Goal: Task Accomplishment & Management: Manage account settings

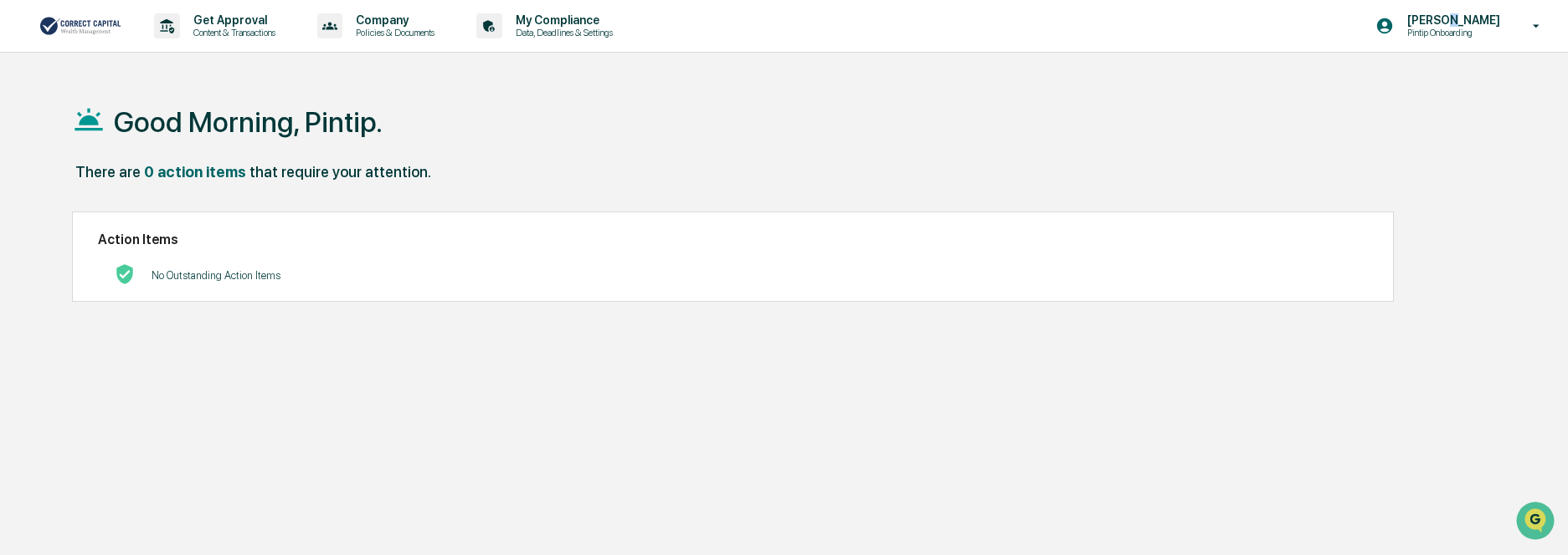
click at [1462, 23] on p "[PERSON_NAME]" at bounding box center [1450, 19] width 115 height 13
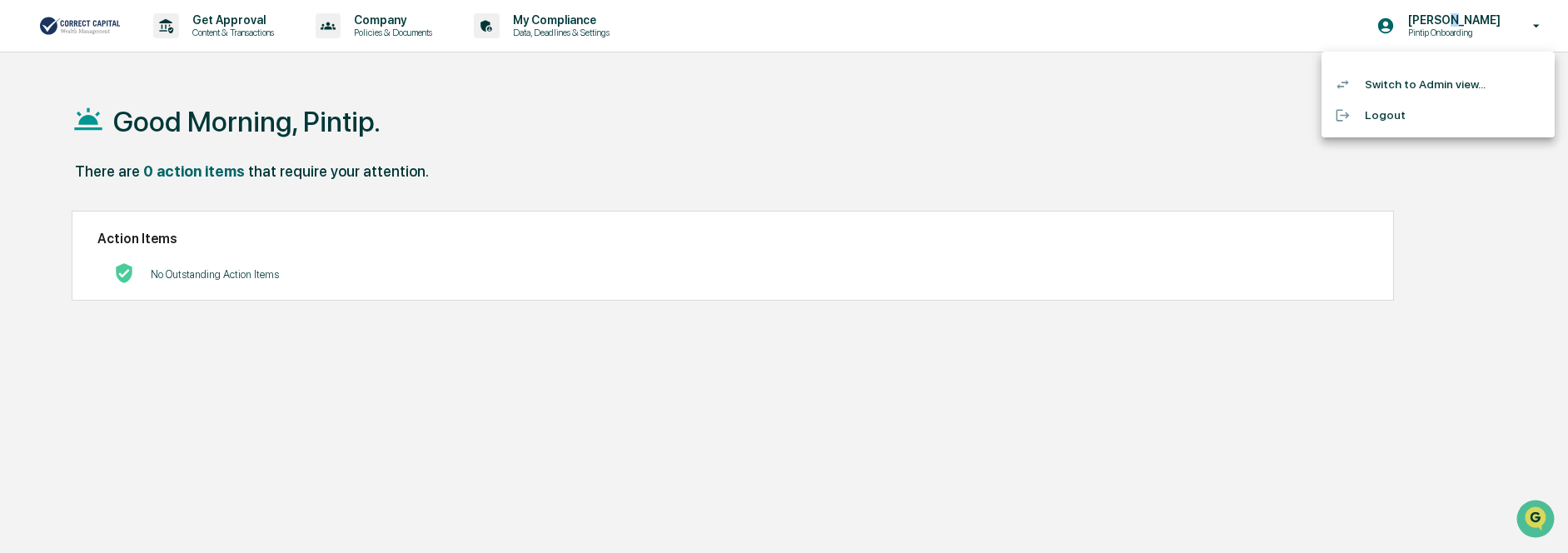
click at [1435, 86] on li "Switch to Admin view..." at bounding box center [1438, 84] width 233 height 31
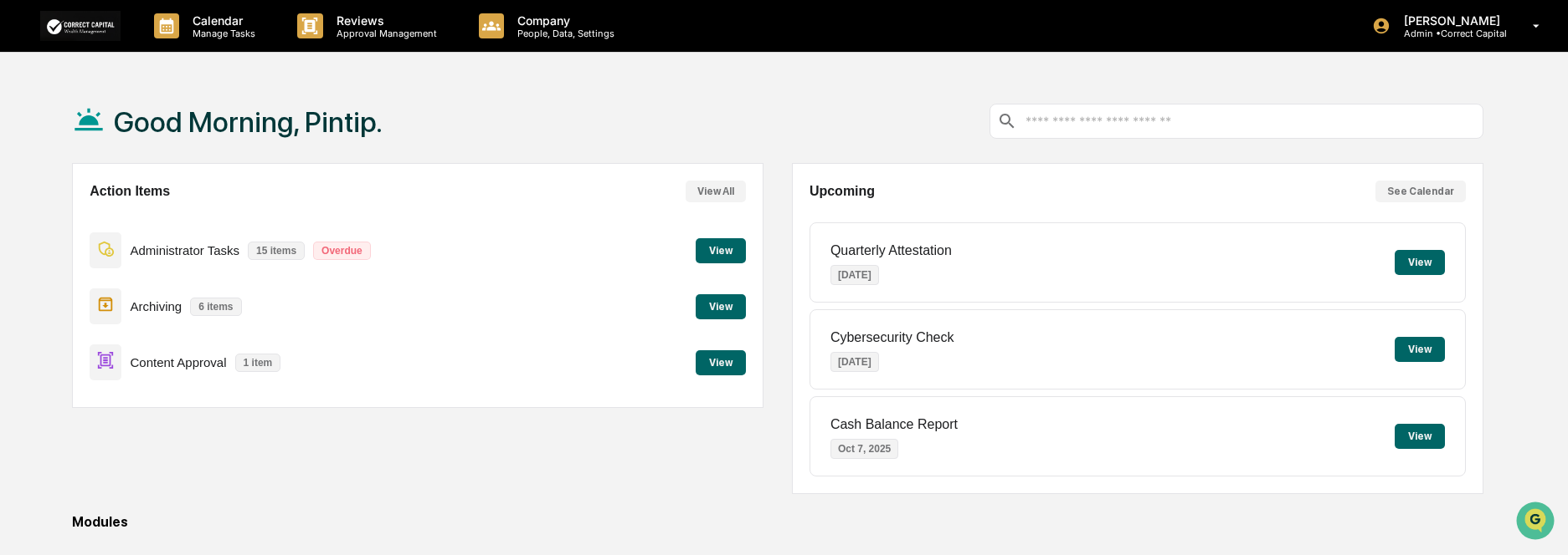
click at [705, 363] on button "View" at bounding box center [720, 363] width 50 height 25
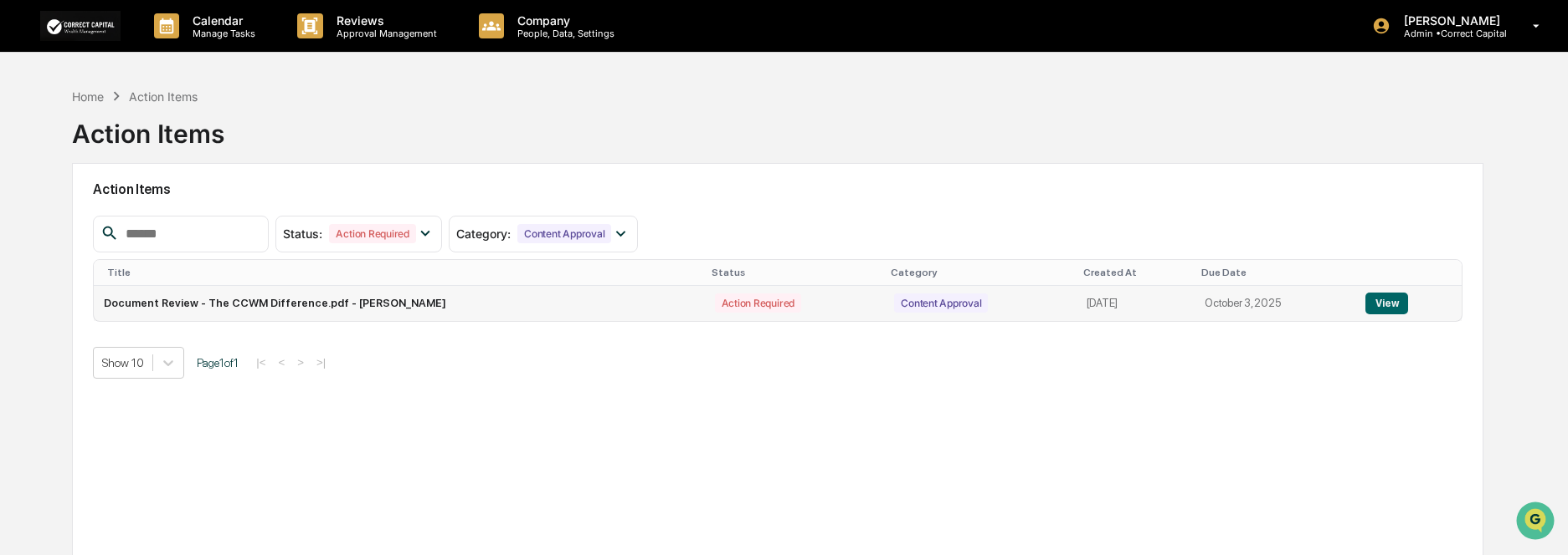
click at [1390, 307] on button "View" at bounding box center [1386, 303] width 43 height 22
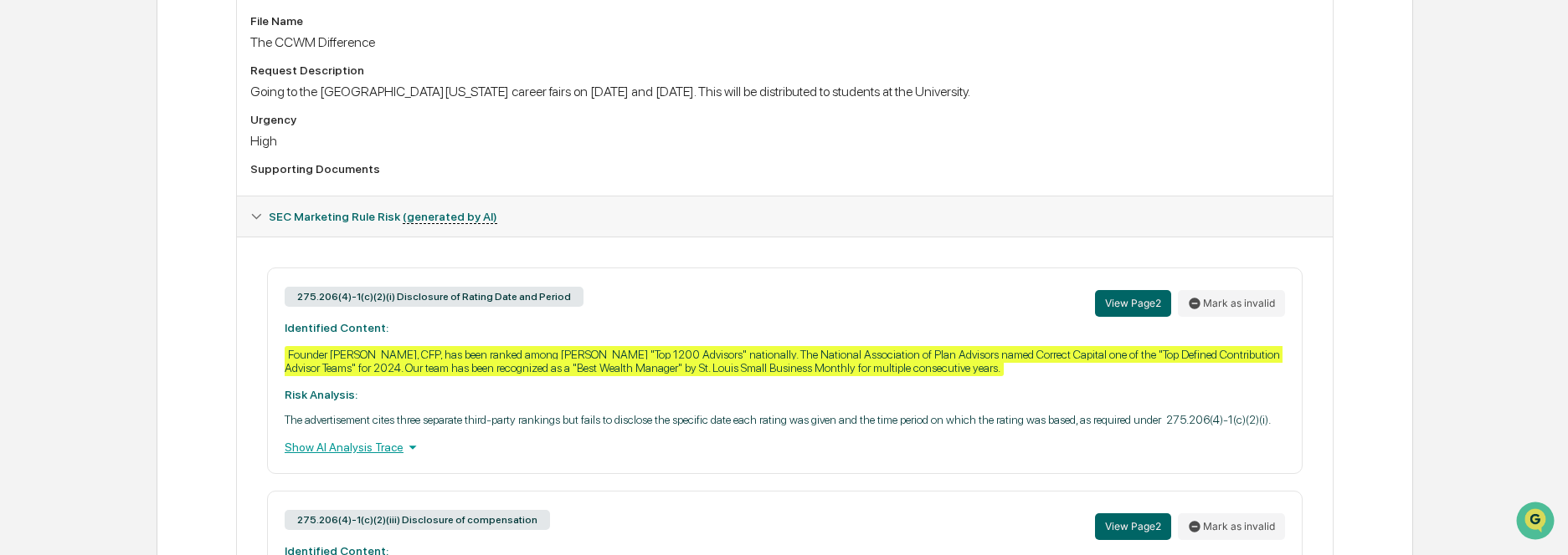
scroll to position [586, 0]
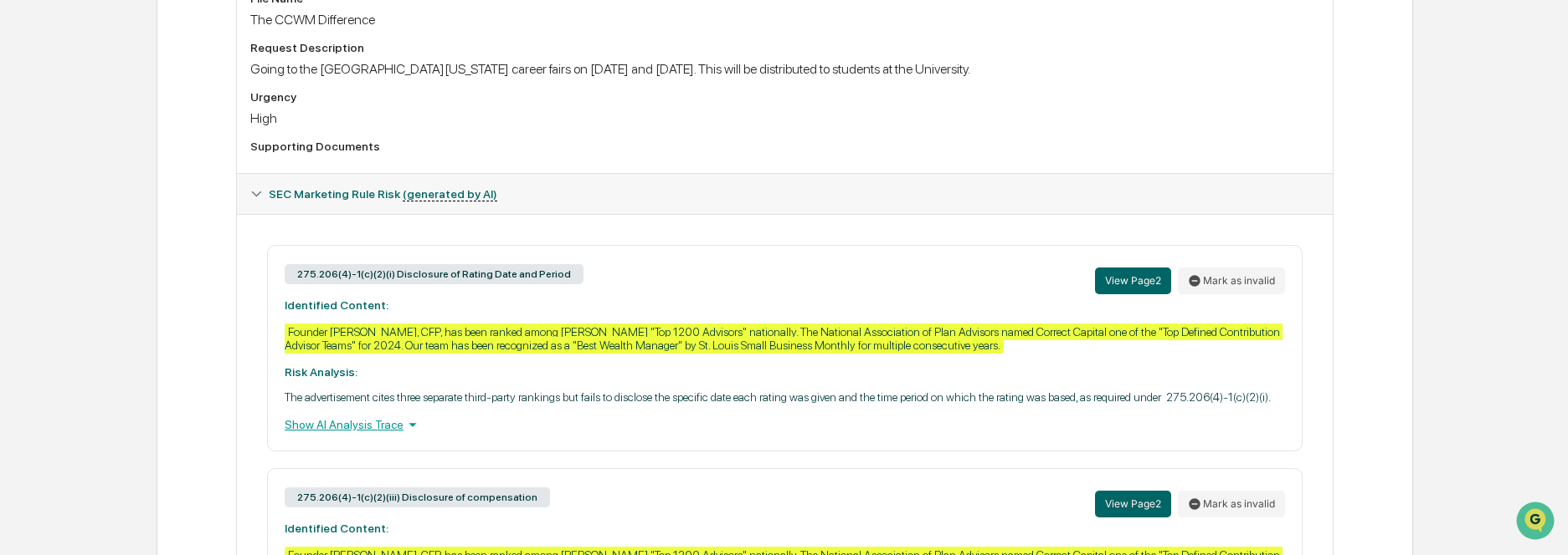
click at [375, 425] on div "Show AI Analysis Trace" at bounding box center [784, 424] width 1000 height 18
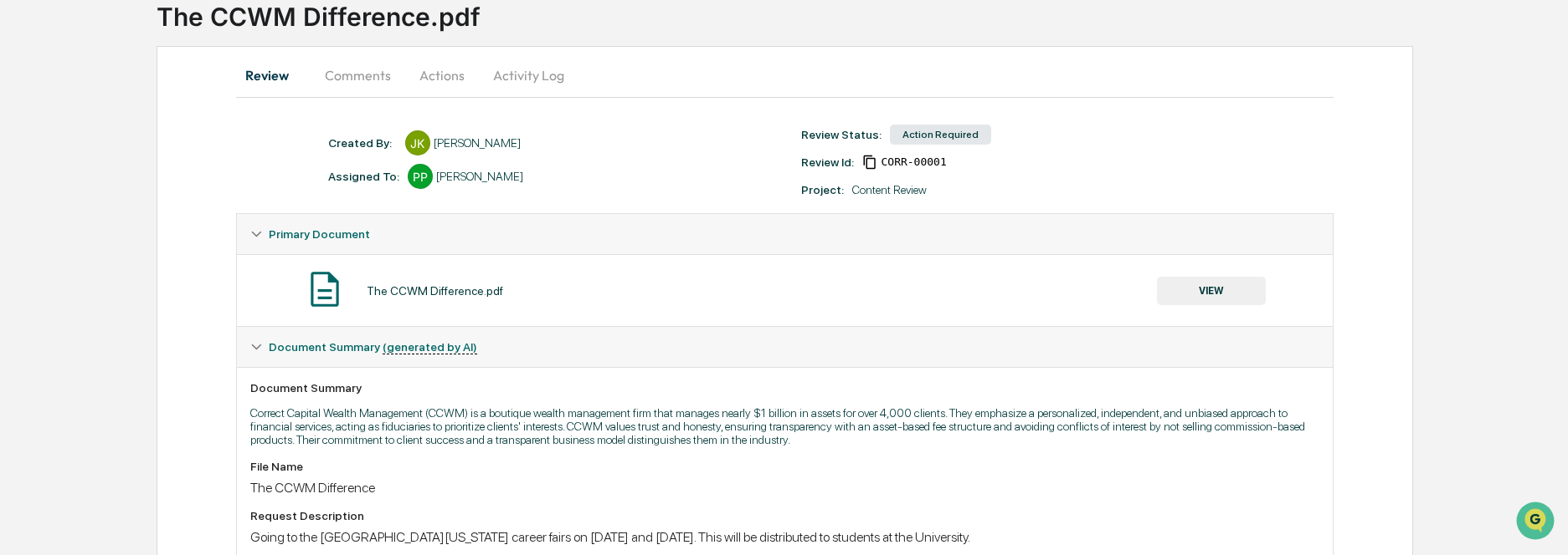
scroll to position [0, 0]
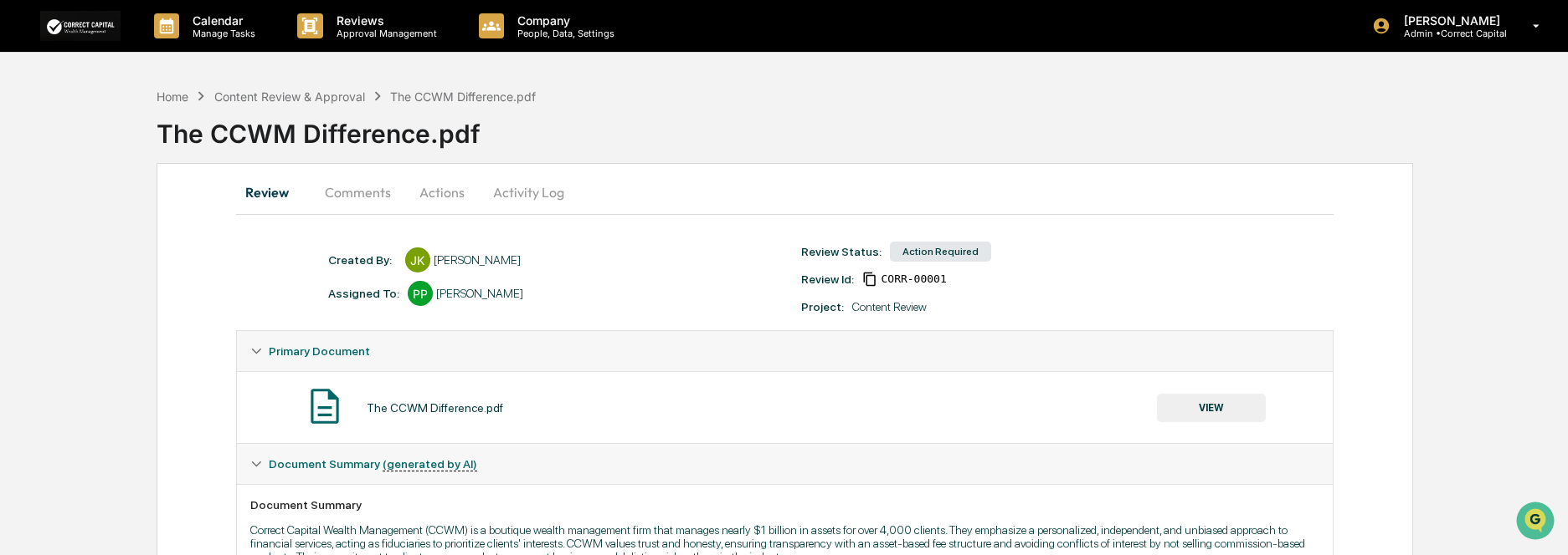
click at [385, 194] on button "Comments" at bounding box center [358, 193] width 93 height 40
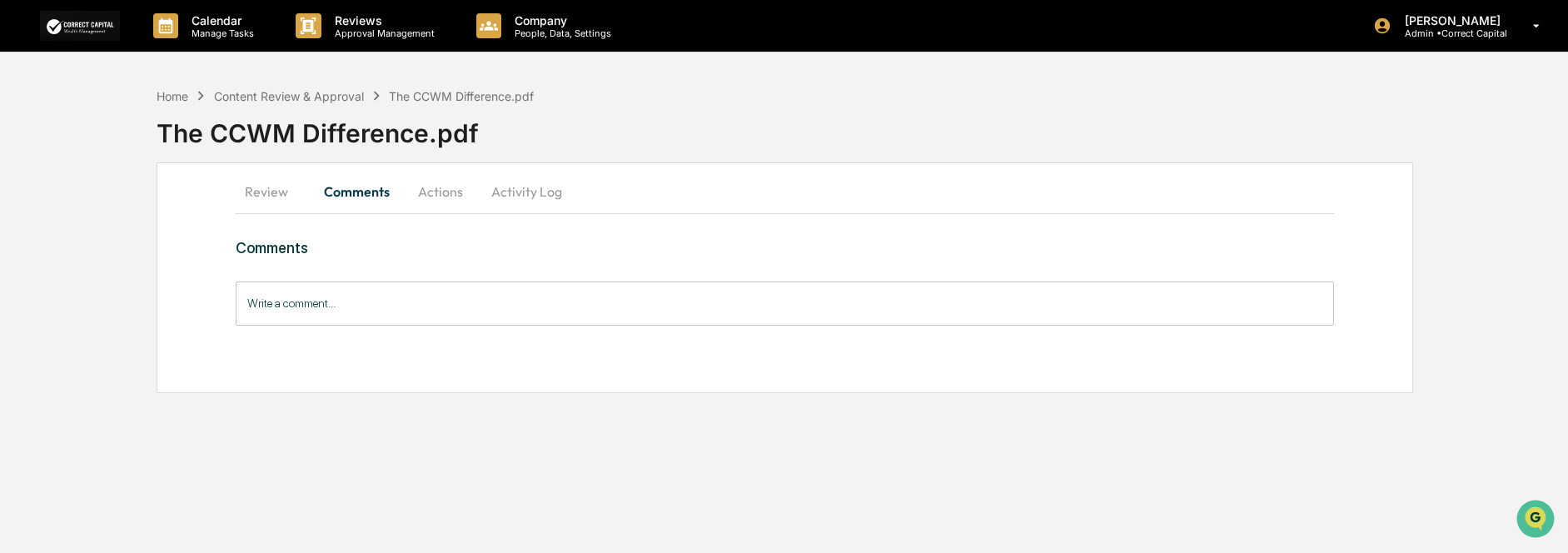
click at [425, 193] on button "Actions" at bounding box center [441, 192] width 75 height 40
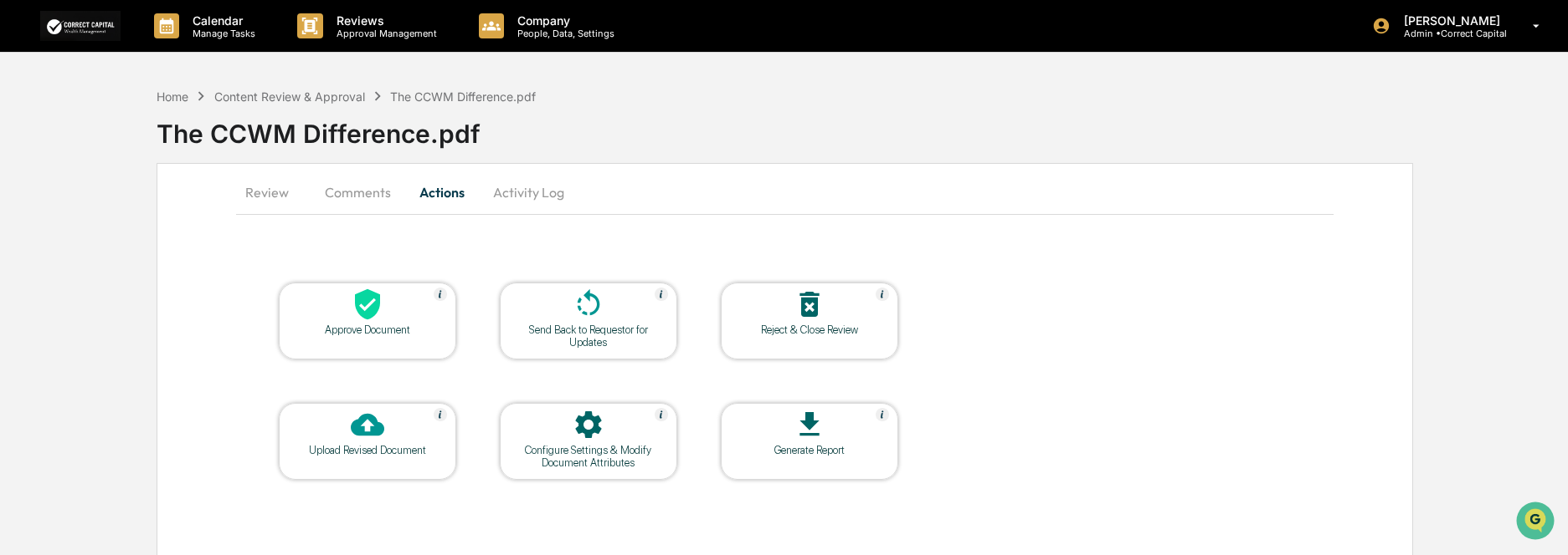
click at [445, 192] on button "Actions" at bounding box center [442, 193] width 75 height 40
click at [368, 193] on button "Comments" at bounding box center [358, 193] width 93 height 40
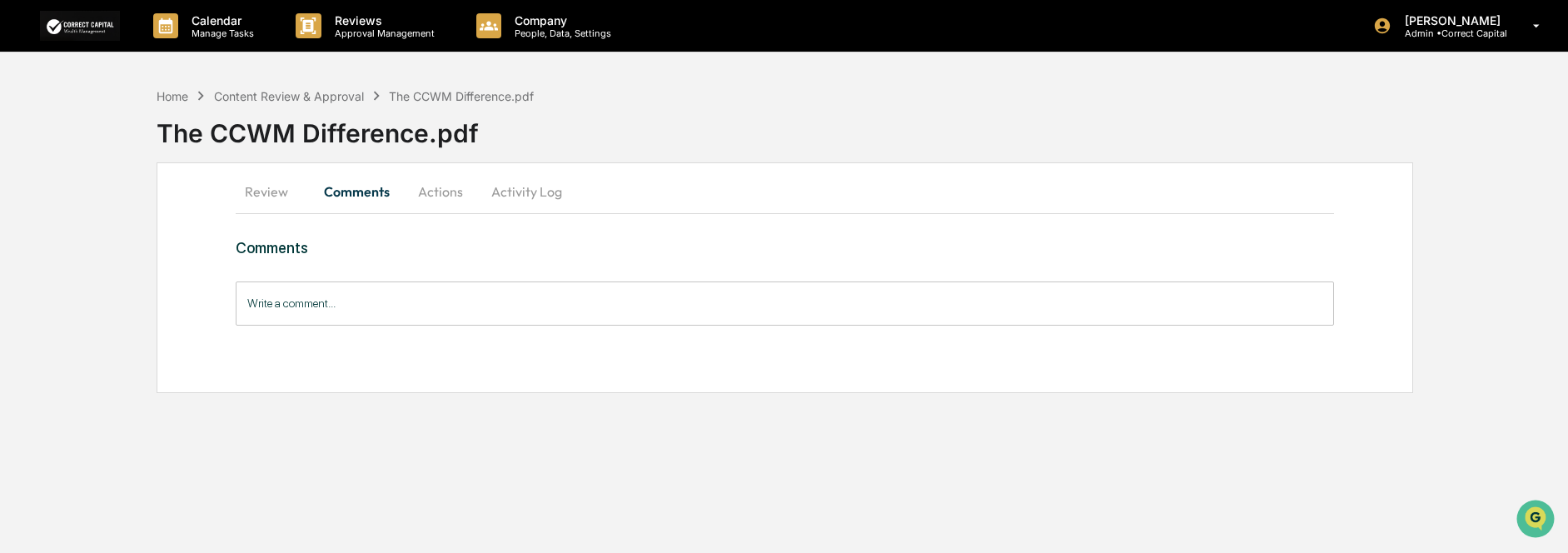
click at [271, 191] on button "Review" at bounding box center [273, 192] width 75 height 40
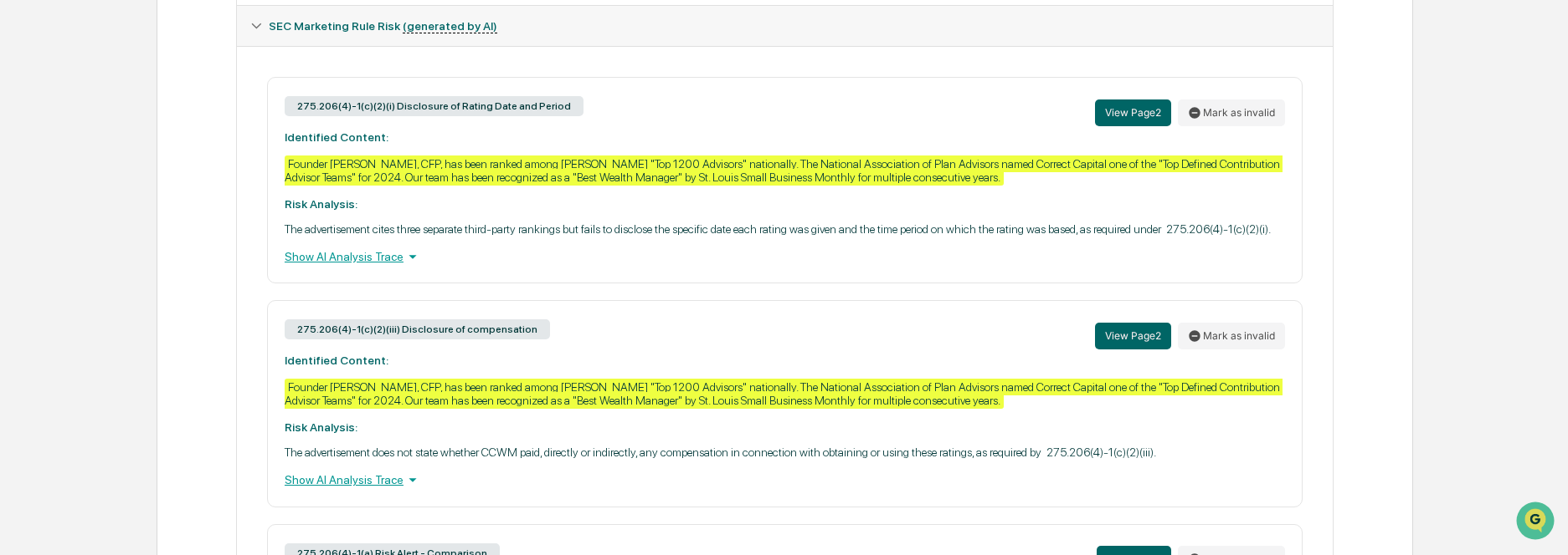
scroll to position [1003, 0]
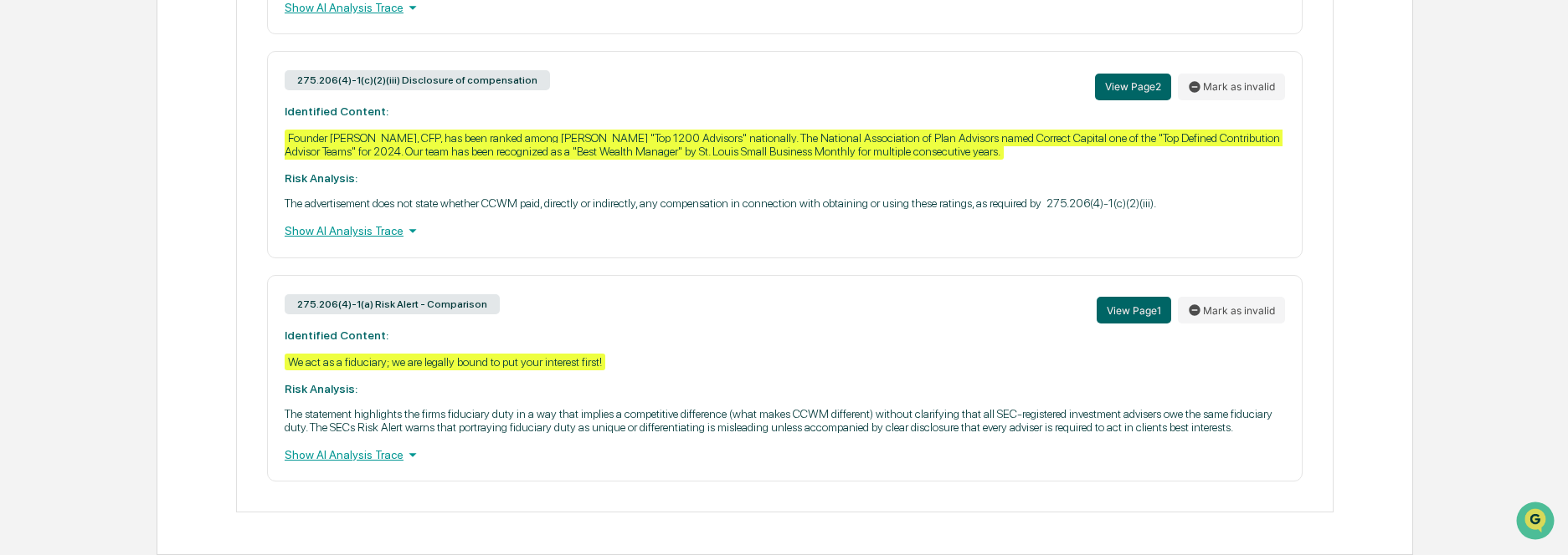
click at [375, 454] on div "Show AI Analysis Trace" at bounding box center [784, 454] width 1000 height 18
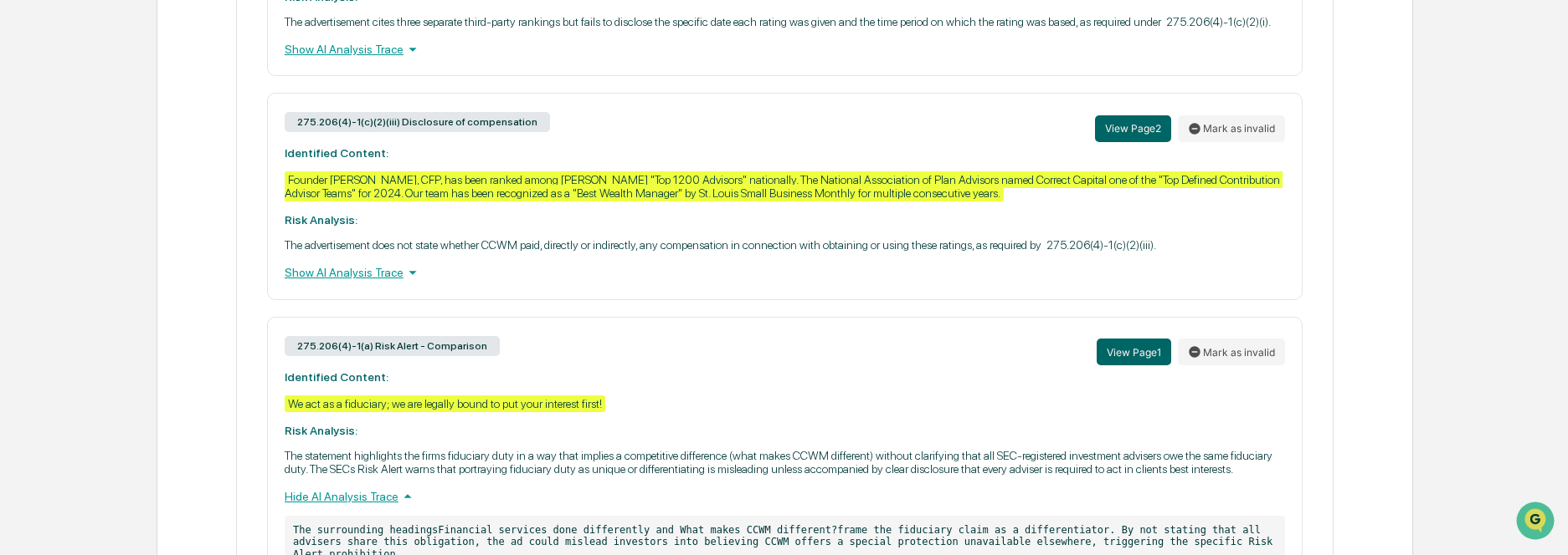
scroll to position [919, 0]
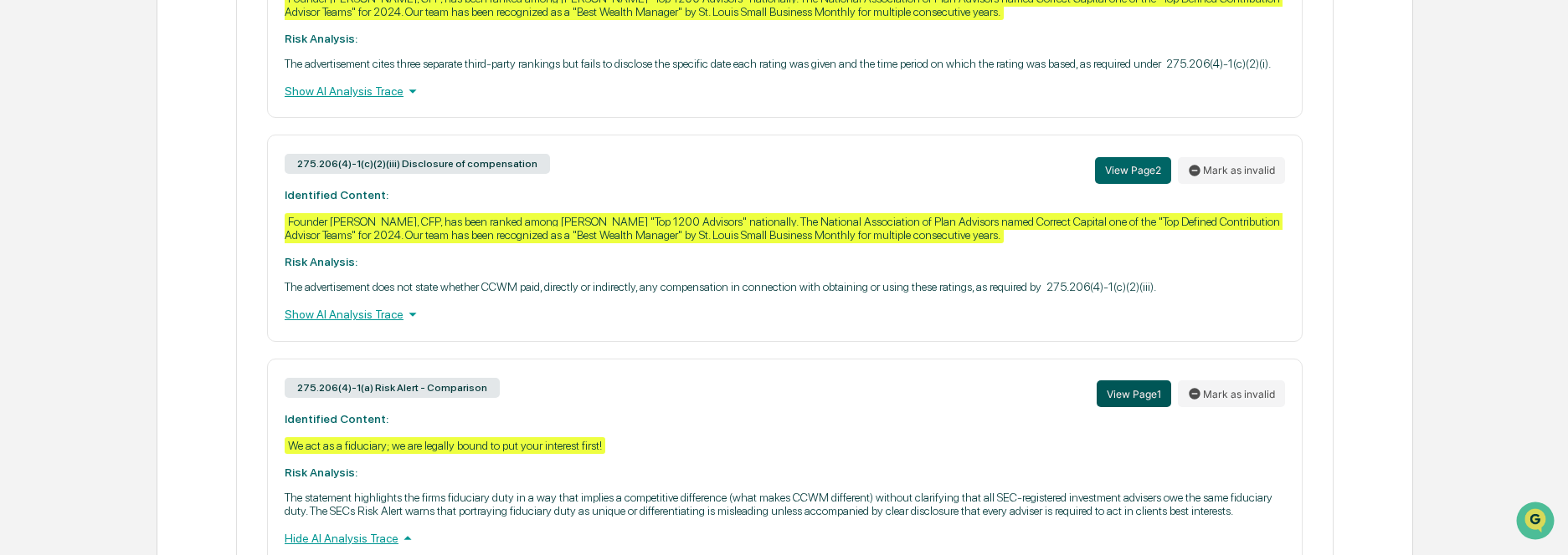
click at [1150, 390] on button "View Page 1" at bounding box center [1134, 394] width 75 height 27
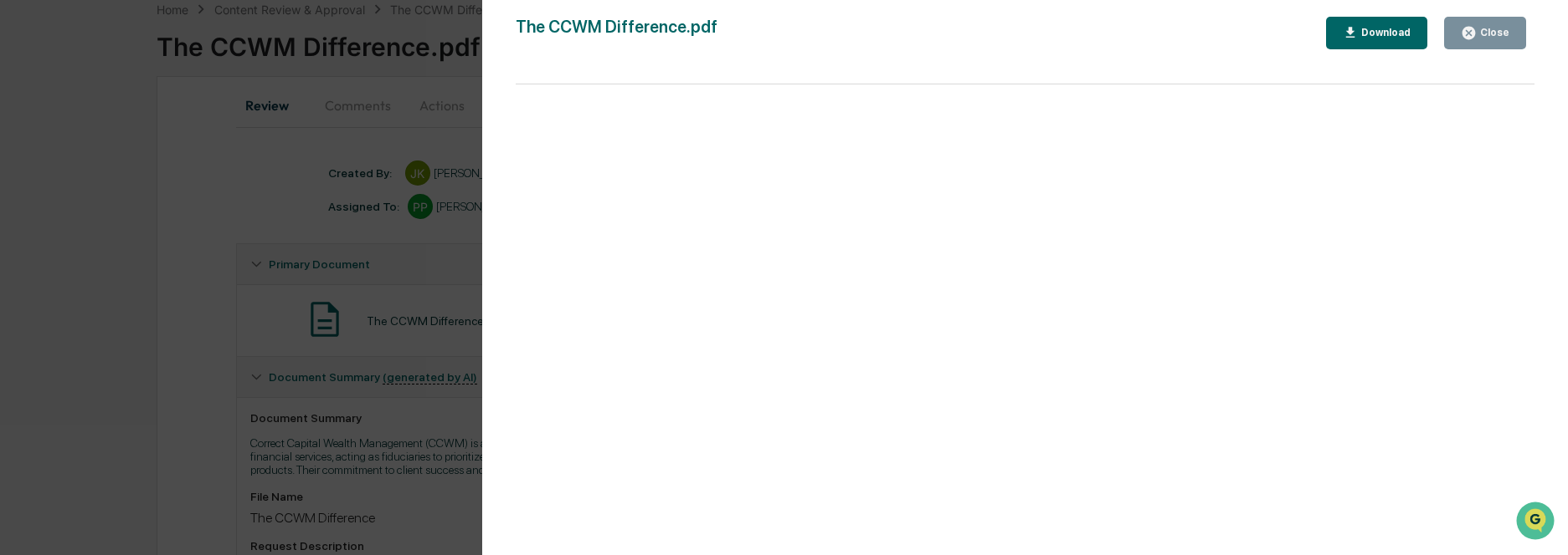
scroll to position [0, 0]
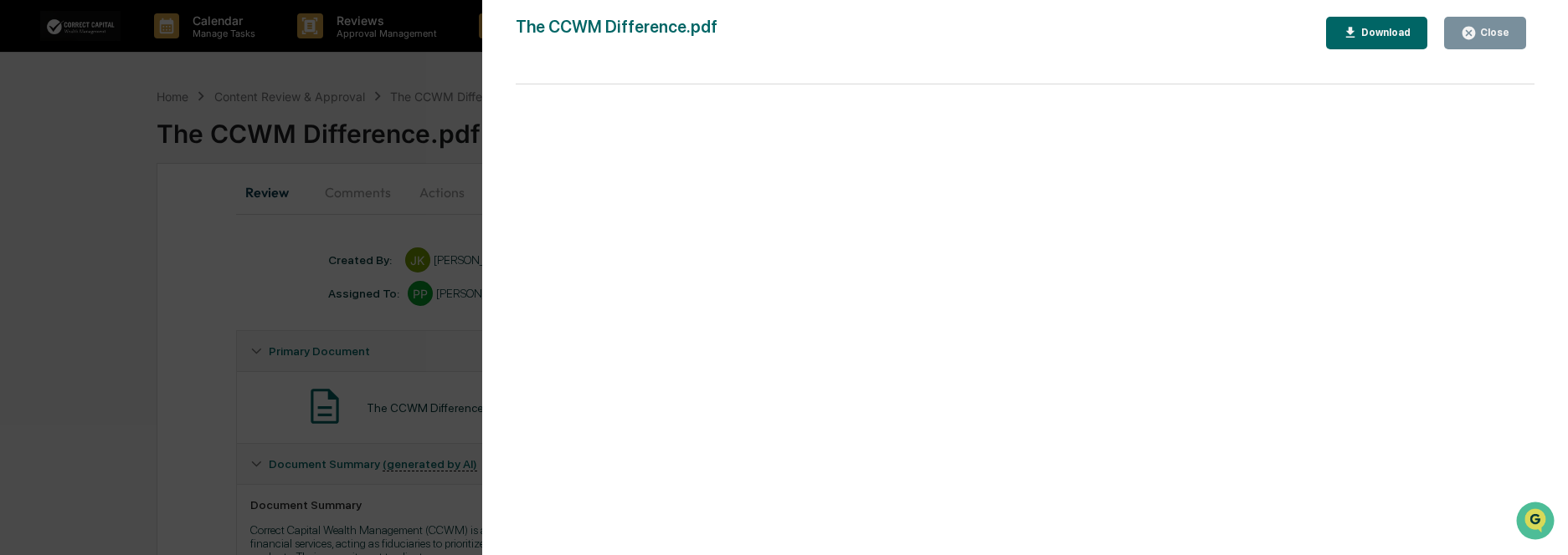
click at [1515, 39] on button "Close" at bounding box center [1485, 32] width 82 height 32
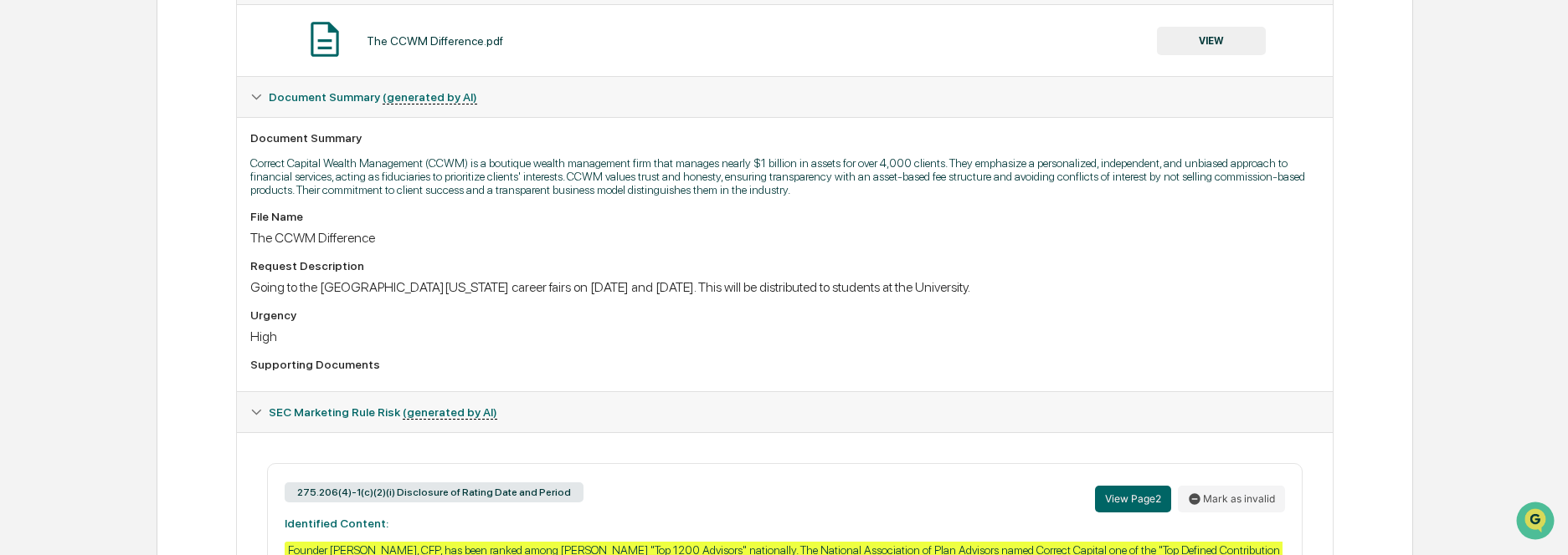
scroll to position [116, 0]
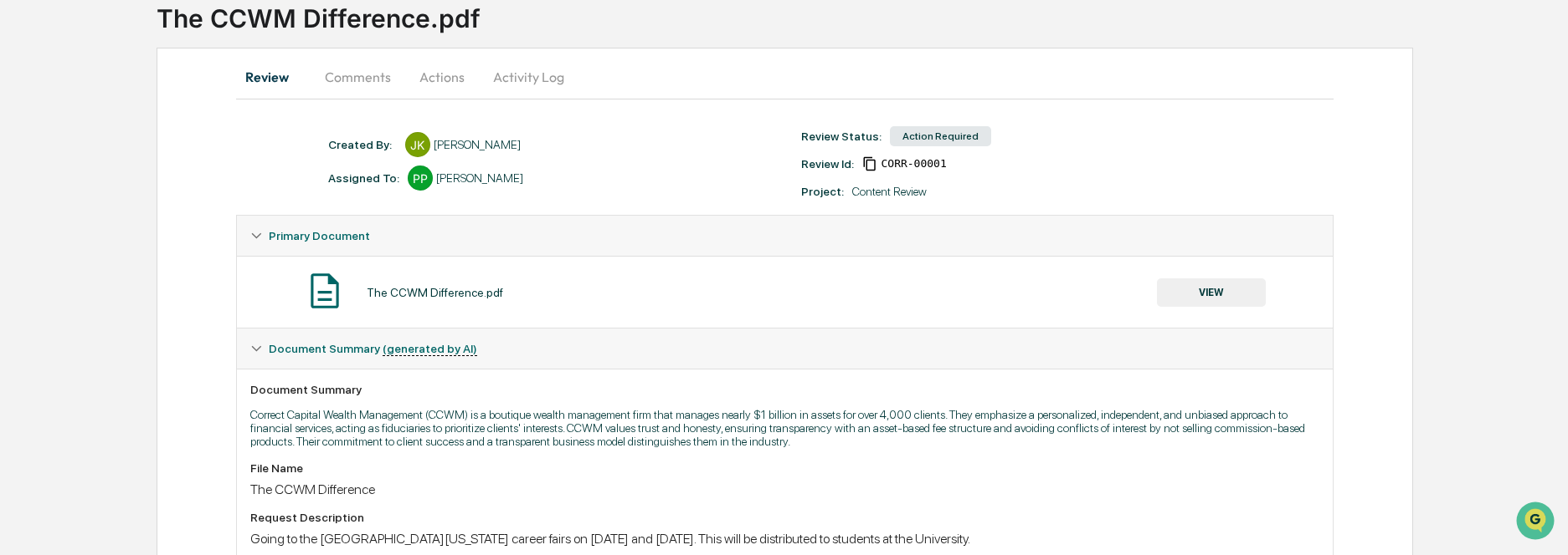
click at [436, 71] on button "Actions" at bounding box center [442, 77] width 75 height 40
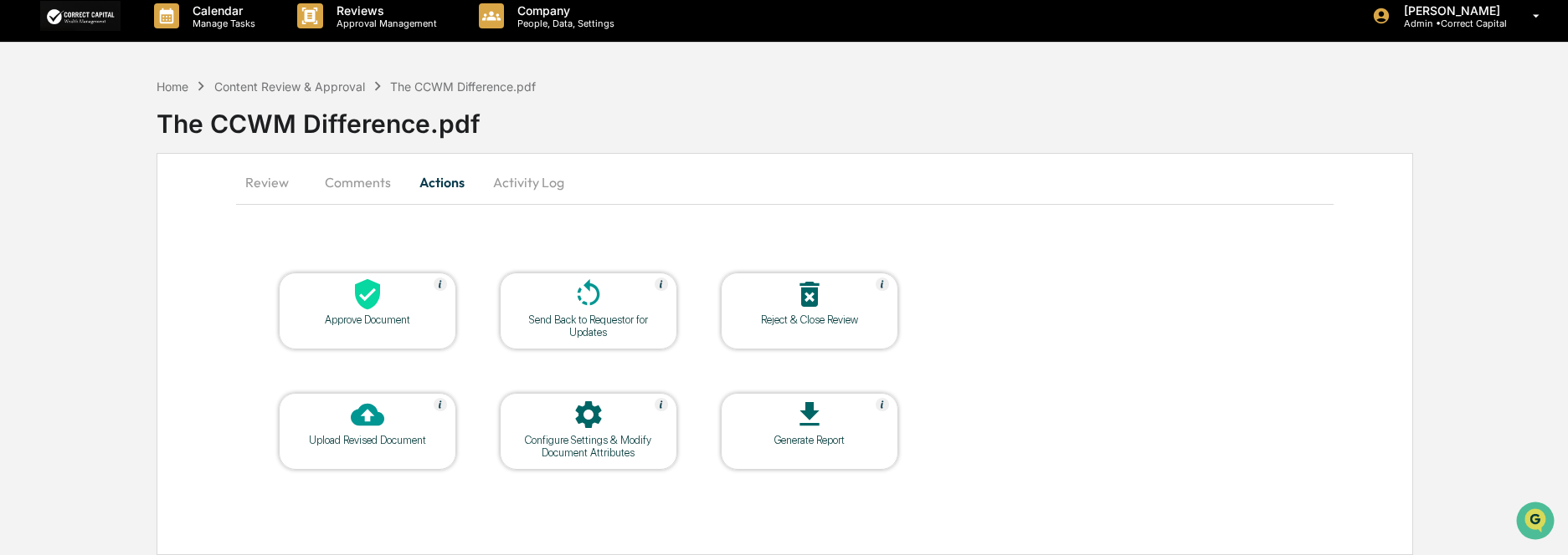
click at [618, 339] on div "Send Back to Requestor for Updates" at bounding box center [589, 311] width 177 height 77
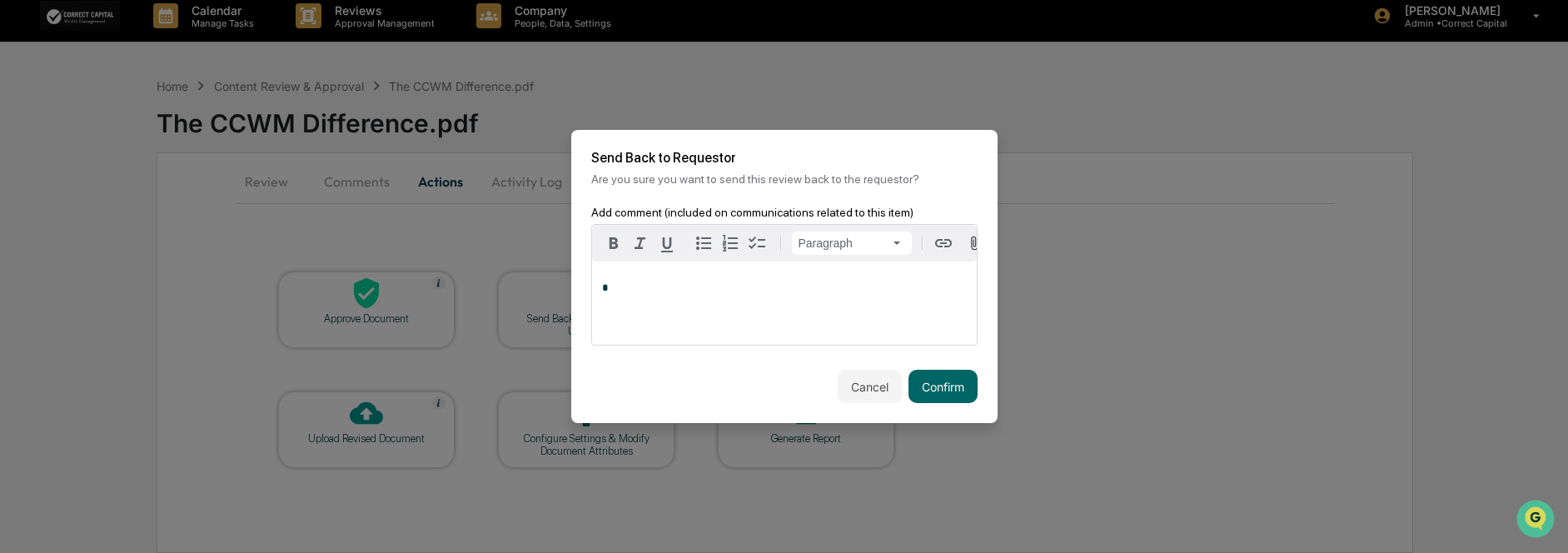
drag, startPoint x: 922, startPoint y: 155, endPoint x: 863, endPoint y: 154, distance: 59.0
click at [922, 155] on h2 "Send Back to Requestor" at bounding box center [784, 158] width 387 height 16
click at [778, 156] on h2 "Send Back to Requestor" at bounding box center [784, 158] width 387 height 16
click at [623, 285] on p "*" at bounding box center [785, 287] width 365 height 11
click at [624, 274] on div "*" at bounding box center [784, 303] width 385 height 83
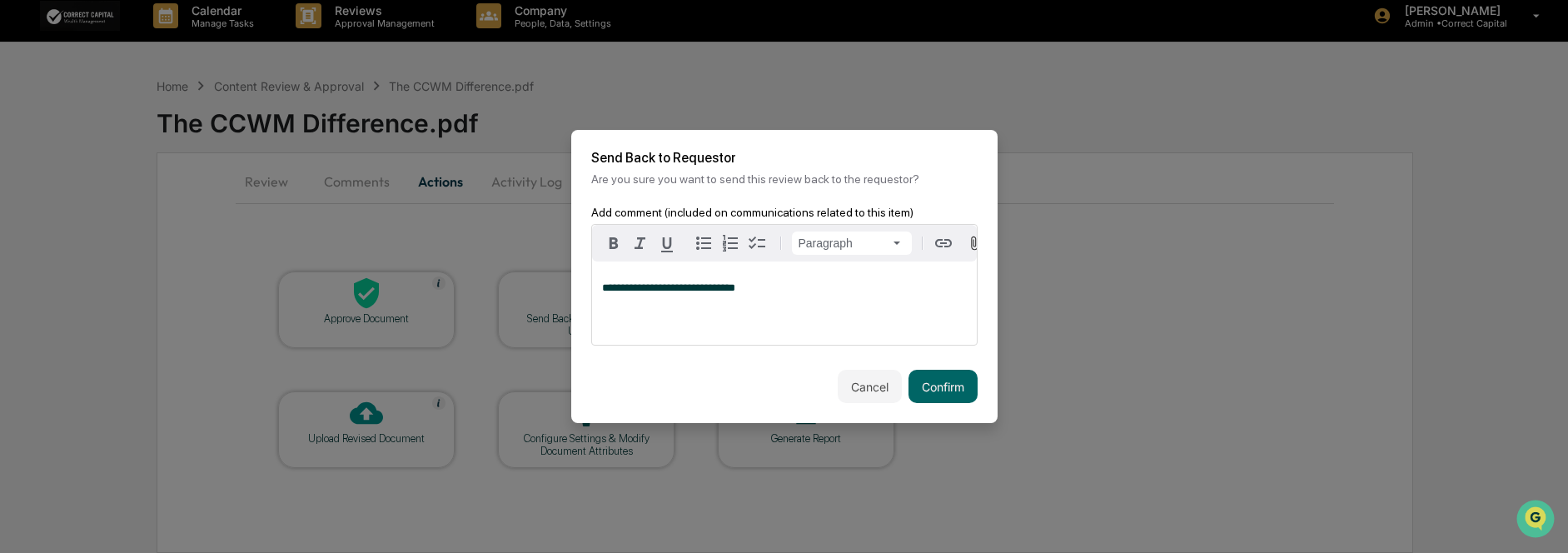
scroll to position [29, 0]
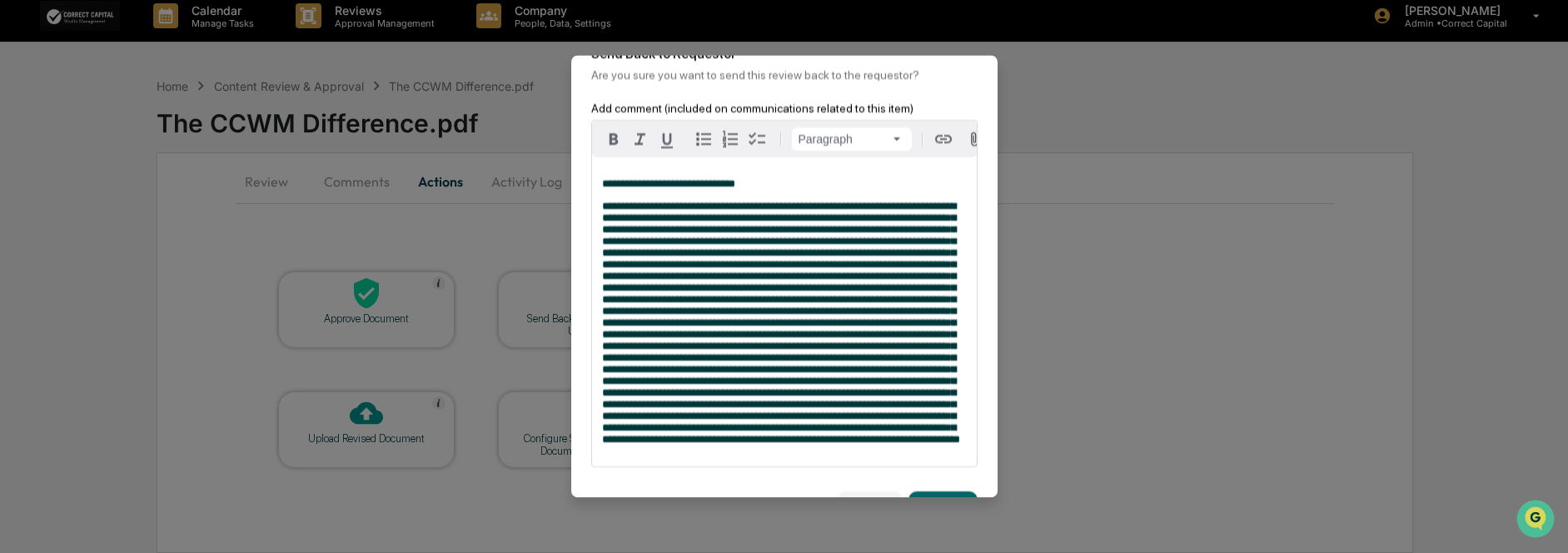
click at [867, 231] on span at bounding box center [781, 323] width 358 height 245
click at [625, 241] on span at bounding box center [781, 323] width 358 height 245
click at [851, 397] on span at bounding box center [781, 323] width 358 height 245
click at [601, 356] on div "**********" at bounding box center [784, 312] width 385 height 309
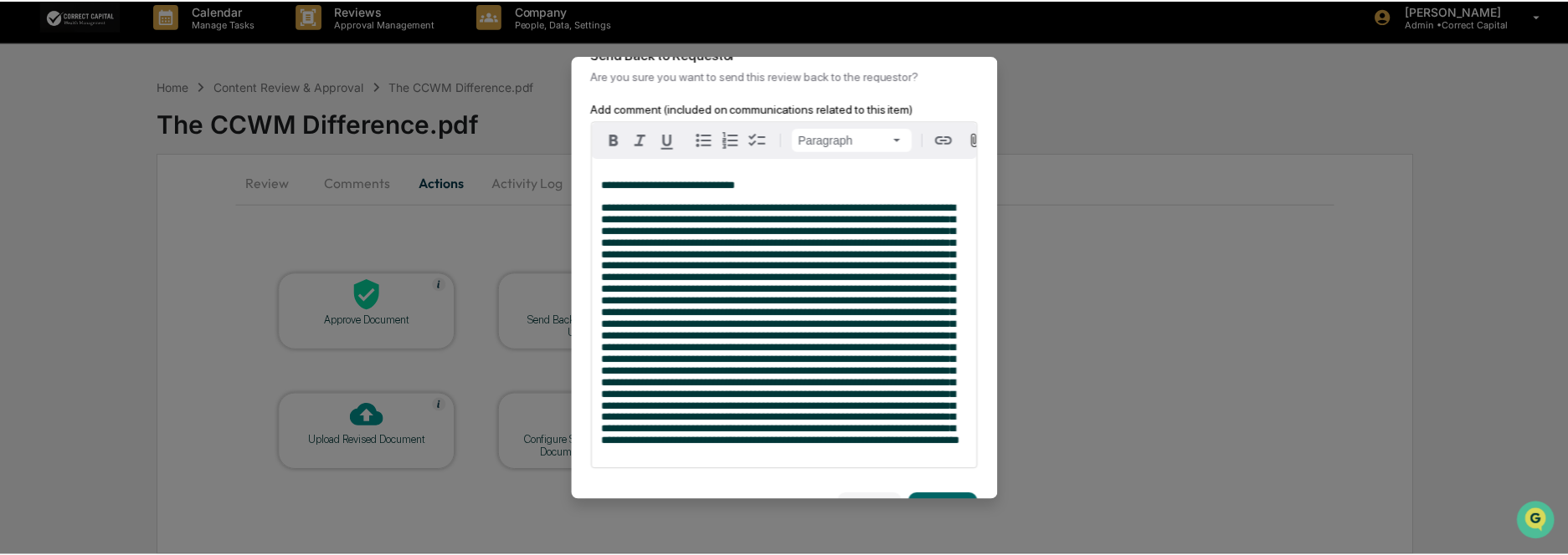
scroll to position [113, 0]
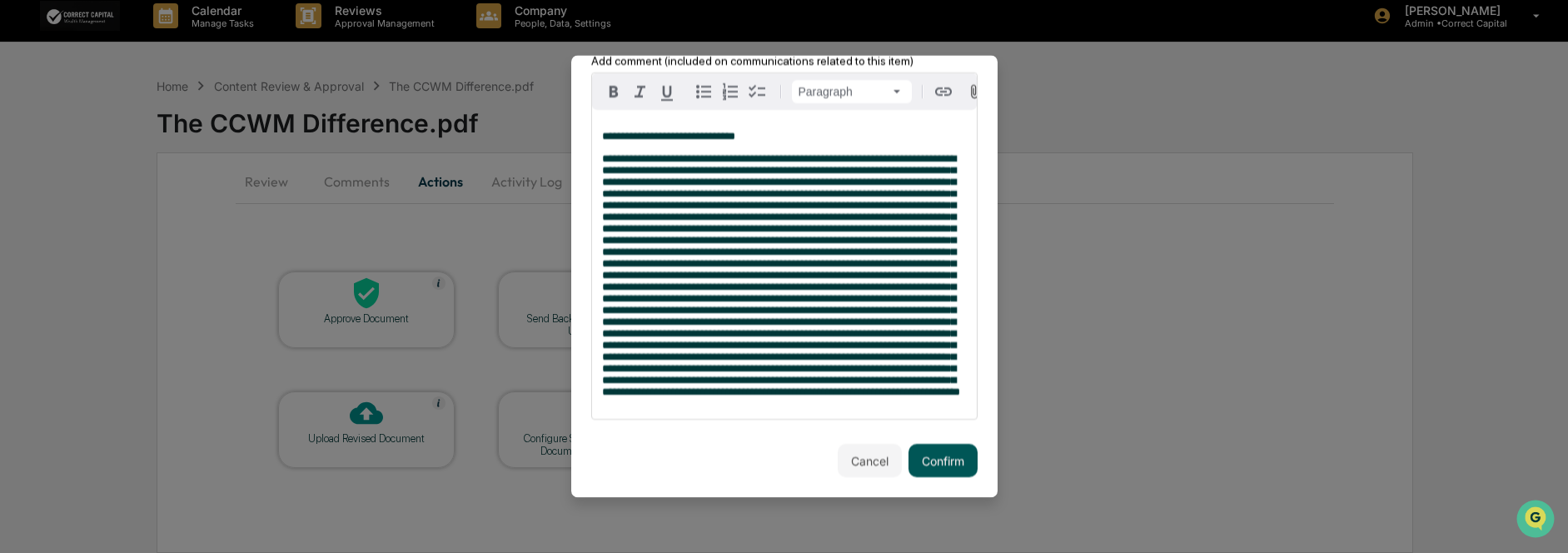
click at [944, 474] on button "Confirm" at bounding box center [943, 460] width 69 height 33
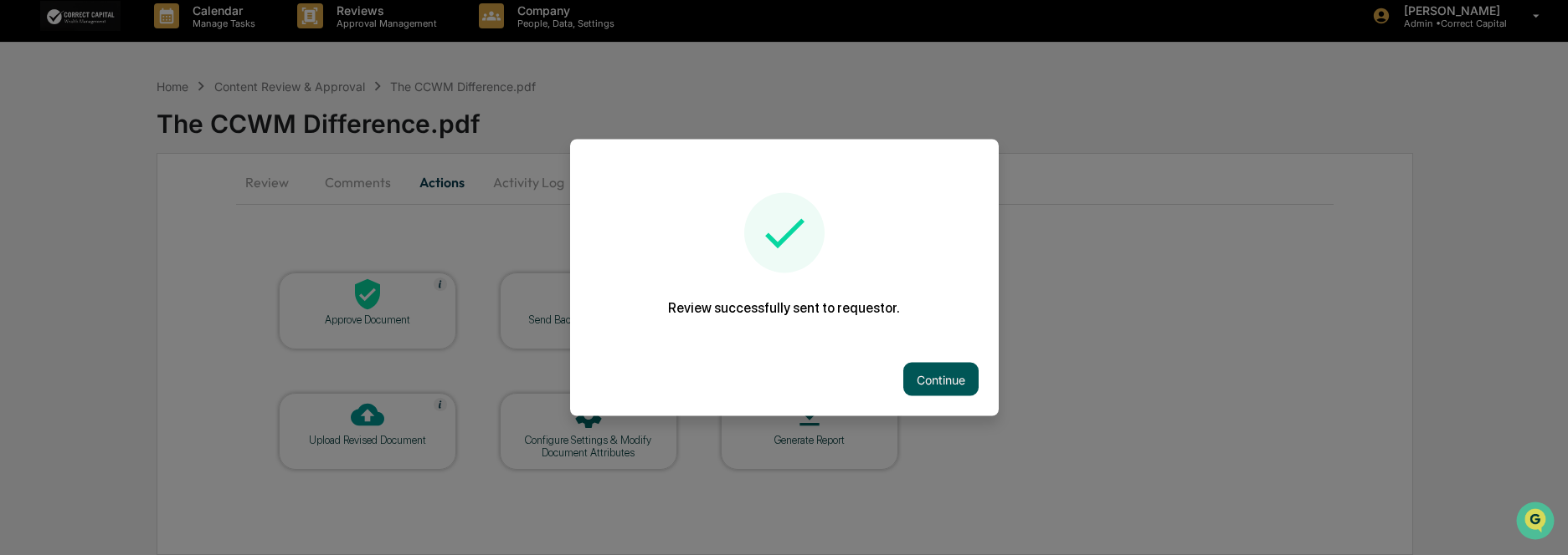
click at [926, 372] on button "Continue" at bounding box center [941, 380] width 75 height 33
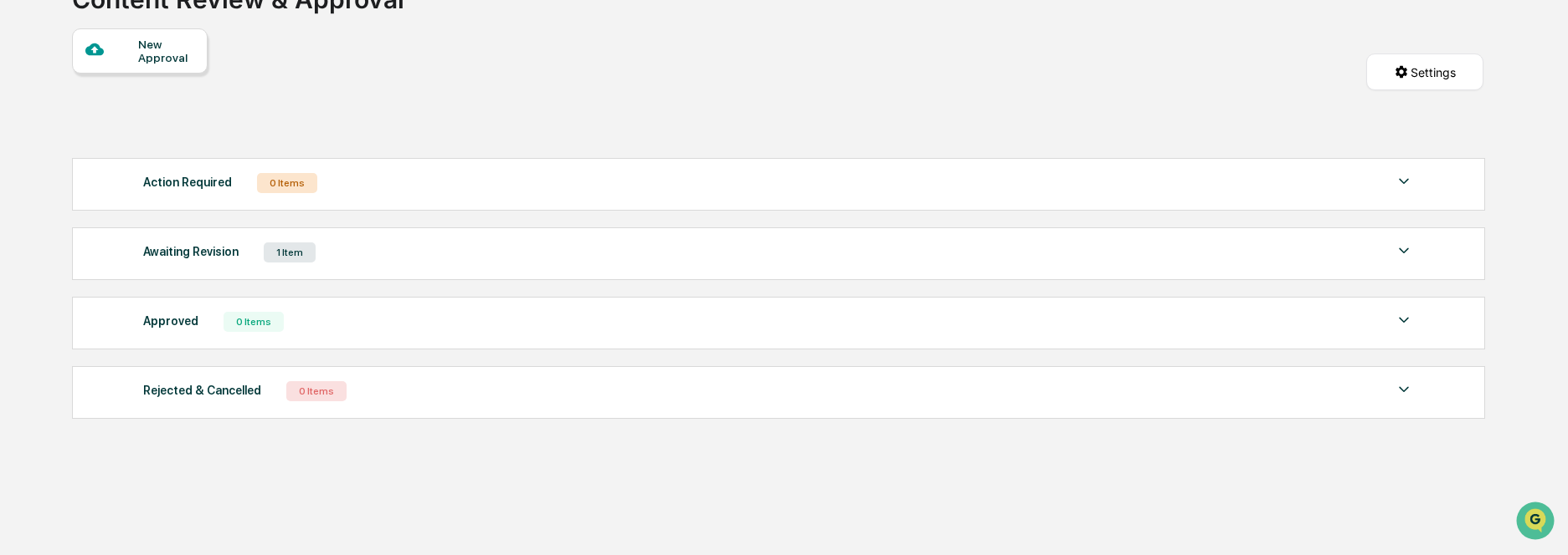
scroll to position [147, 0]
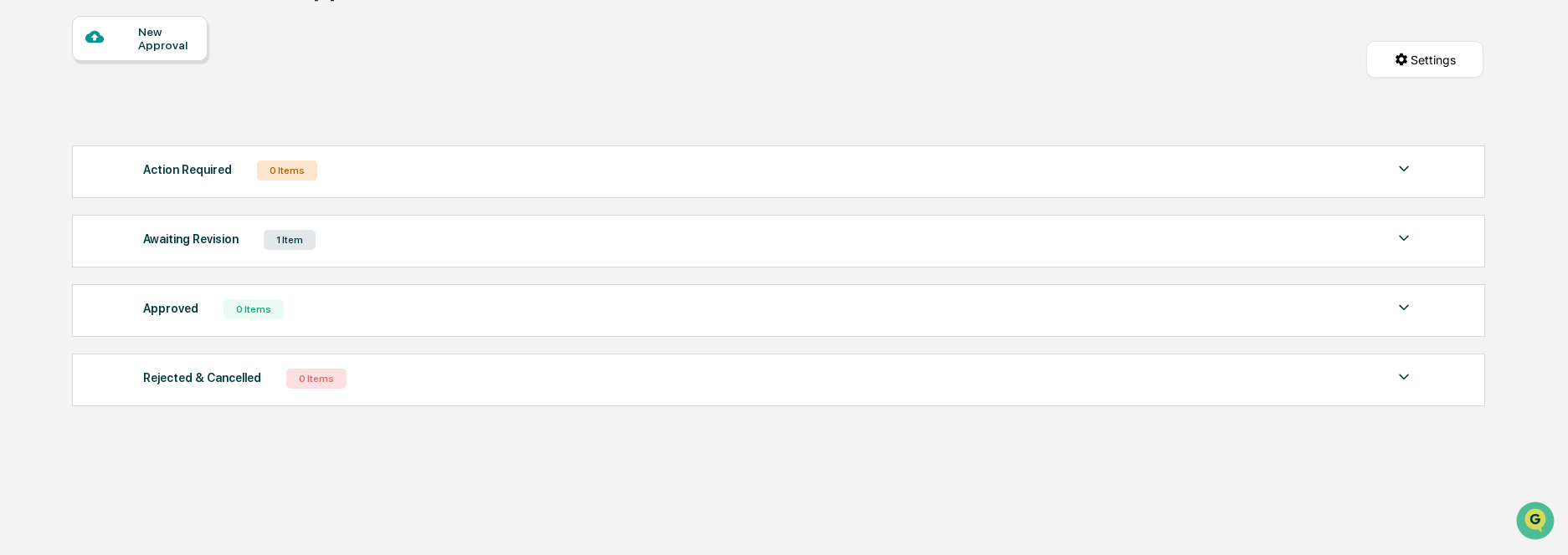
click at [1399, 198] on div "Action Required 0 Items No data to display Show 5 Page 1 of 0 |< < > >|" at bounding box center [778, 172] width 1413 height 53
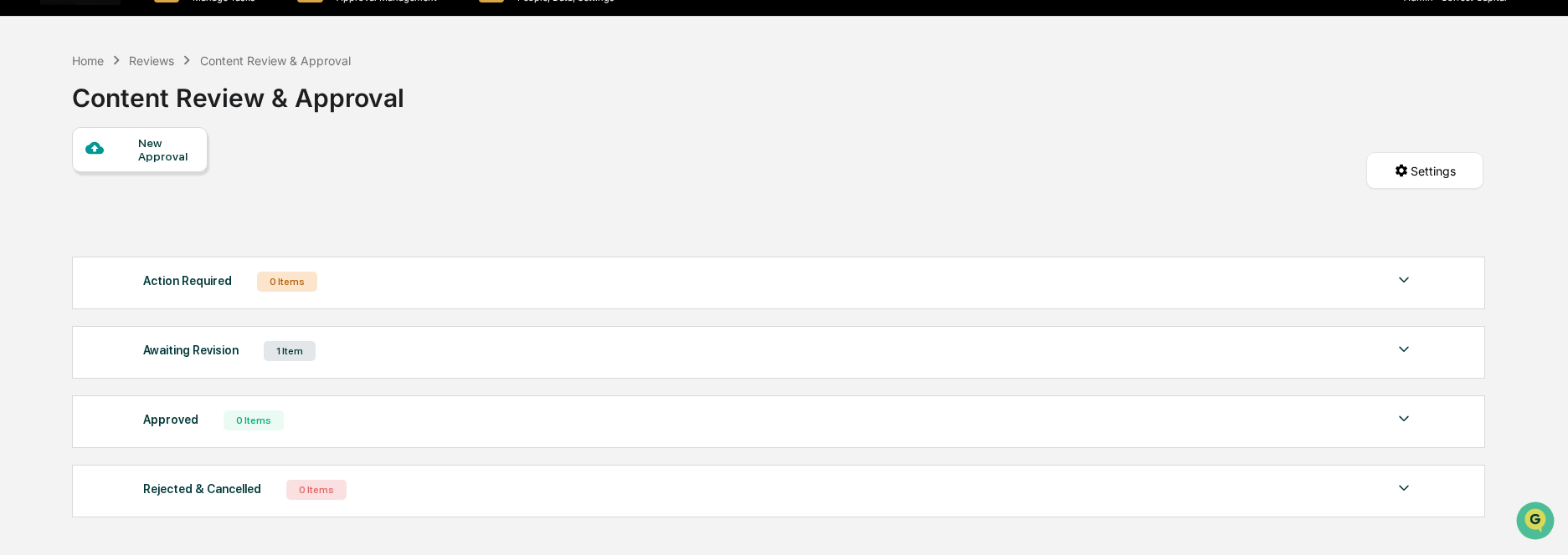
scroll to position [0, 0]
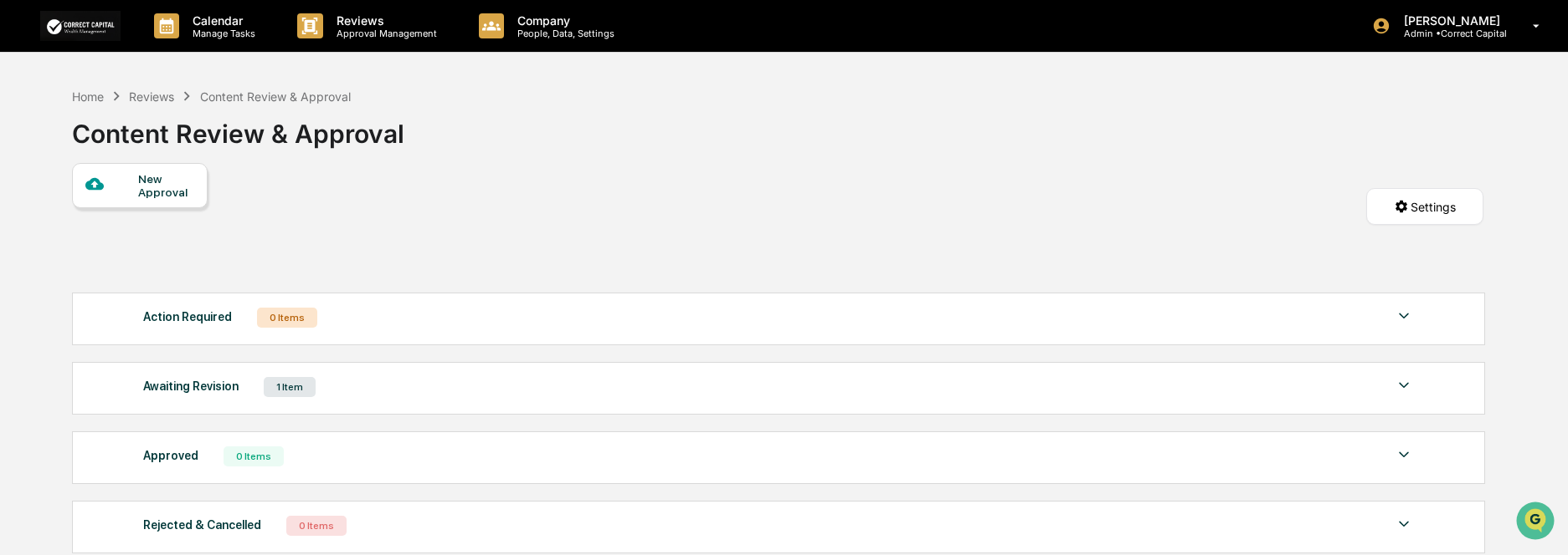
click at [1405, 387] on img at bounding box center [1403, 385] width 20 height 20
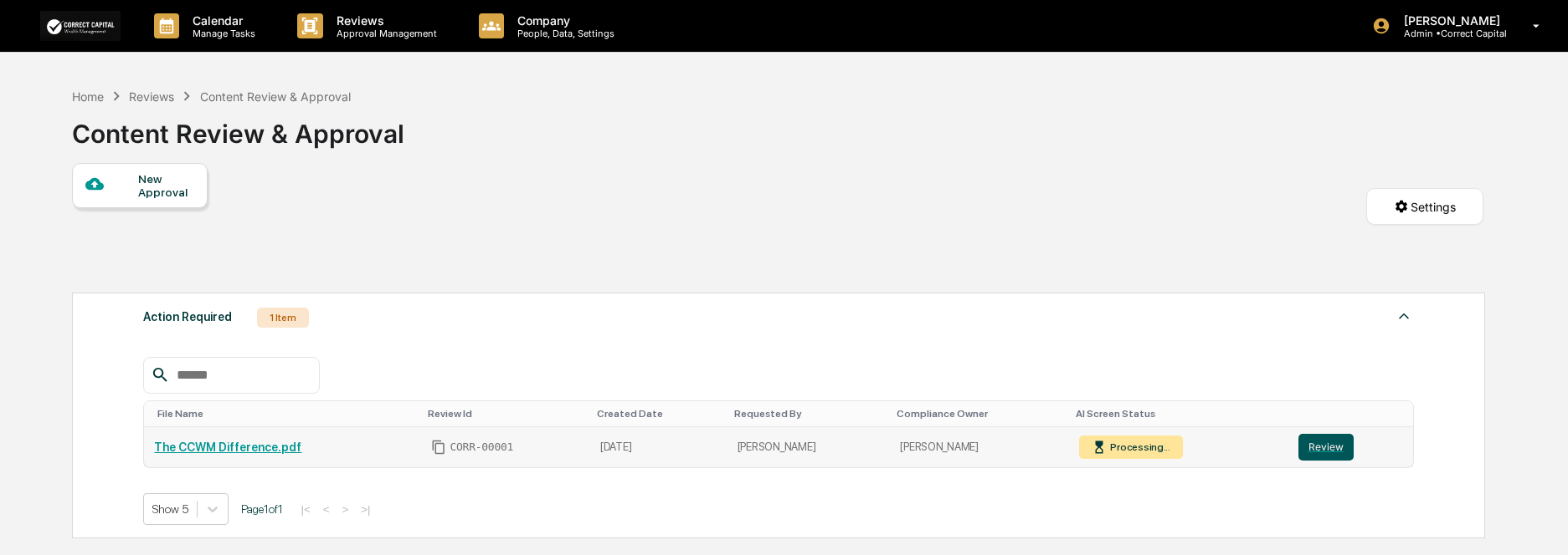
click at [1335, 445] on button "Review" at bounding box center [1326, 447] width 55 height 27
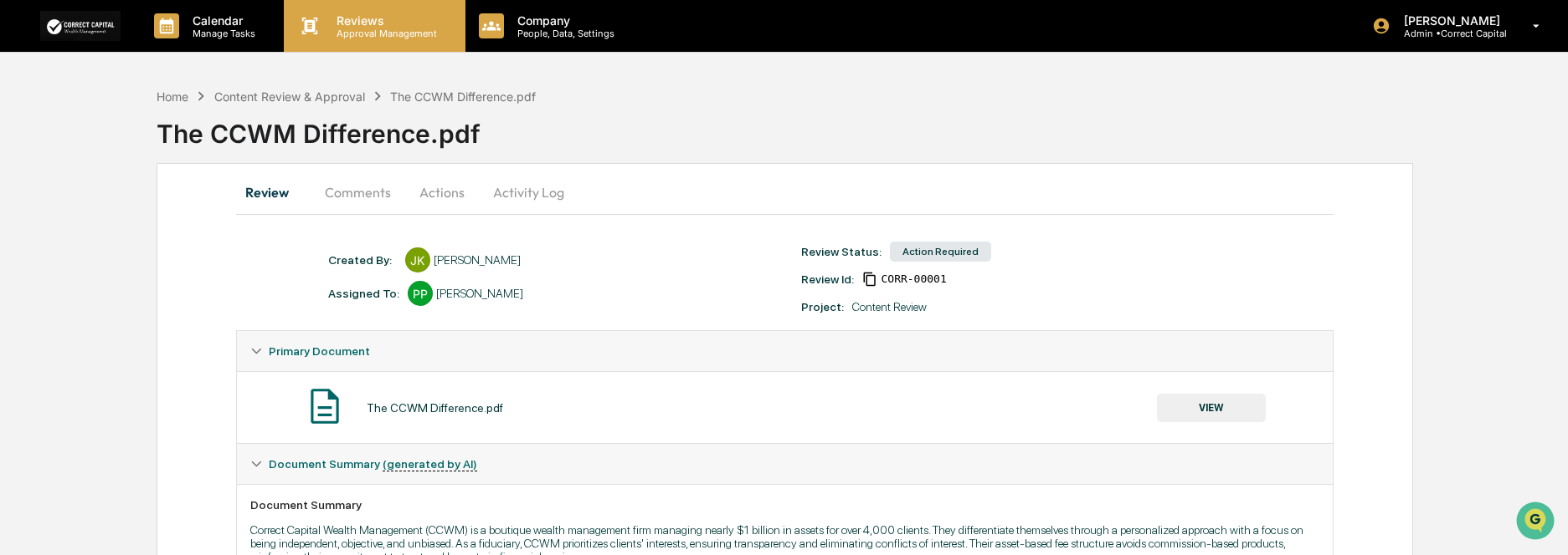
click at [371, 31] on p "Approval Management" at bounding box center [383, 32] width 122 height 11
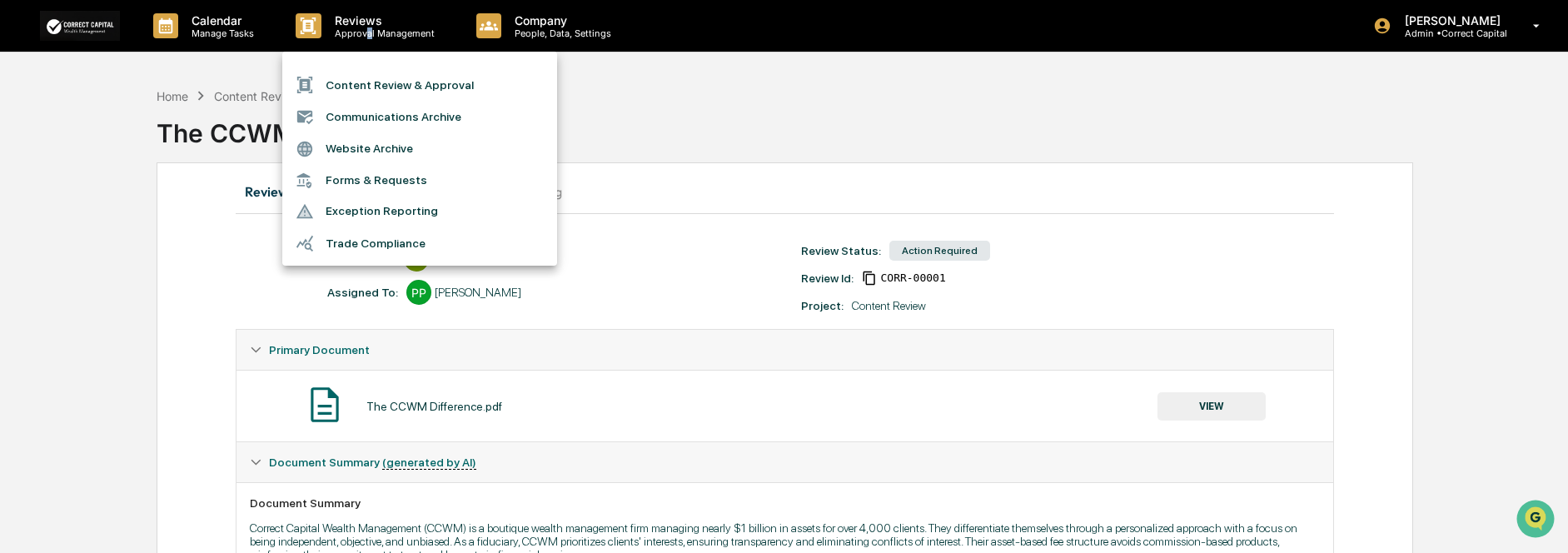
click at [445, 78] on li "Content Review & Approval" at bounding box center [419, 85] width 275 height 31
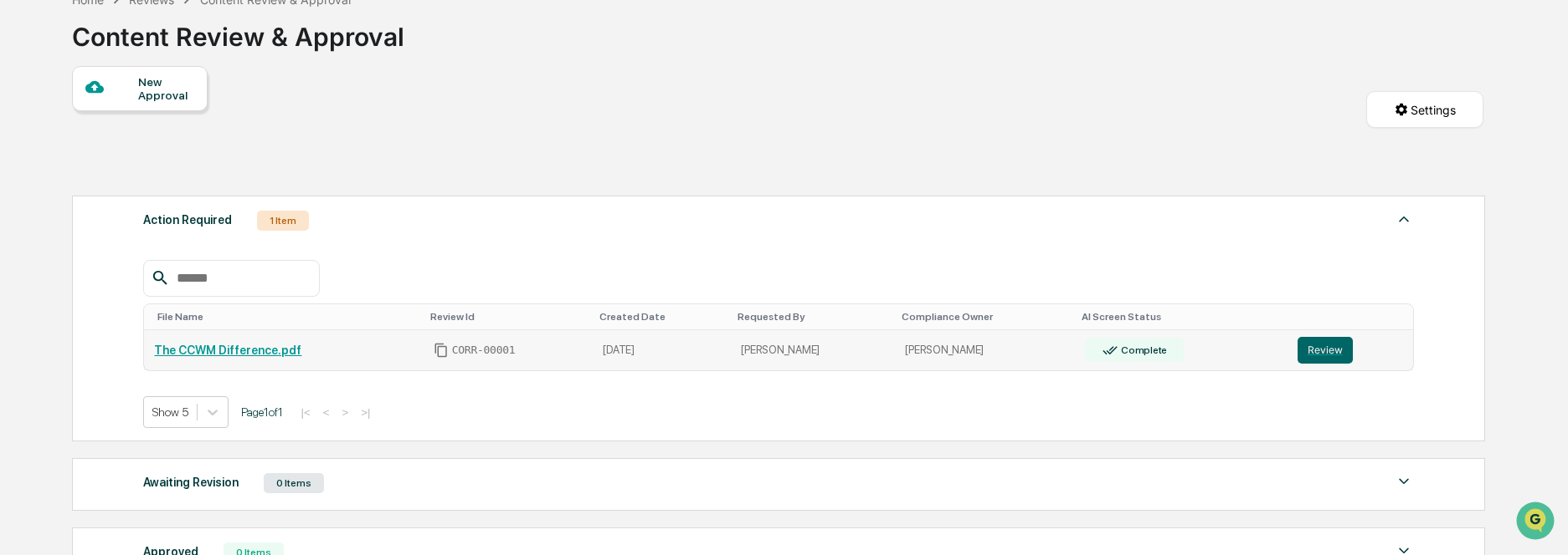
scroll to position [90, 0]
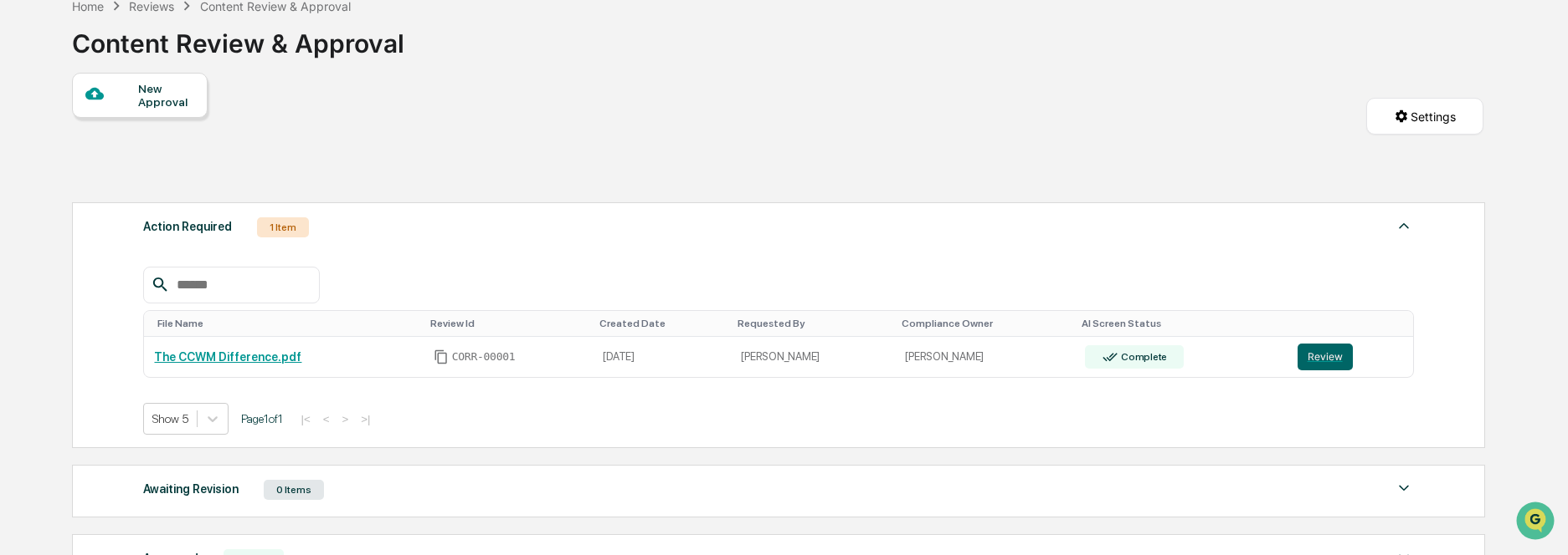
click at [1402, 227] on img at bounding box center [1403, 225] width 20 height 20
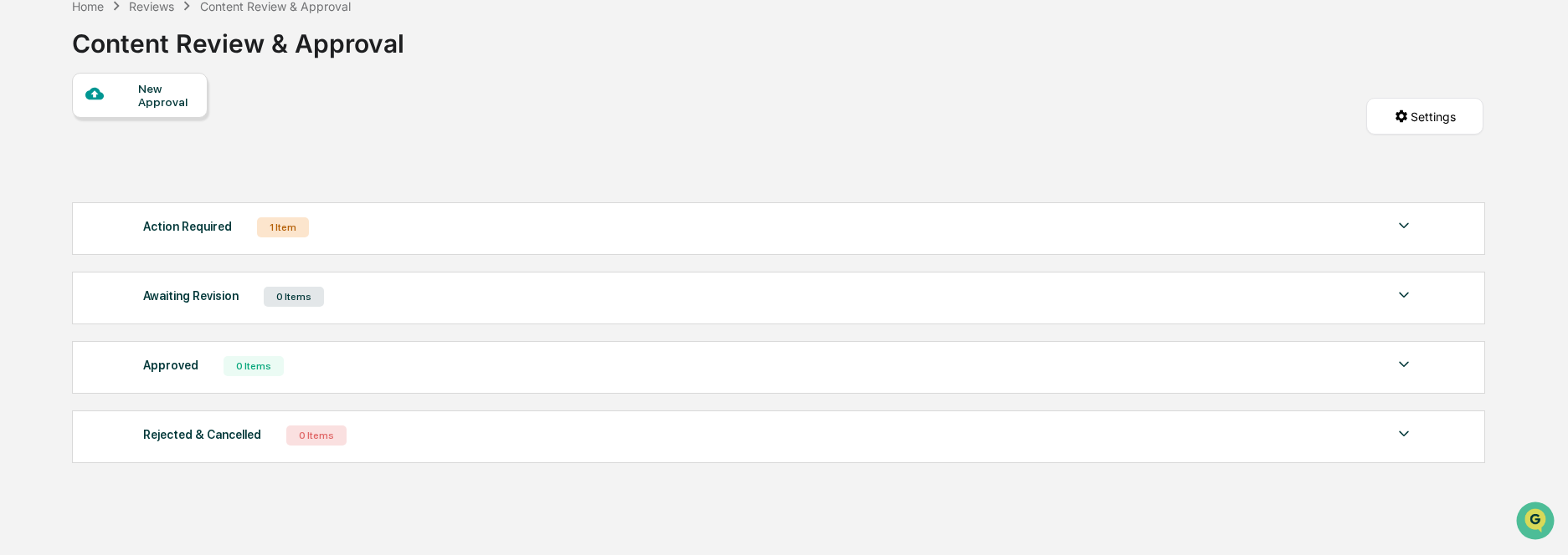
click at [1364, 232] on div "Action Required 1 Item" at bounding box center [777, 227] width 1270 height 24
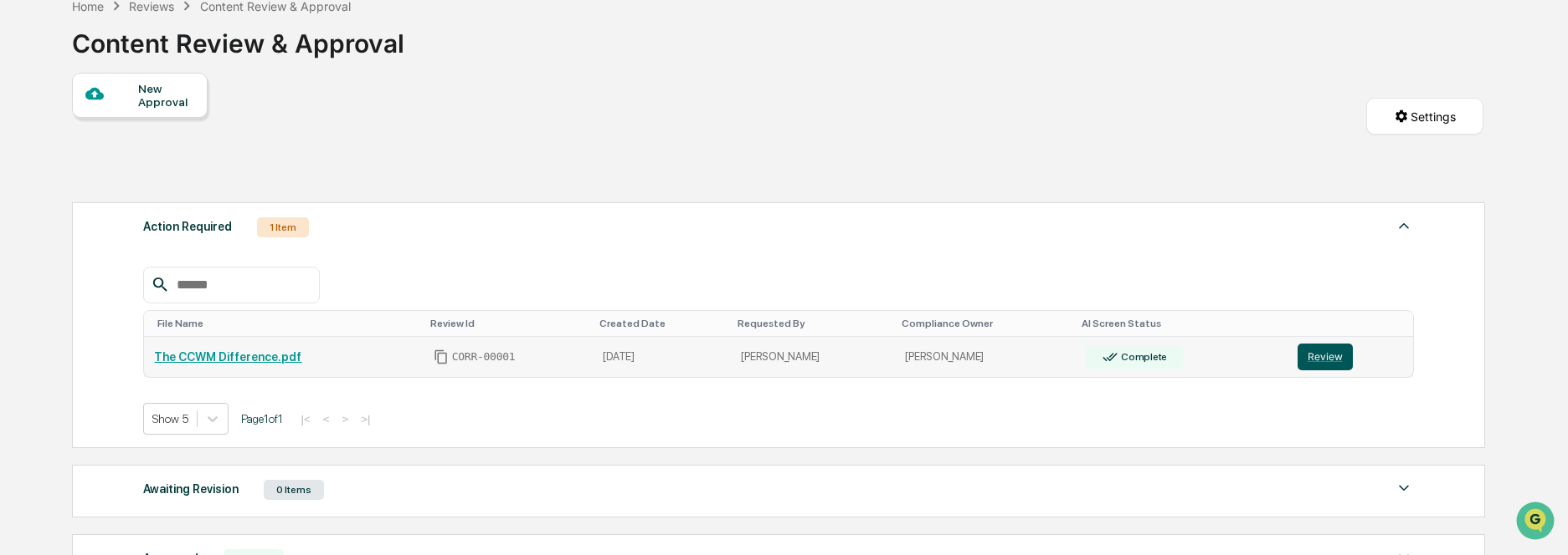
click at [1317, 359] on button "Review" at bounding box center [1325, 357] width 55 height 27
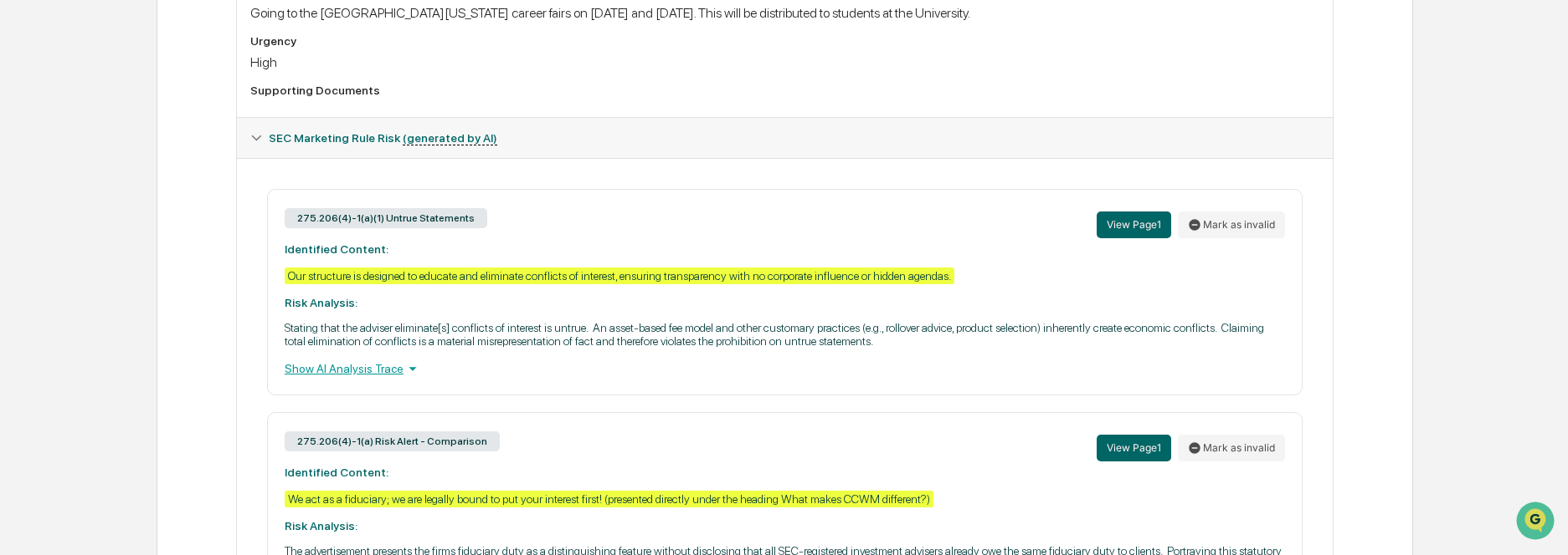
scroll to position [669, 0]
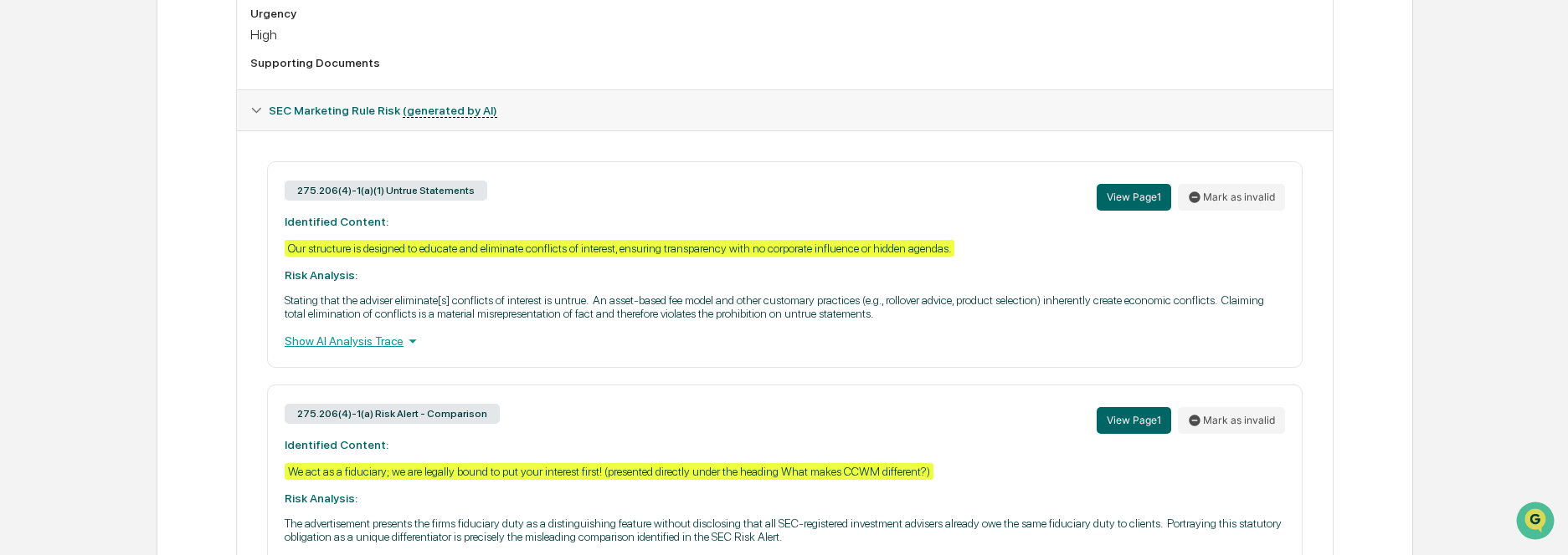
click at [367, 345] on div "Show AI Analysis Trace" at bounding box center [784, 341] width 1000 height 18
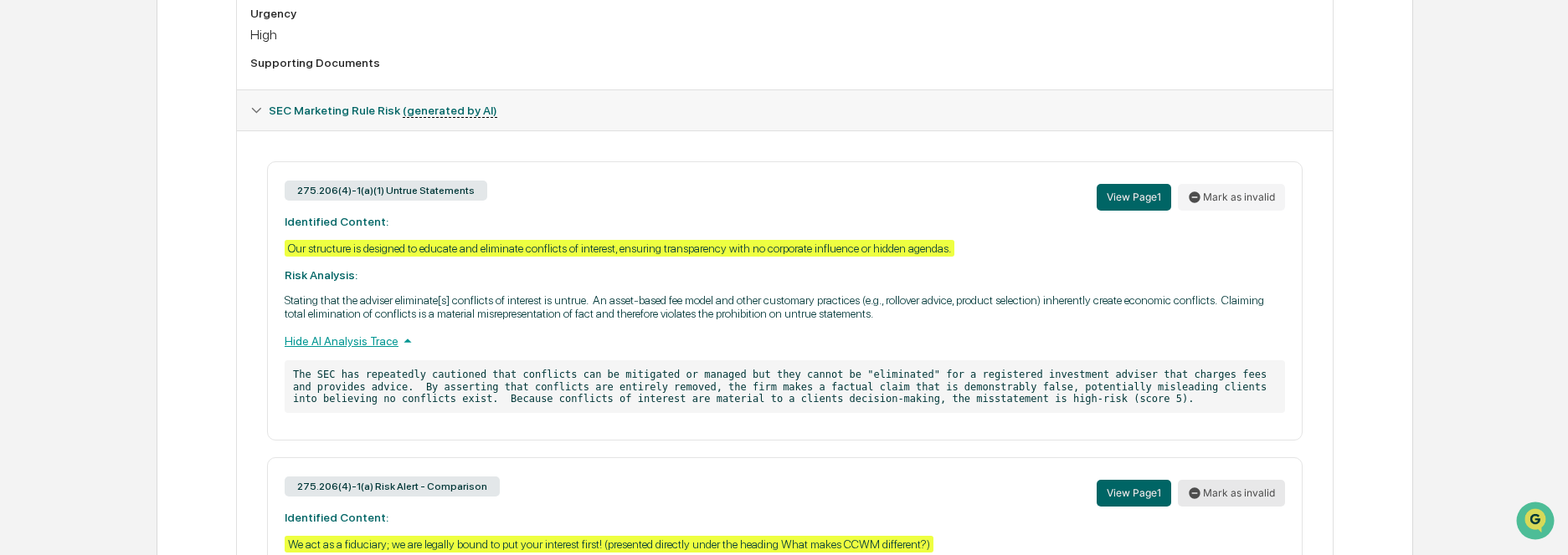
click at [1249, 493] on button "Mark as invalid" at bounding box center [1231, 494] width 107 height 27
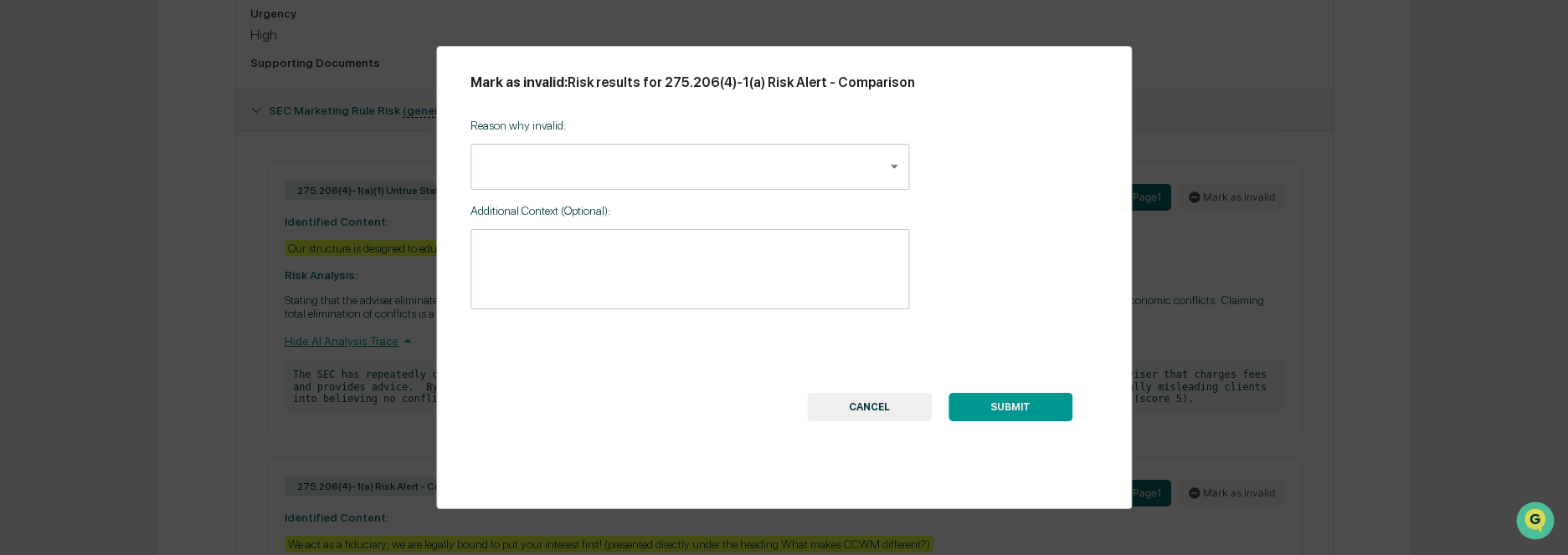
click at [846, 411] on button "CANCEL" at bounding box center [870, 407] width 125 height 28
click at [891, 409] on p "The SEC has repeatedly cautioned that conflicts can be mitigated or managed but…" at bounding box center [784, 387] width 1000 height 53
click at [827, 430] on div "275.206(4)-1(a)(1) Untrue Statements View Page 1 Mark as invalid Identified Con…" at bounding box center [784, 301] width 1035 height 280
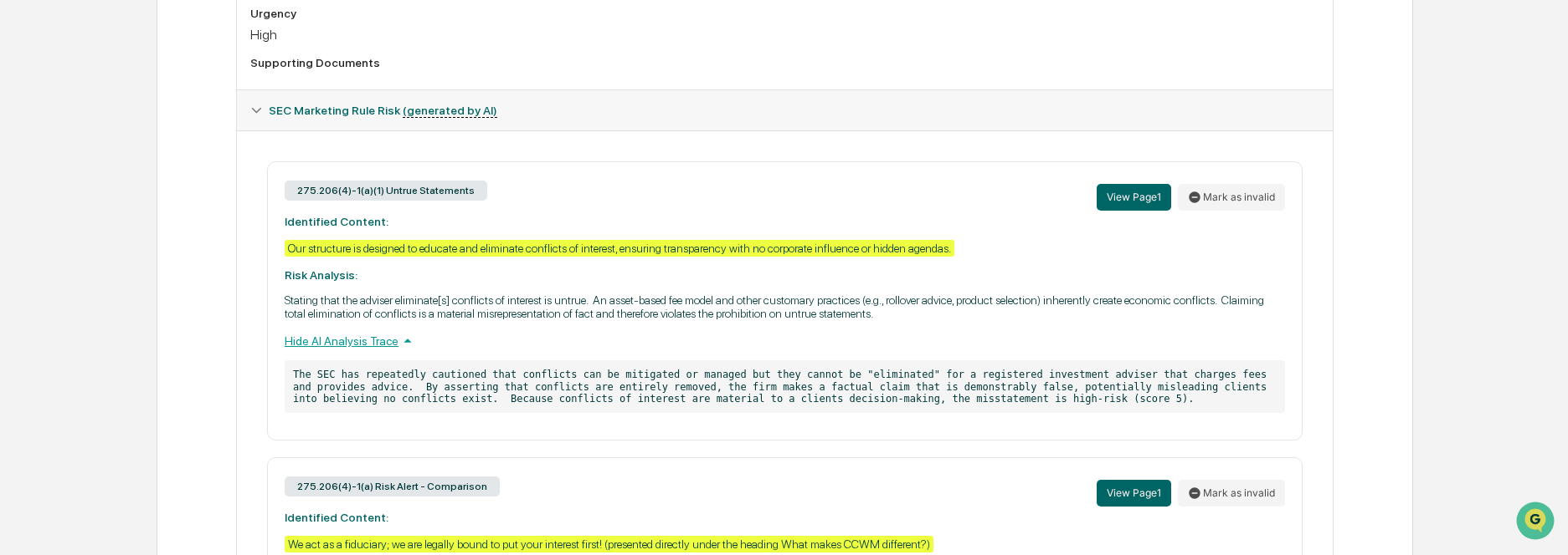
click at [839, 408] on p "The SEC has repeatedly cautioned that conflicts can be mitigated or managed but…" at bounding box center [784, 387] width 1000 height 53
click at [662, 397] on p "The SEC has repeatedly cautioned that conflicts can be mitigated or managed but…" at bounding box center [784, 387] width 1000 height 53
click at [893, 478] on div "275.206(4)-1(a) Risk Alert - Comparison View Page 1 Mark as invalid" at bounding box center [784, 493] width 1000 height 36
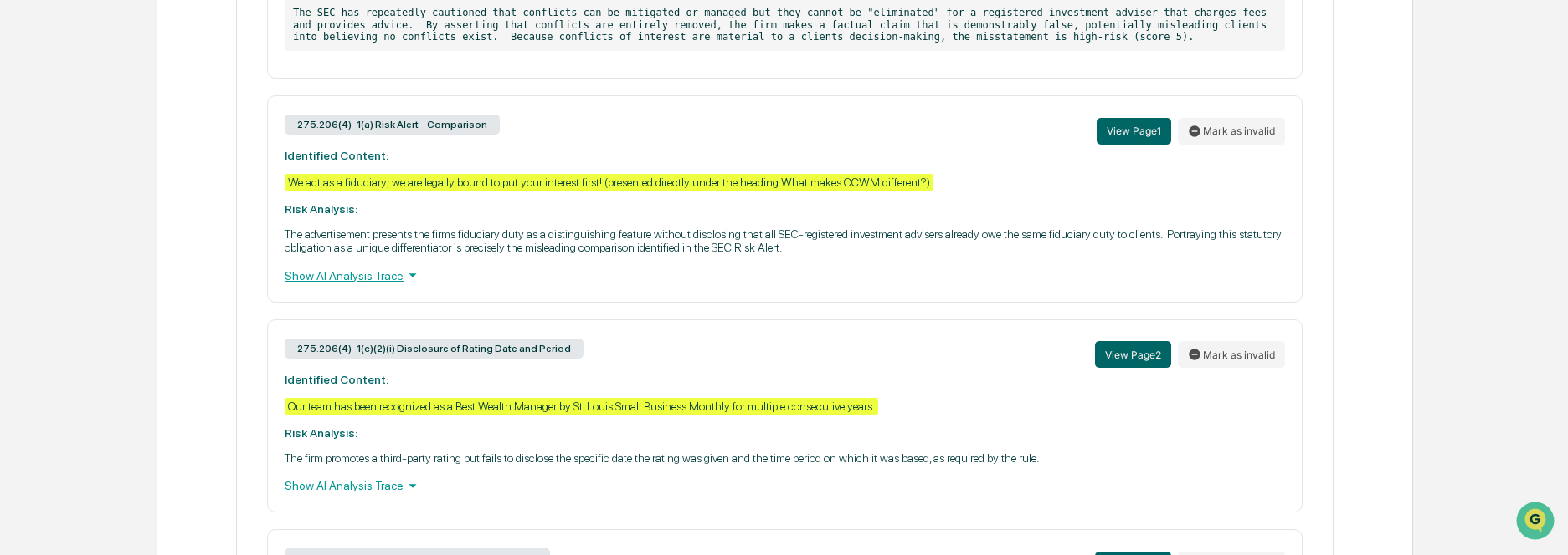
scroll to position [1087, 0]
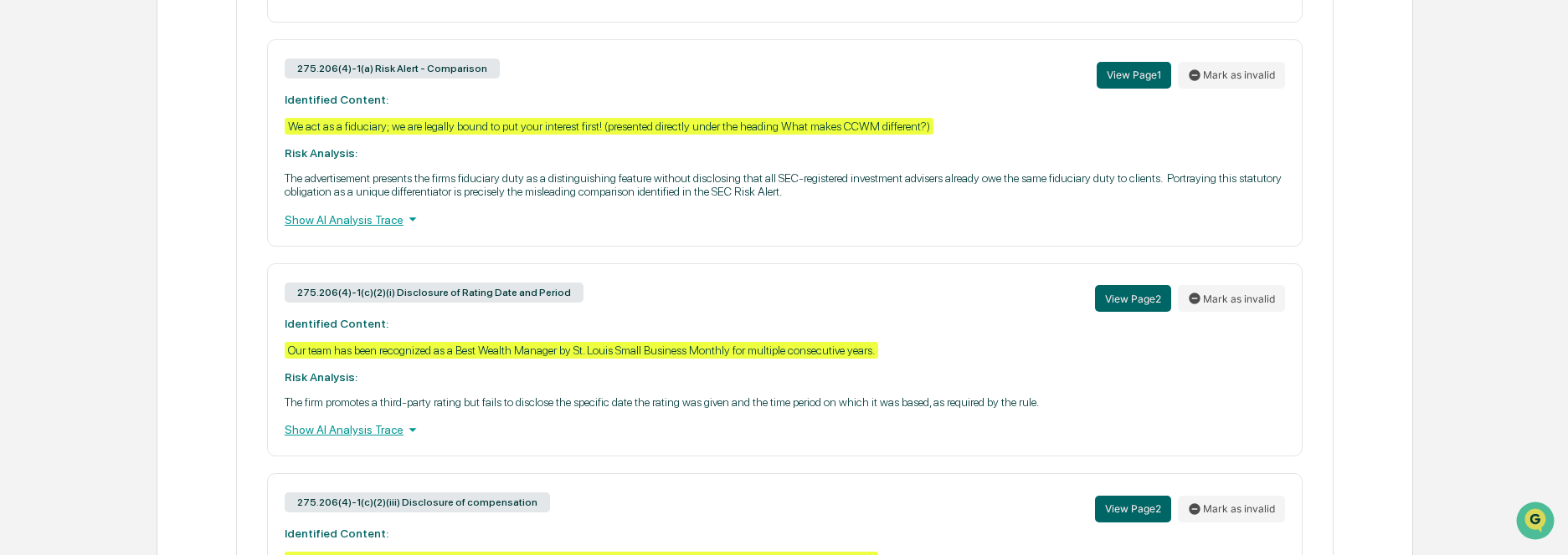
click at [365, 430] on div "Show AI Analysis Trace" at bounding box center [784, 430] width 1000 height 18
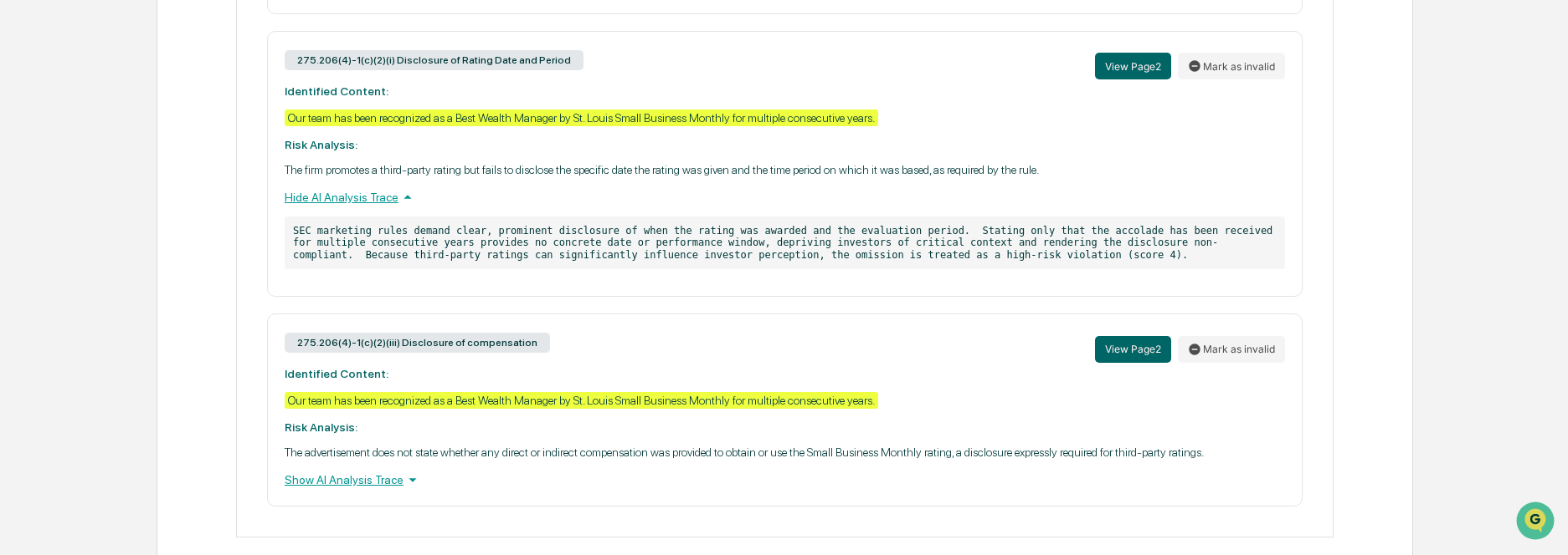
scroll to position [1345, 0]
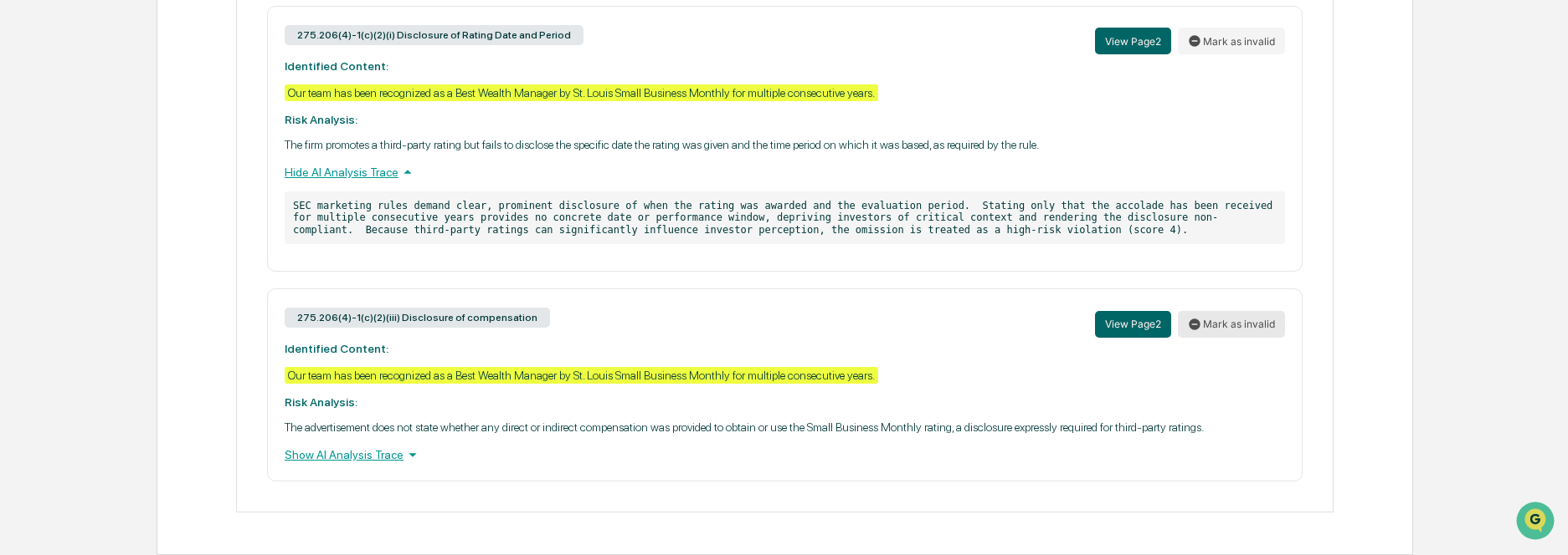
click at [1242, 327] on button "Mark as invalid" at bounding box center [1231, 324] width 107 height 27
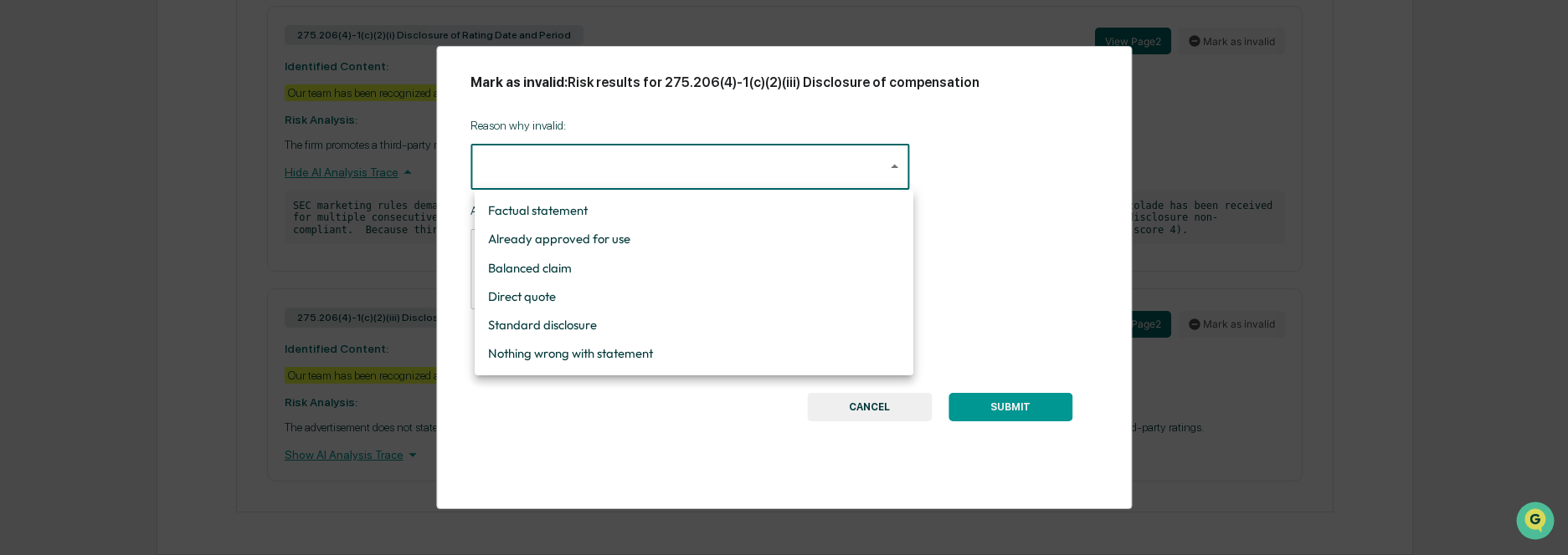
click at [1013, 267] on div at bounding box center [788, 277] width 1576 height 555
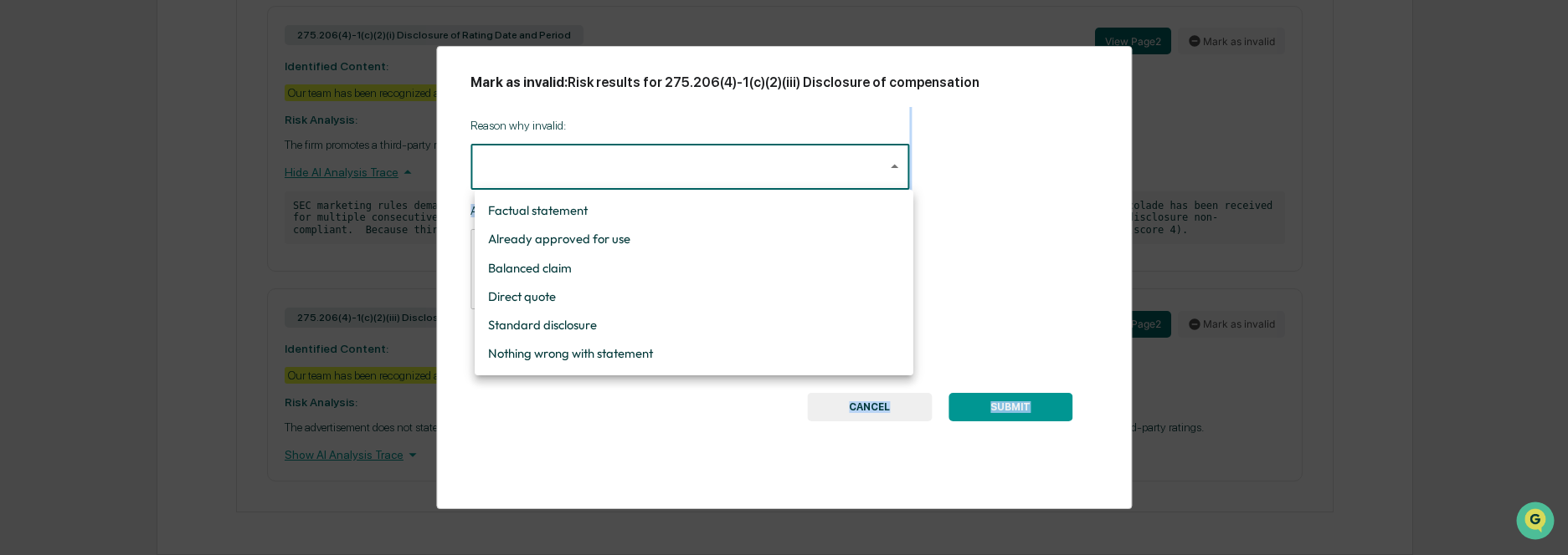
click at [766, 322] on li "Standard disclosure" at bounding box center [694, 325] width 439 height 28
type input "**********"
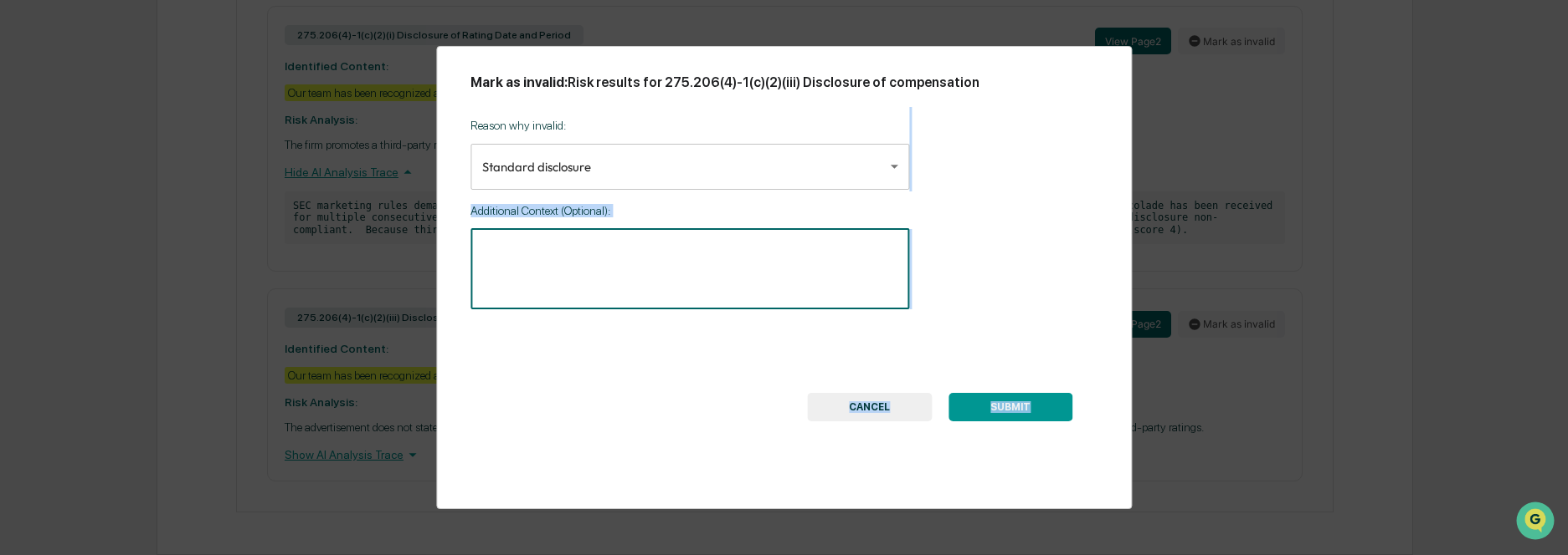
click at [656, 260] on textarea at bounding box center [689, 269] width 415 height 53
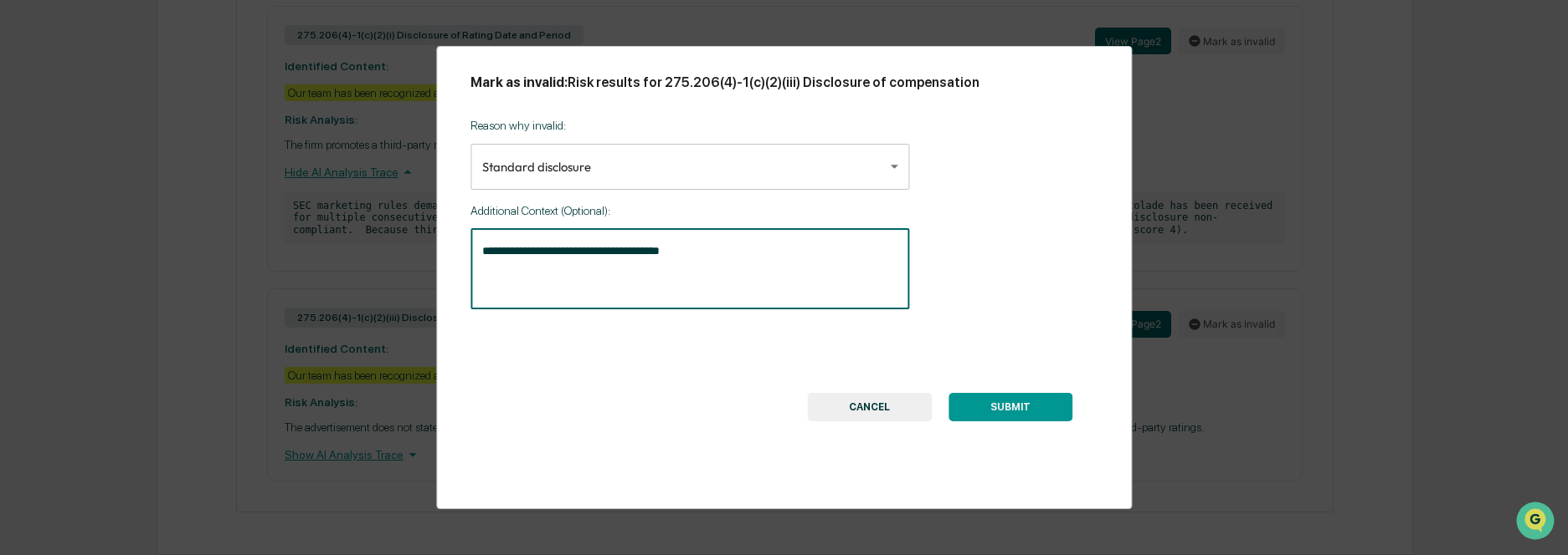
click at [543, 255] on textarea "**********" at bounding box center [689, 269] width 415 height 53
click at [591, 252] on textarea "**********" at bounding box center [689, 269] width 415 height 53
click at [809, 276] on textarea "**********" at bounding box center [689, 269] width 415 height 53
type textarea "**********"
click at [1046, 408] on button "SUBMIT" at bounding box center [1010, 407] width 124 height 28
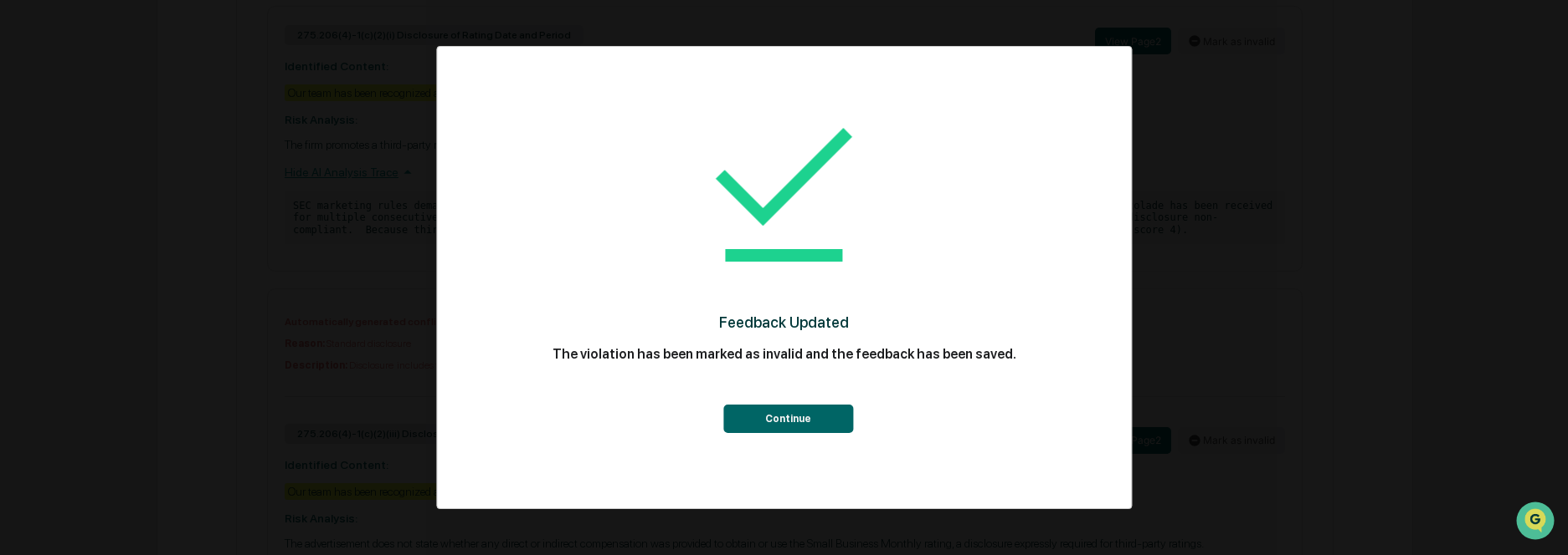
click at [793, 409] on button "Continue" at bounding box center [788, 419] width 130 height 28
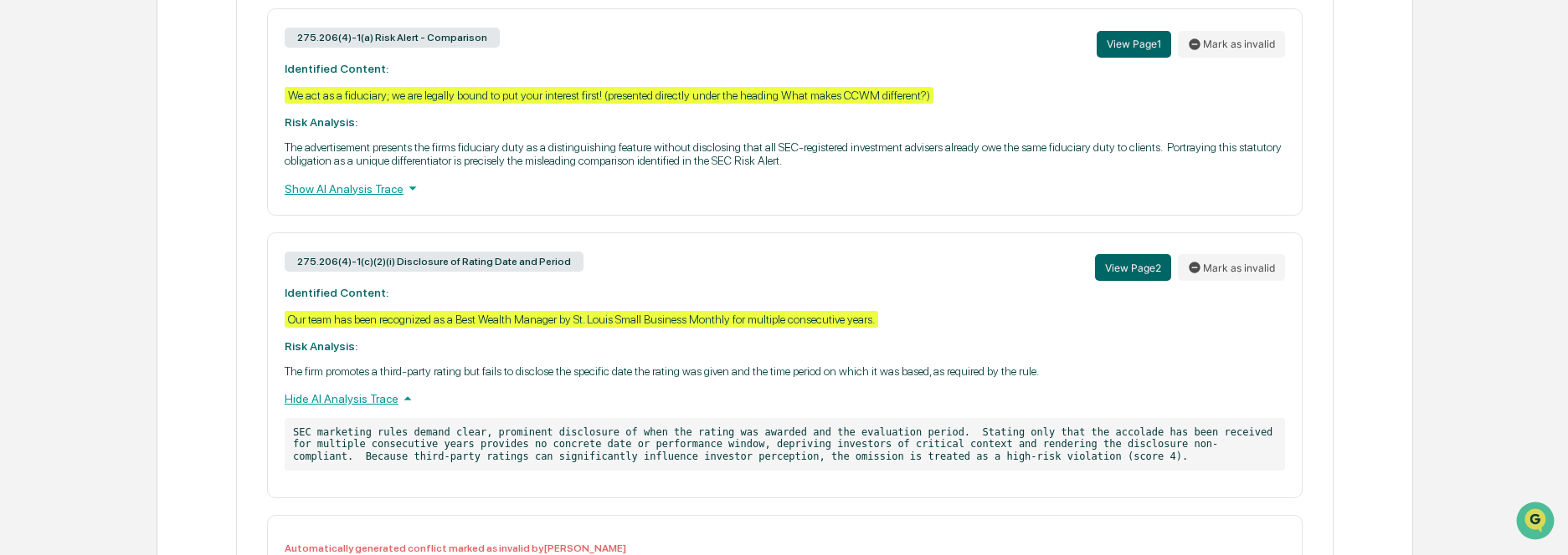
scroll to position [1294, 0]
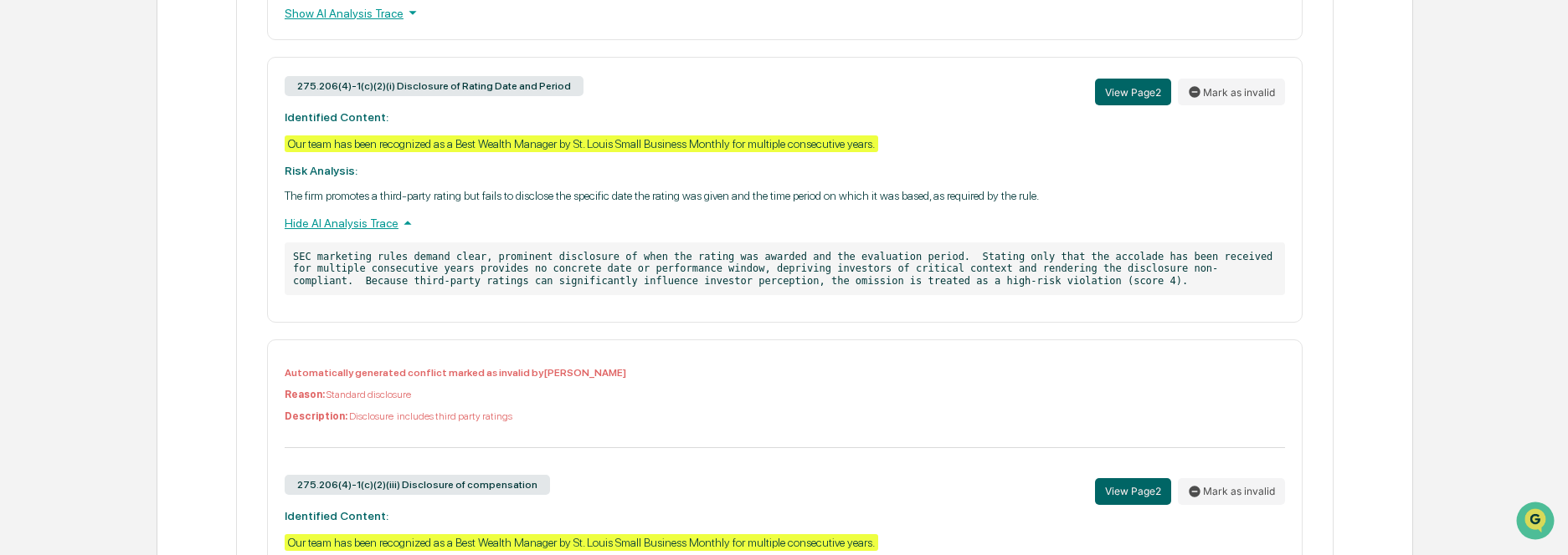
click at [820, 388] on div "Automatically generated conflict marked as invalid by Pintip Perdun Reason: Sta…" at bounding box center [784, 408] width 1000 height 82
click at [423, 381] on div "Automatically generated conflict marked as invalid by Pintip Perdun Reason: Sta…" at bounding box center [784, 408] width 1000 height 82
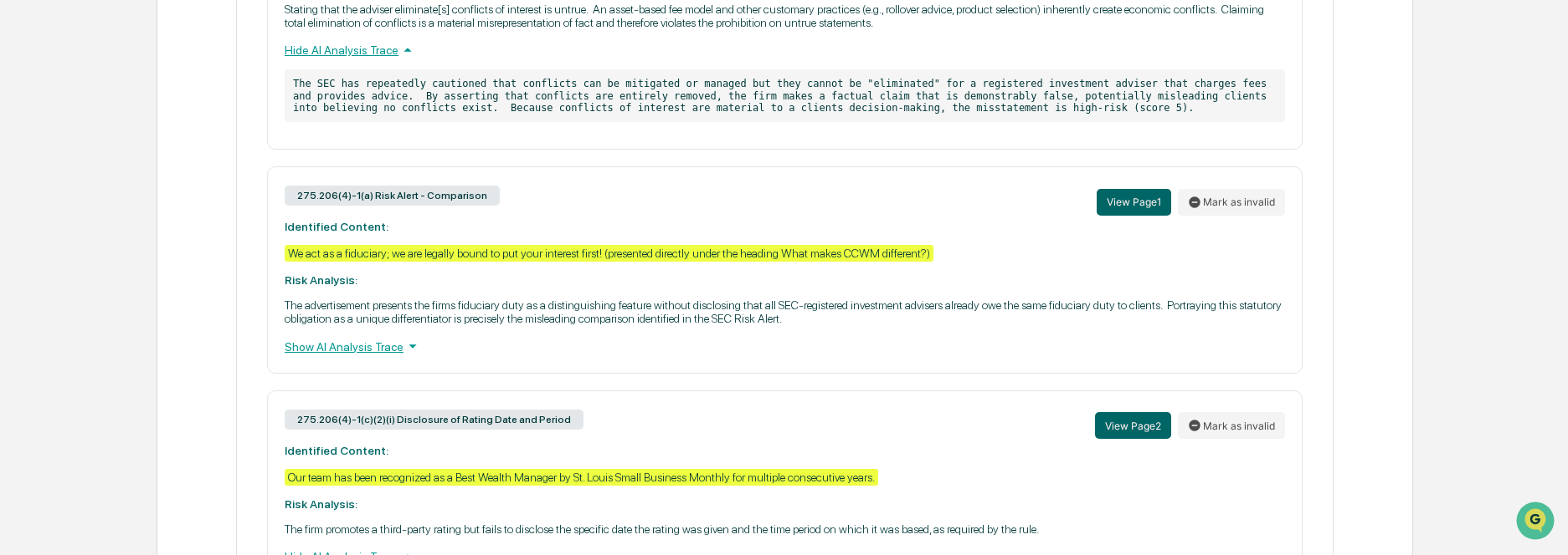
scroll to position [959, 0]
click at [1425, 287] on div "Home Content Review & Approval The CCWM Difference.pdf The CCWM Difference.pdf …" at bounding box center [784, 88] width 1568 height 1937
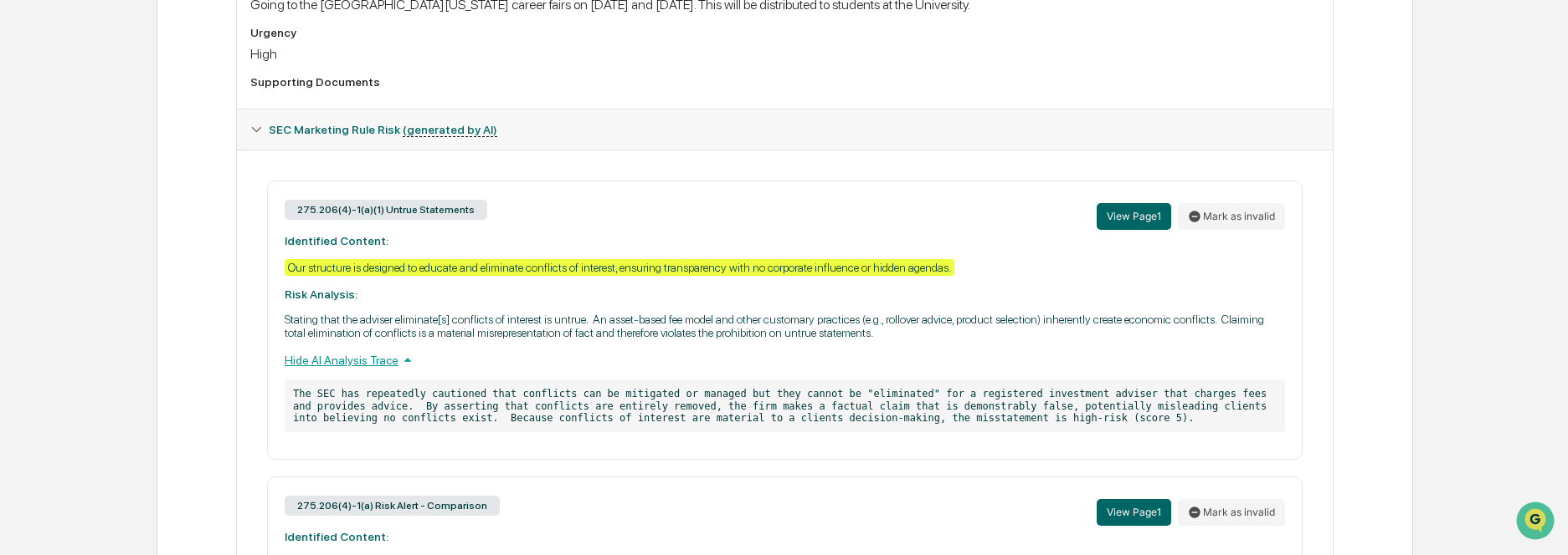
scroll to position [669, 0]
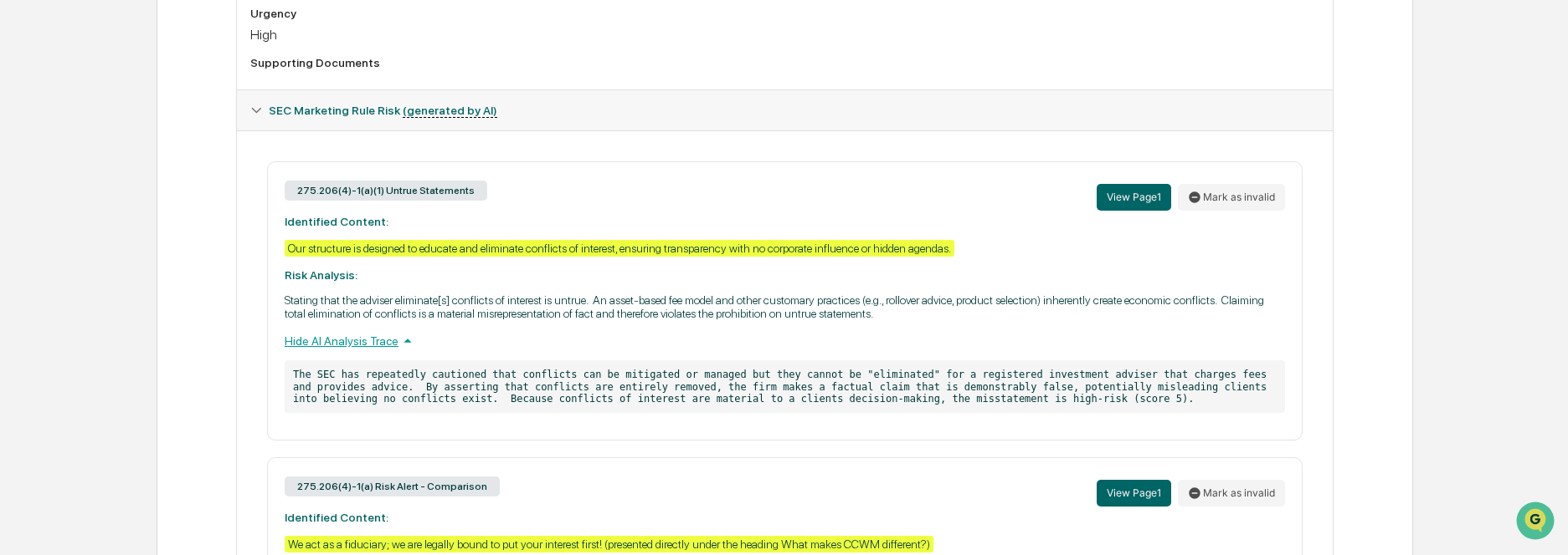
click at [431, 194] on div "275.206(4)-1(a)(1) Untrue Statements" at bounding box center [385, 190] width 203 height 20
click at [395, 196] on div "275.206(4)-1(a)(1) Untrue Statements" at bounding box center [385, 190] width 203 height 20
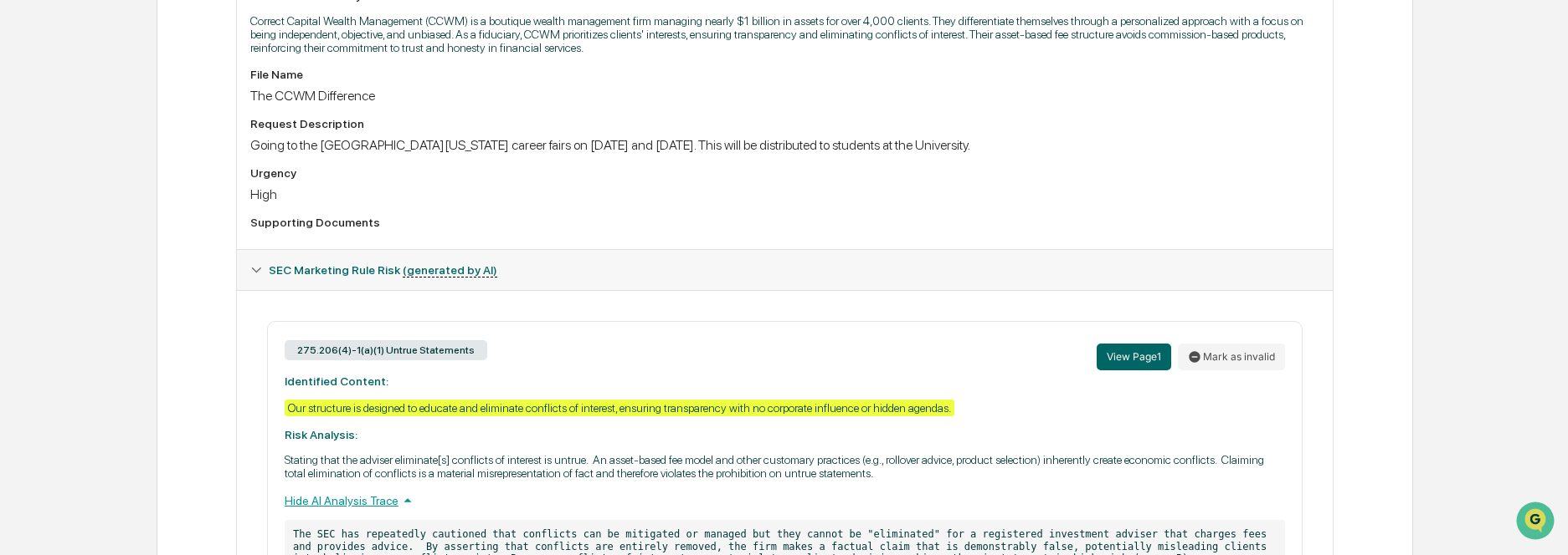
scroll to position [251, 0]
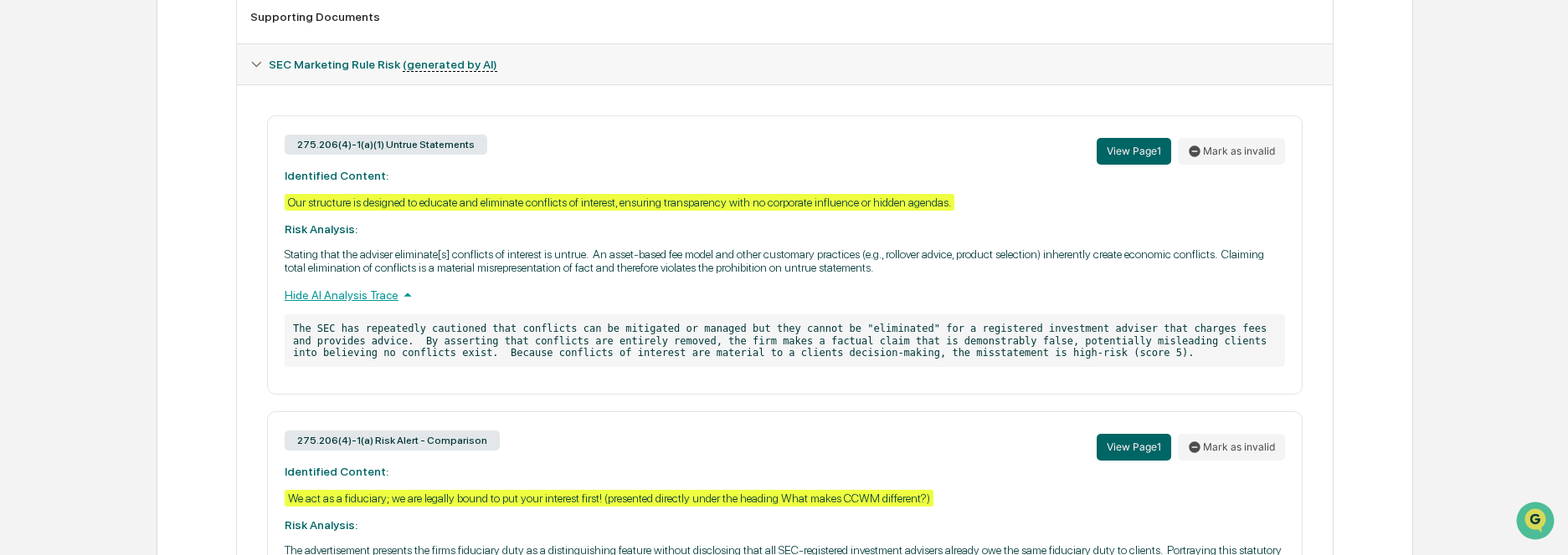
click at [992, 352] on div "275.206(4)-1(a)(1) Untrue Statements View Page 1 Mark as invalid Identified Con…" at bounding box center [784, 255] width 1035 height 280
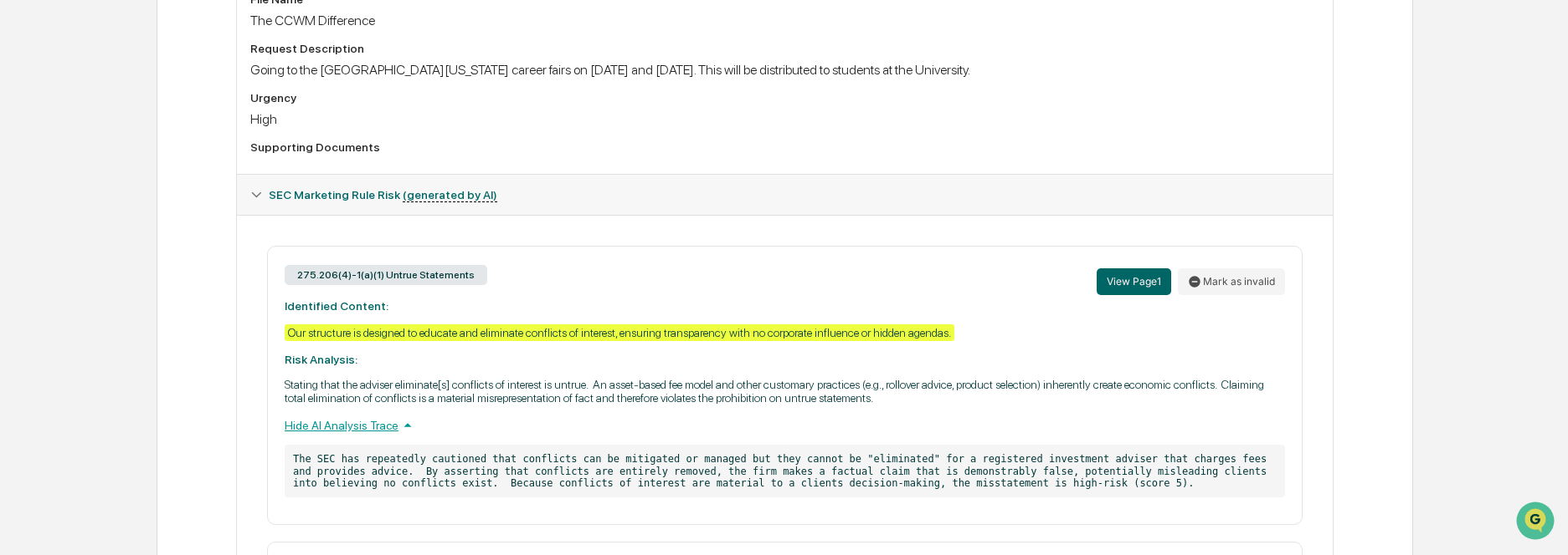
scroll to position [586, 0]
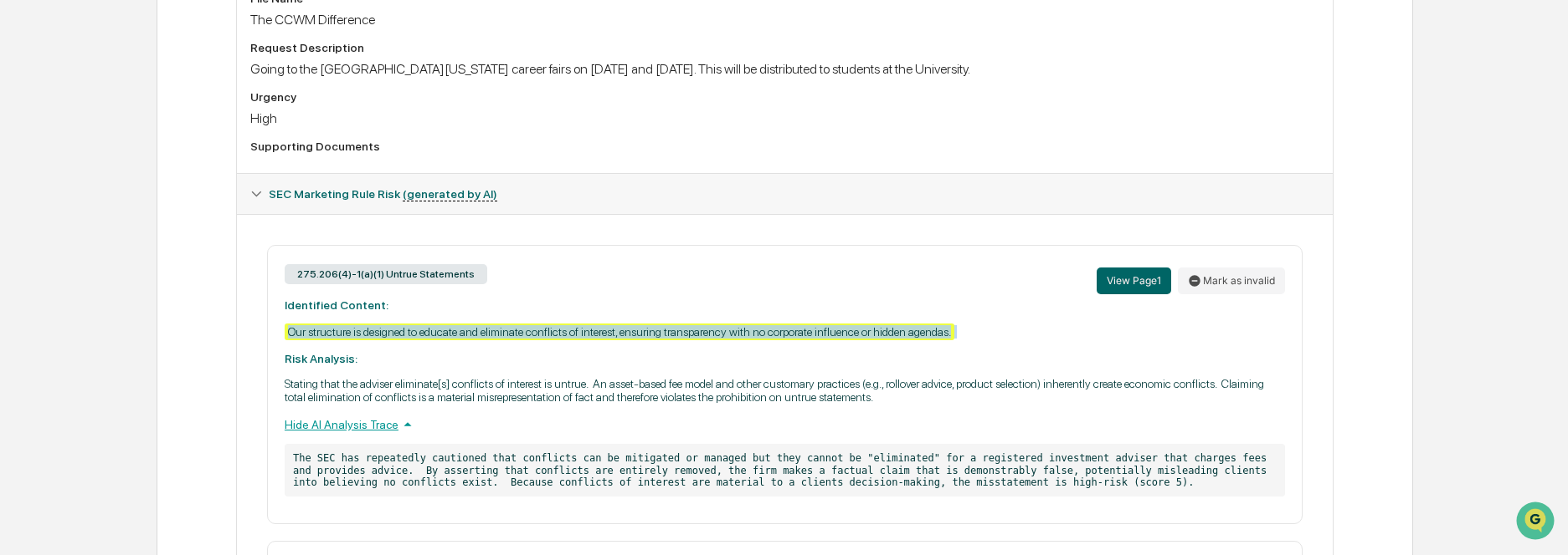
drag, startPoint x: 279, startPoint y: 331, endPoint x: 915, endPoint y: 342, distance: 636.1
click at [915, 342] on div "275.206(4)-1(a)(1) Untrue Statements View Page 1 Mark as invalid Identified Con…" at bounding box center [784, 385] width 1035 height 280
copy div "Our structure is designed to educate and eliminate conflicts of interest, ensur…"
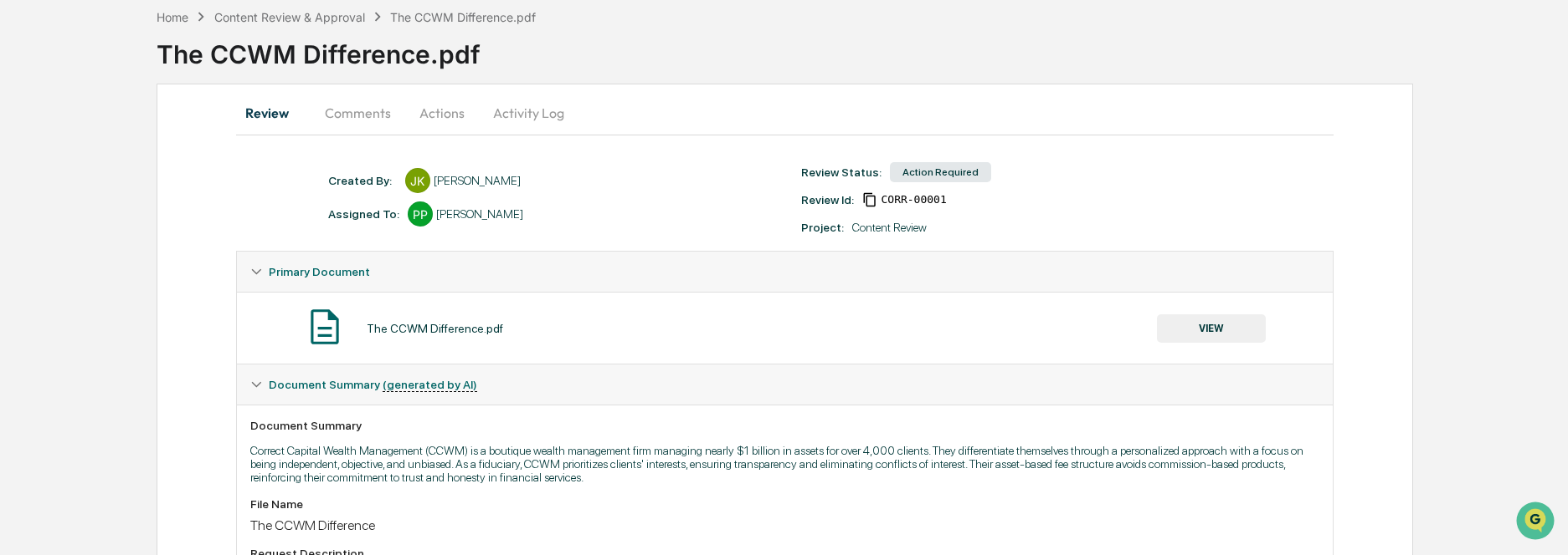
scroll to position [0, 0]
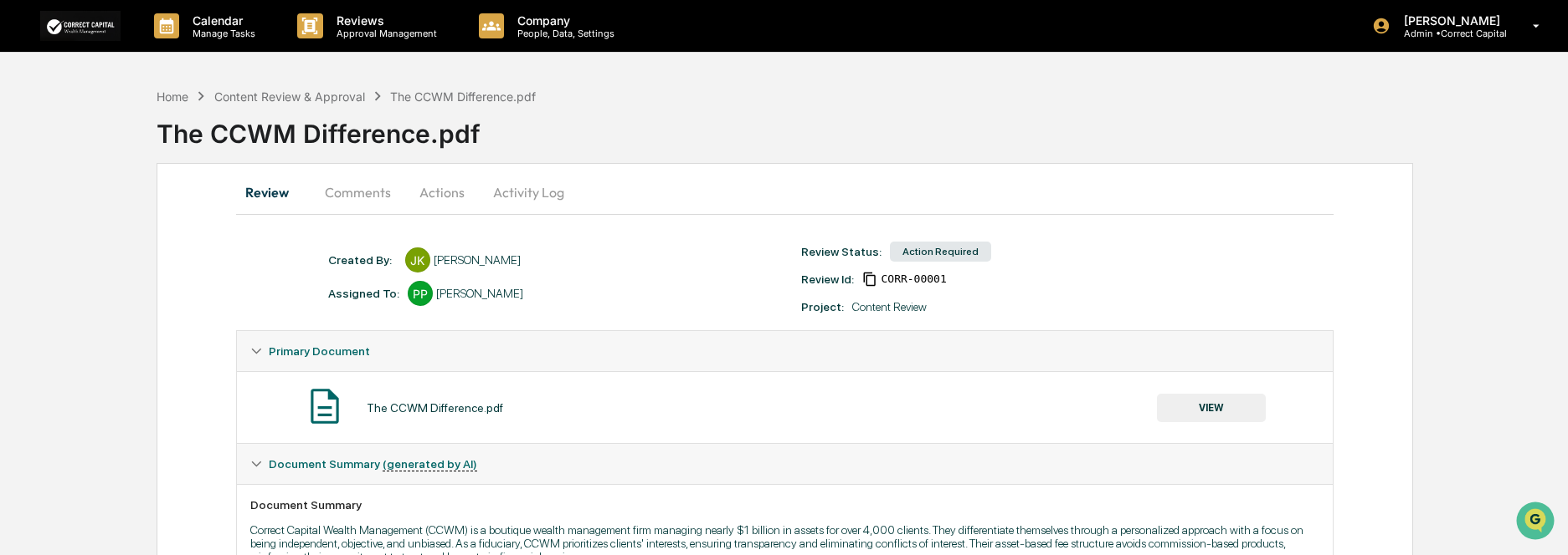
click at [352, 196] on button "Comments" at bounding box center [358, 193] width 93 height 40
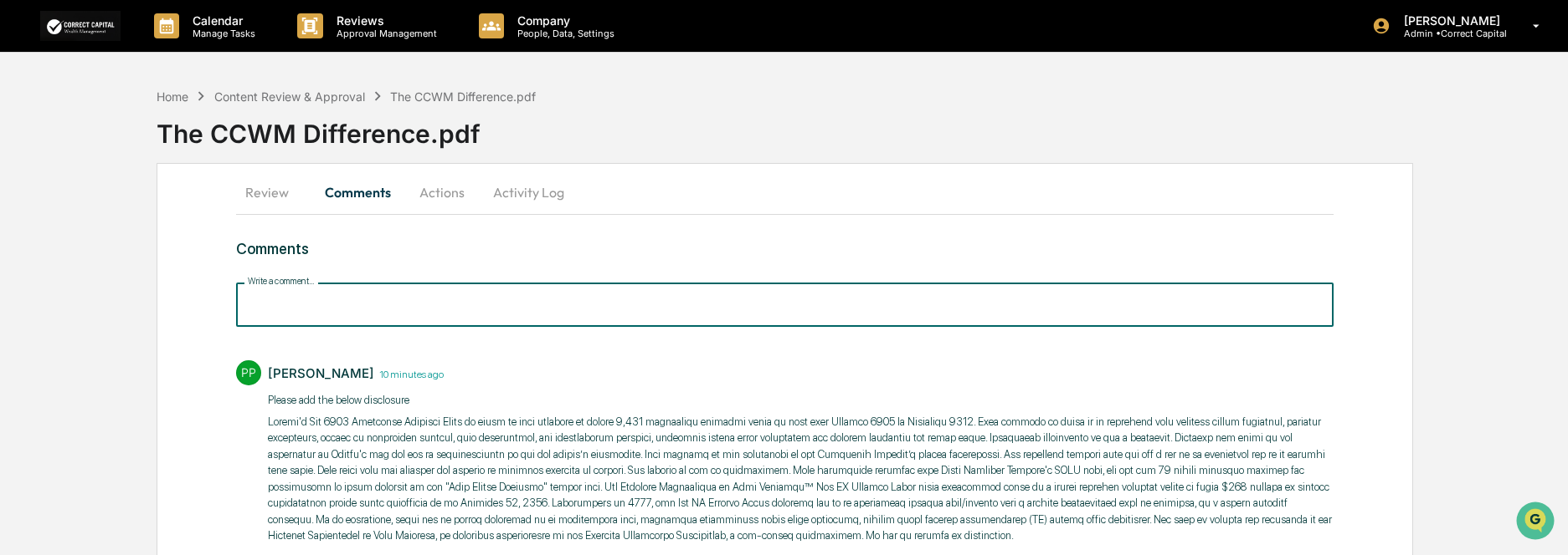
click at [324, 308] on input "Write a comment..." at bounding box center [784, 304] width 1098 height 45
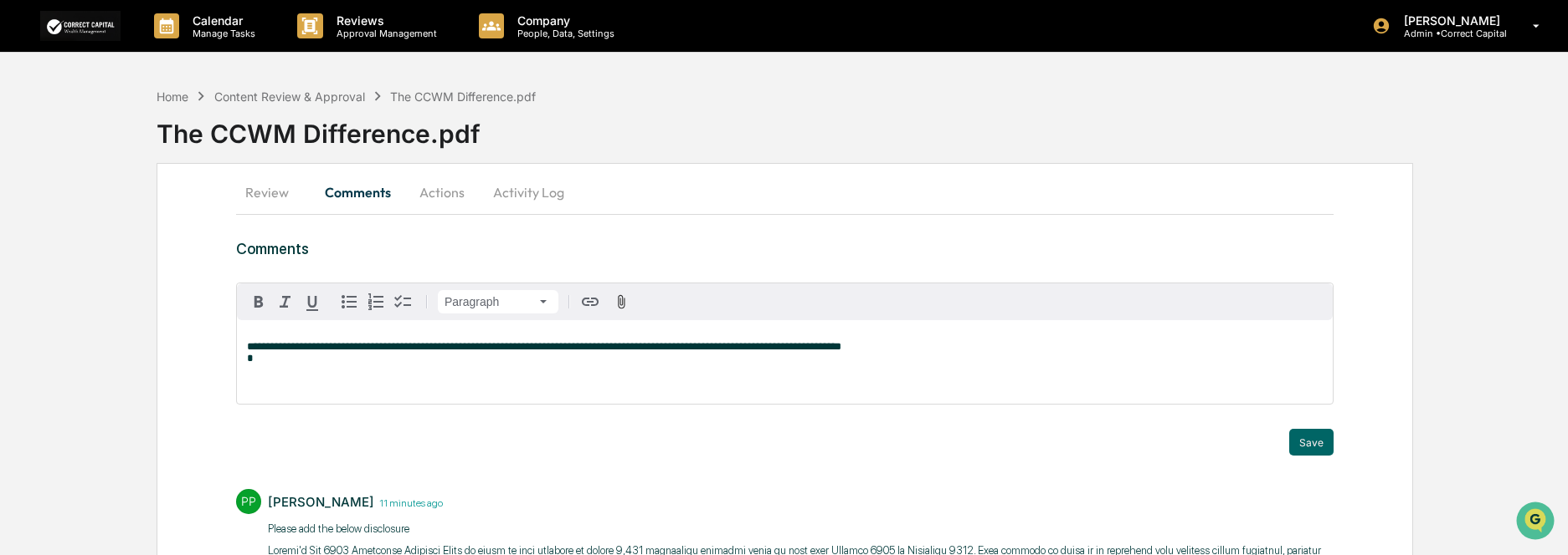
click at [900, 342] on p "**********" at bounding box center [784, 352] width 1076 height 24
click at [241, 347] on div "**********" at bounding box center [784, 361] width 1096 height 83
click at [294, 352] on span "**********" at bounding box center [605, 346] width 716 height 11
drag, startPoint x: 297, startPoint y: 348, endPoint x: 479, endPoint y: 402, distance: 189.8
click at [589, 415] on div "Trigger" at bounding box center [784, 421] width 1098 height 16
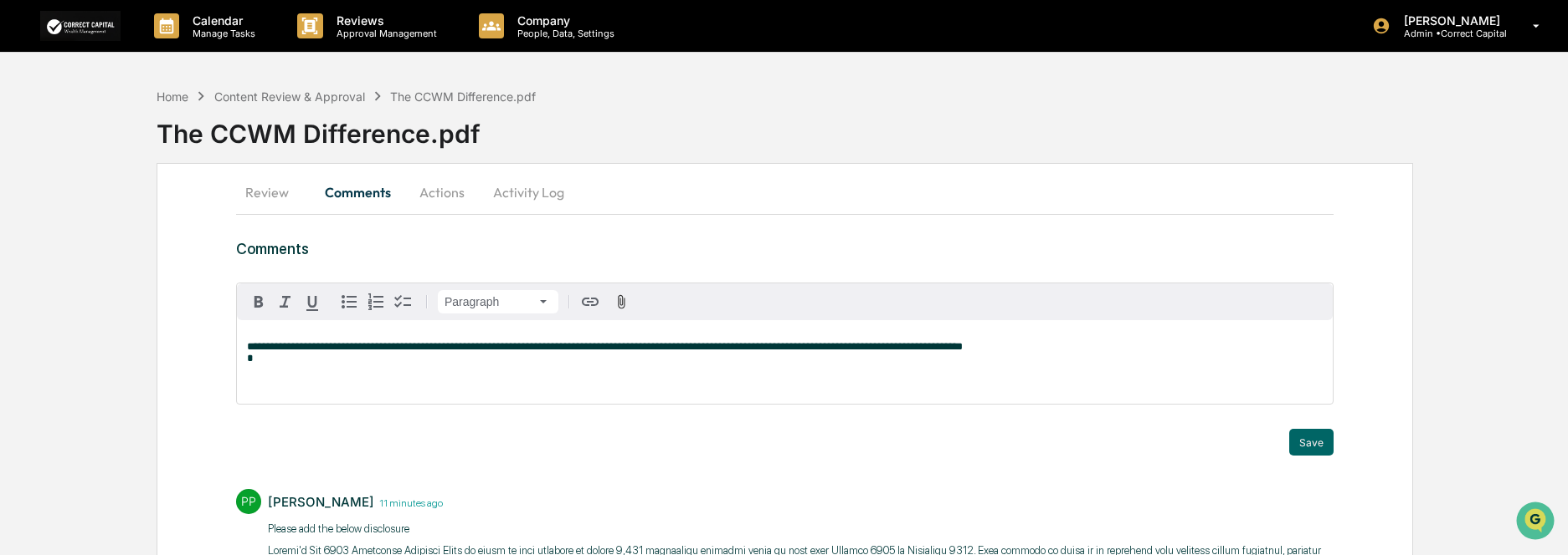
click at [293, 352] on span "**********" at bounding box center [605, 346] width 716 height 11
click at [304, 352] on span "**********" at bounding box center [605, 346] width 716 height 11
click at [372, 368] on div "**********" at bounding box center [784, 361] width 1096 height 83
click at [314, 346] on span "**********" at bounding box center [614, 346] width 736 height 11
drag, startPoint x: 376, startPoint y: 345, endPoint x: 402, endPoint y: 346, distance: 26.0
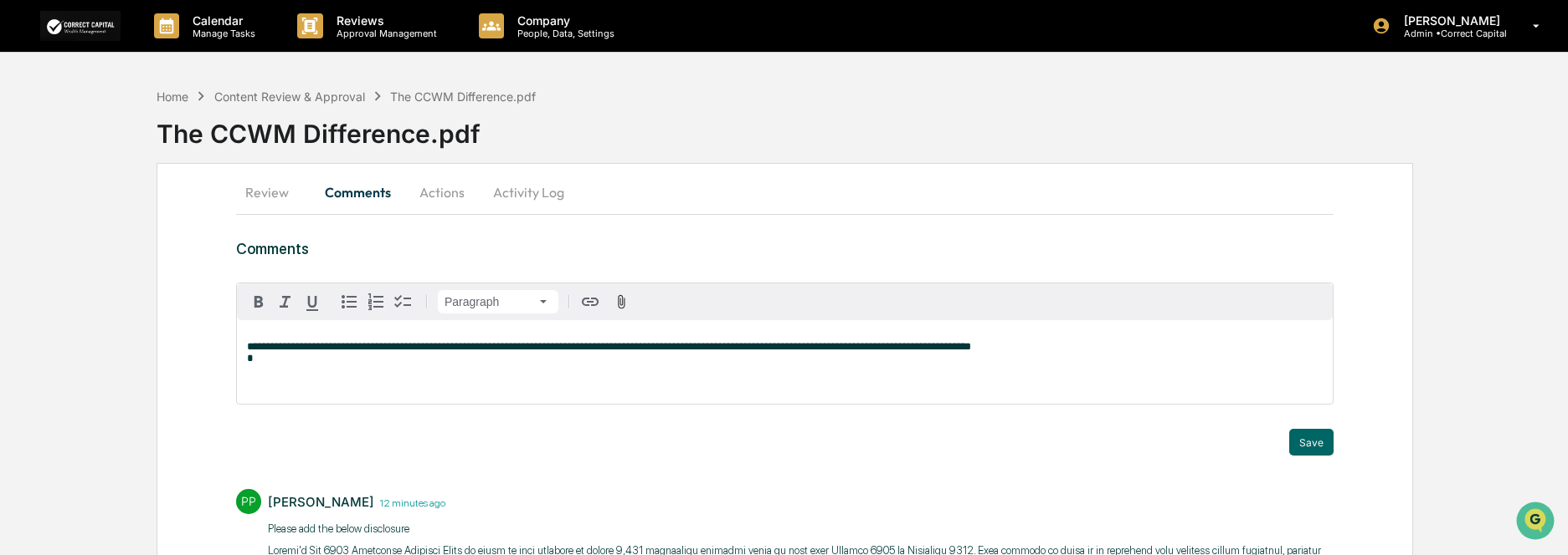
click at [376, 345] on span "**********" at bounding box center [608, 346] width 724 height 11
drag, startPoint x: 428, startPoint y: 349, endPoint x: 240, endPoint y: 334, distance: 188.6
click at [236, 345] on div "**********" at bounding box center [784, 343] width 1098 height 122
click at [251, 302] on icon "button" at bounding box center [258, 302] width 20 height 20
click at [410, 393] on div "**********" at bounding box center [784, 361] width 1096 height 83
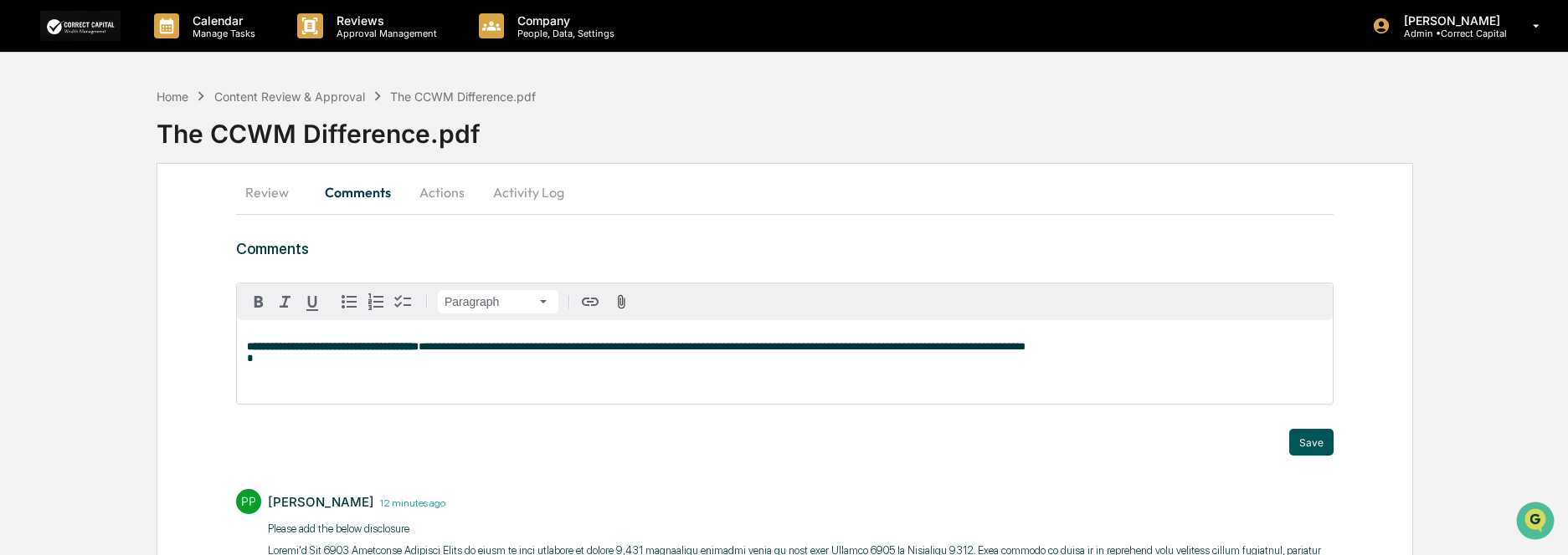
click at [1307, 445] on button "Save" at bounding box center [1311, 442] width 45 height 27
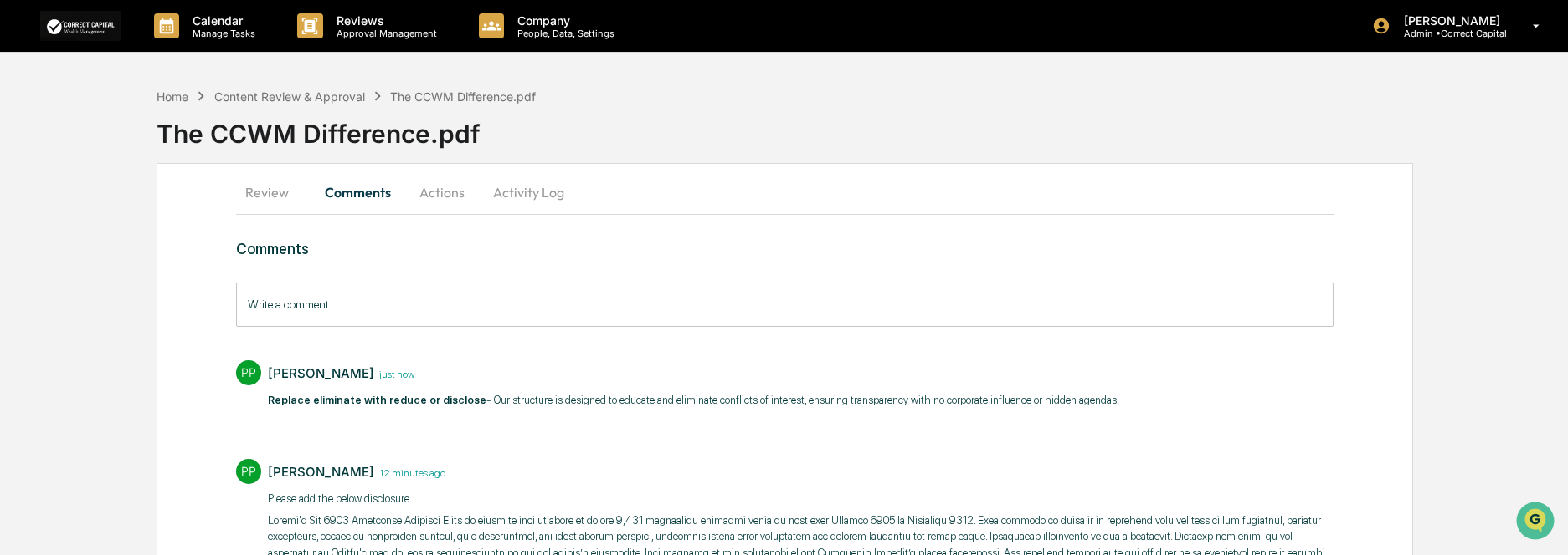
click at [286, 196] on button "Review" at bounding box center [274, 193] width 75 height 40
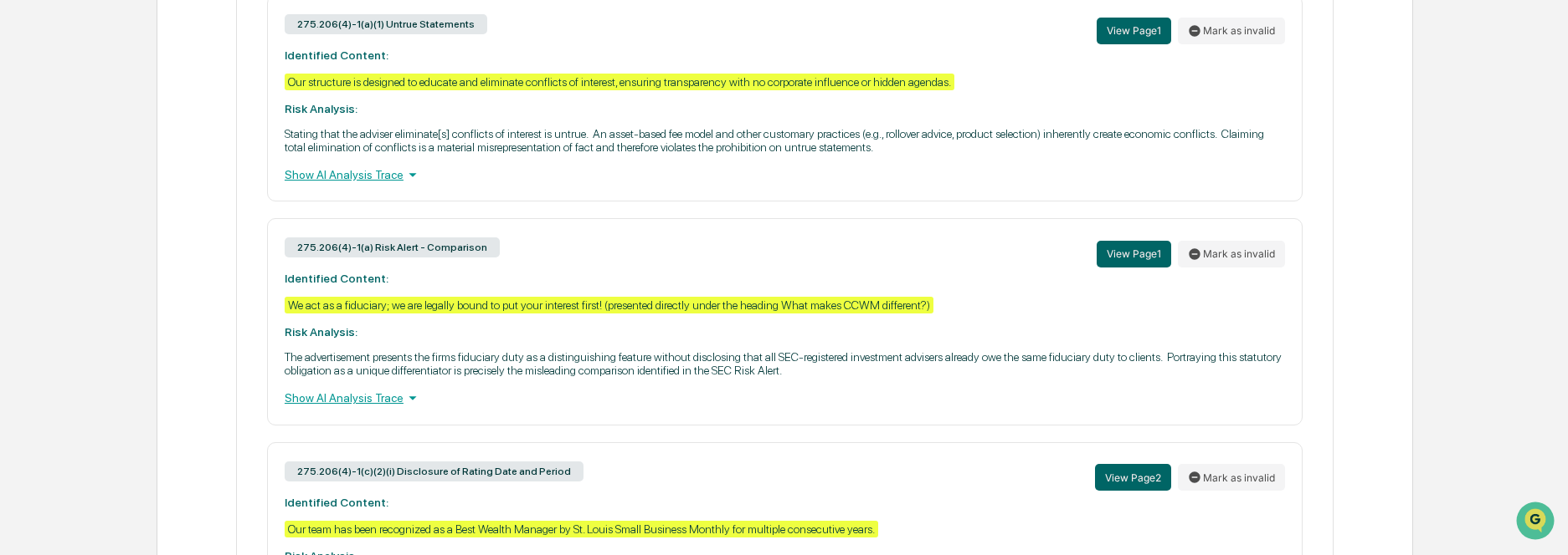
scroll to position [836, 0]
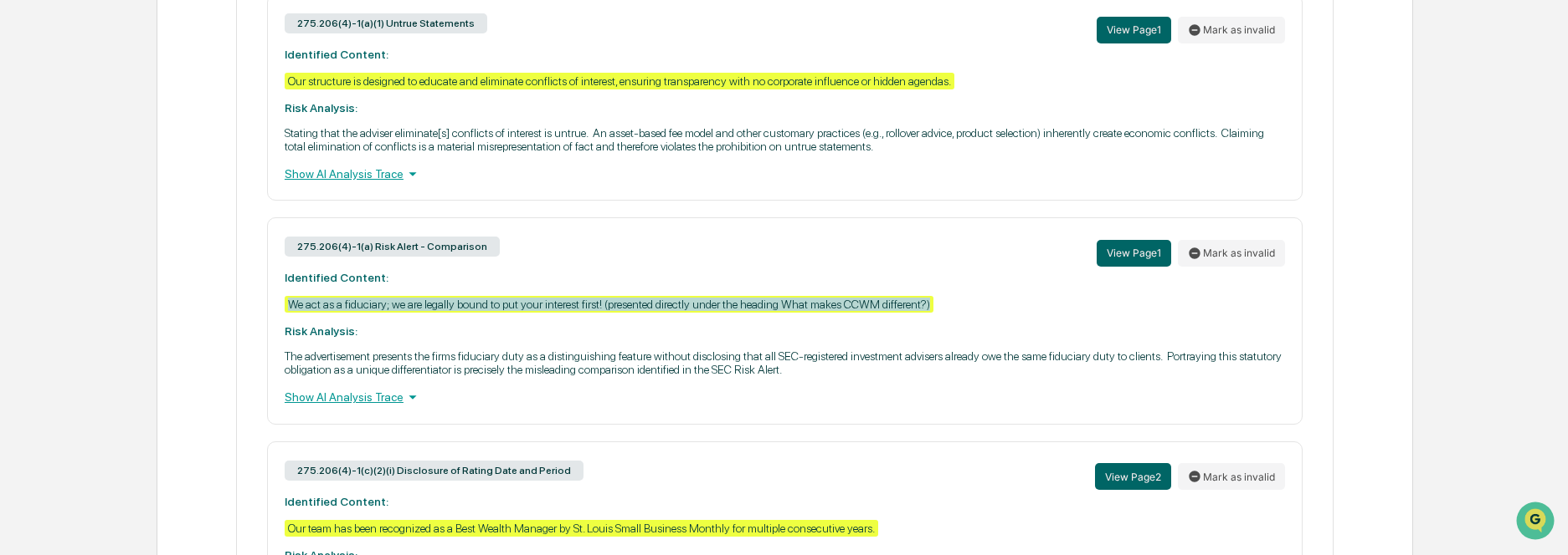
drag, startPoint x: 949, startPoint y: 300, endPoint x: 279, endPoint y: 311, distance: 670.1
click at [279, 311] on div "275.206(4)-1(a) Risk Alert - Comparison View Page 1 Mark as invalid Identified …" at bounding box center [784, 321] width 1035 height 207
copy div "We act as a fiduciary; we are legally bound to put your interest first! (presen…"
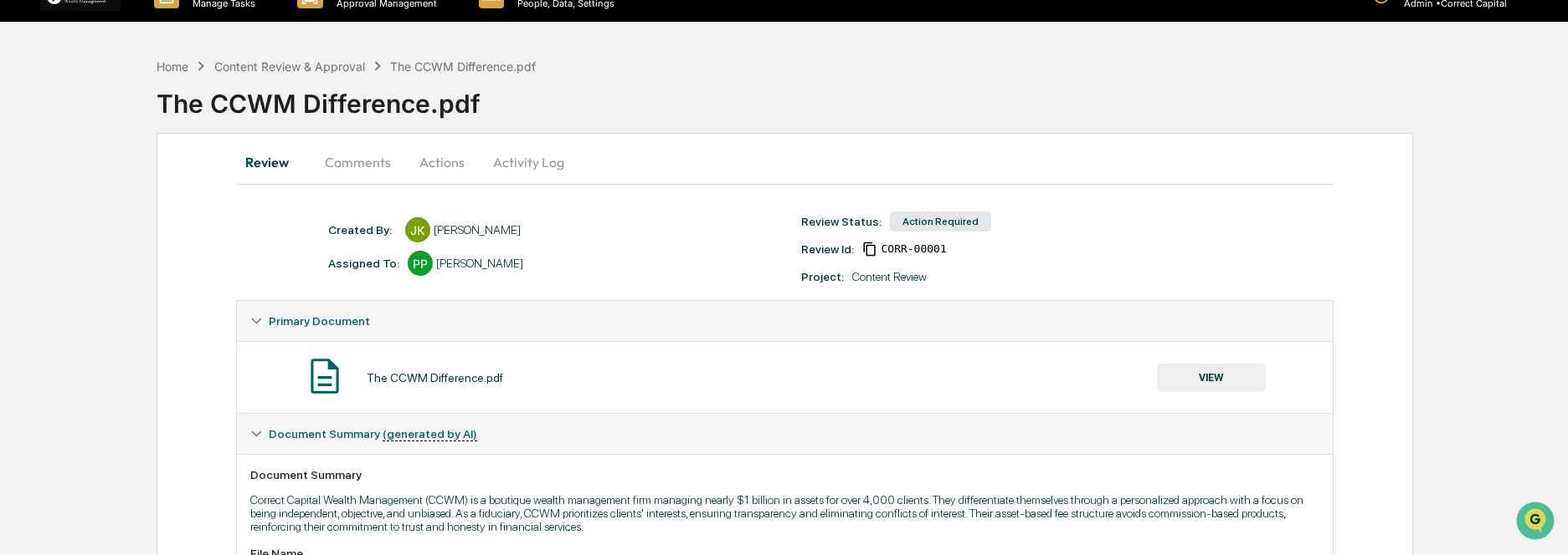
scroll to position [0, 0]
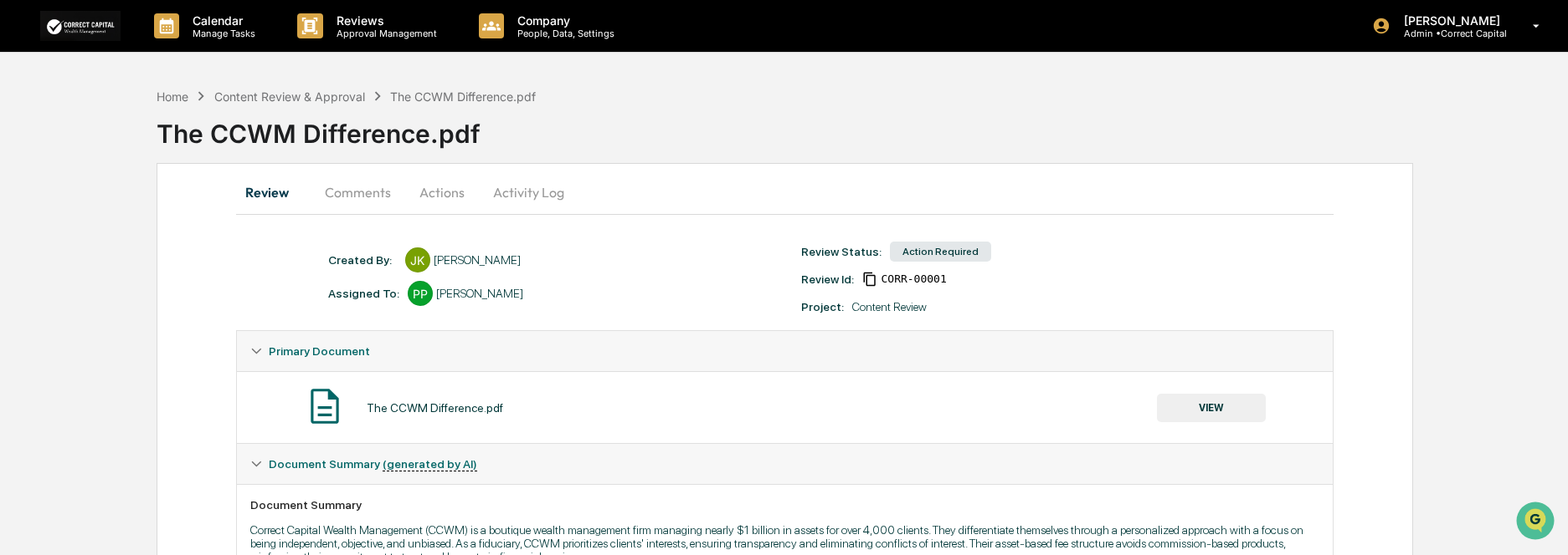
click at [359, 188] on button "Comments" at bounding box center [358, 193] width 93 height 40
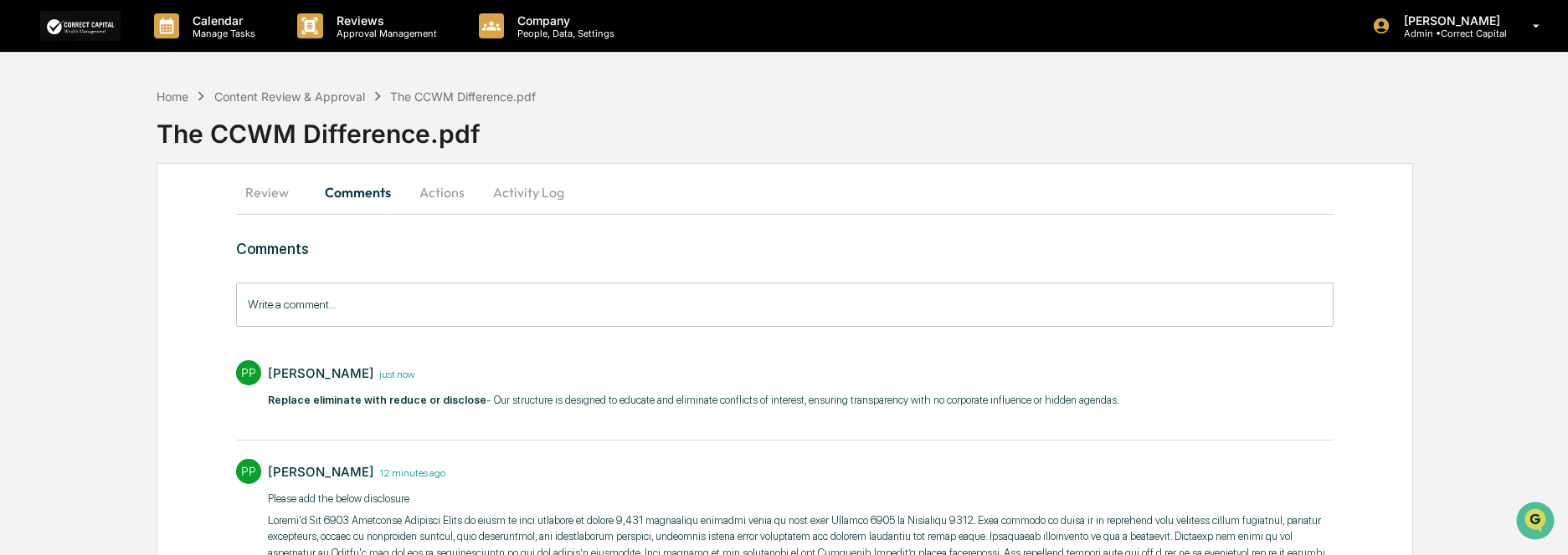
click at [294, 305] on input "Write a comment..." at bounding box center [784, 304] width 1098 height 45
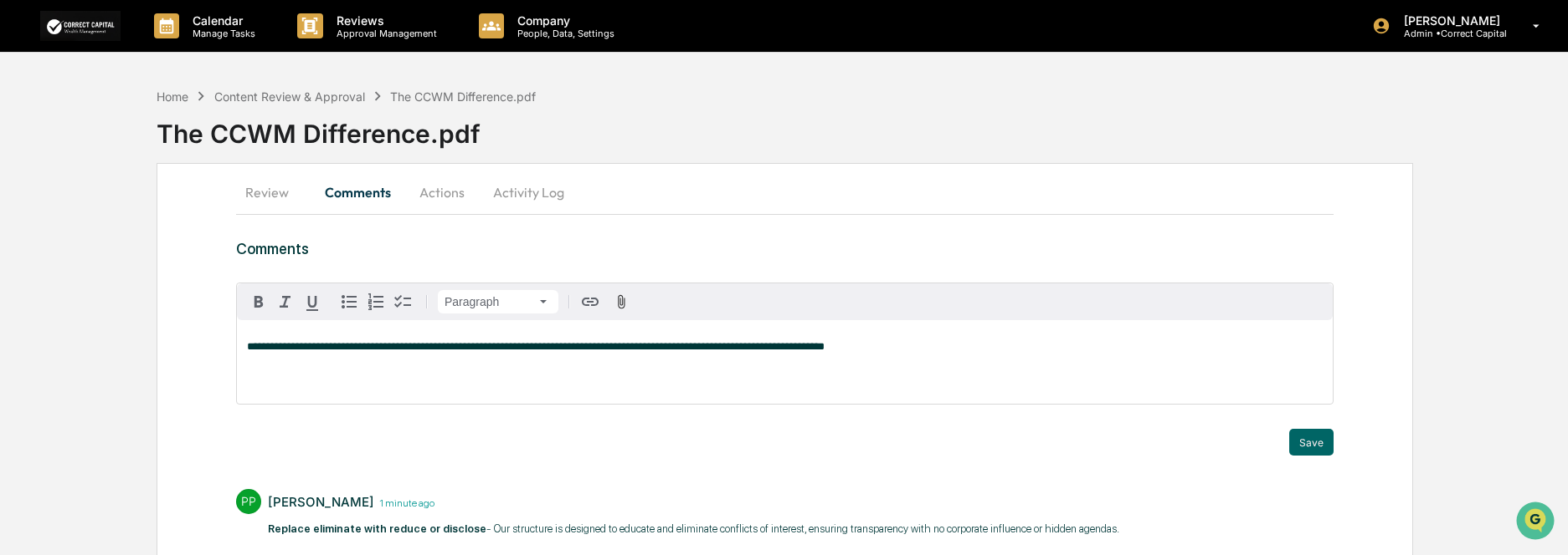
click at [245, 352] on div "**********" at bounding box center [784, 361] width 1096 height 83
drag, startPoint x: 314, startPoint y: 347, endPoint x: 242, endPoint y: 353, distance: 72.2
click at [242, 353] on div "**********" at bounding box center [784, 361] width 1096 height 83
click at [254, 302] on icon "button" at bounding box center [258, 302] width 20 height 20
click at [341, 380] on div "**********" at bounding box center [784, 361] width 1096 height 83
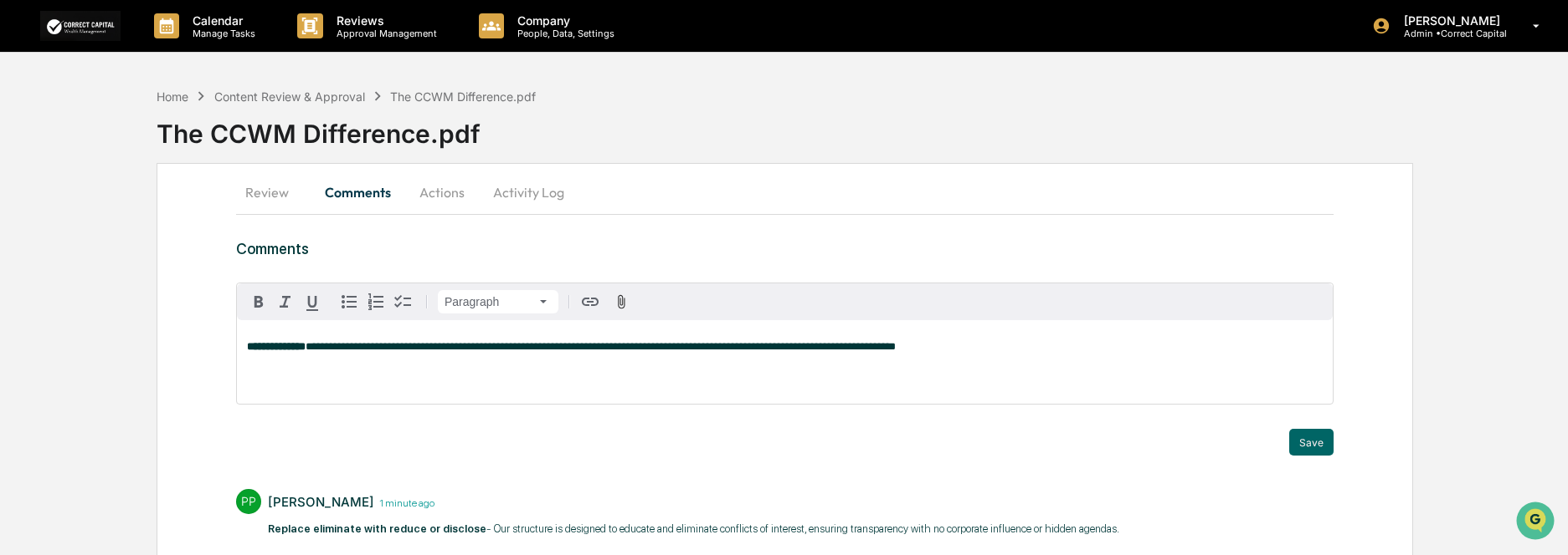
click at [271, 194] on button "Review" at bounding box center [274, 193] width 75 height 40
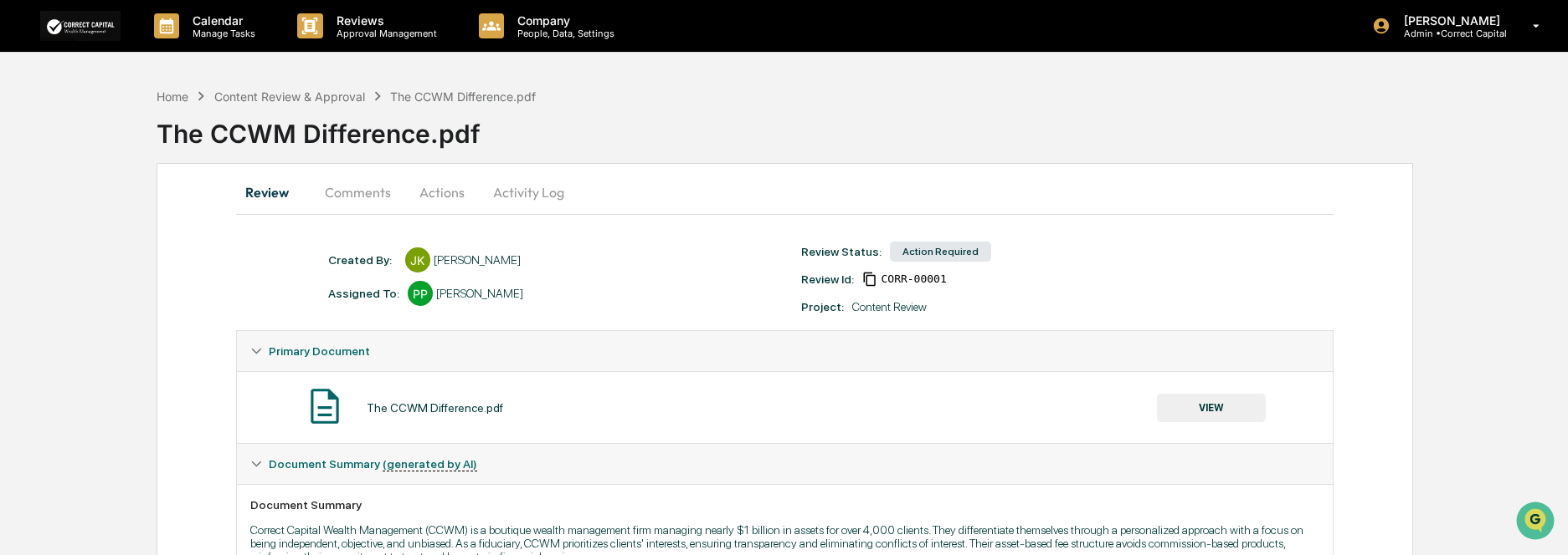
click at [360, 185] on button "Comments" at bounding box center [358, 193] width 93 height 40
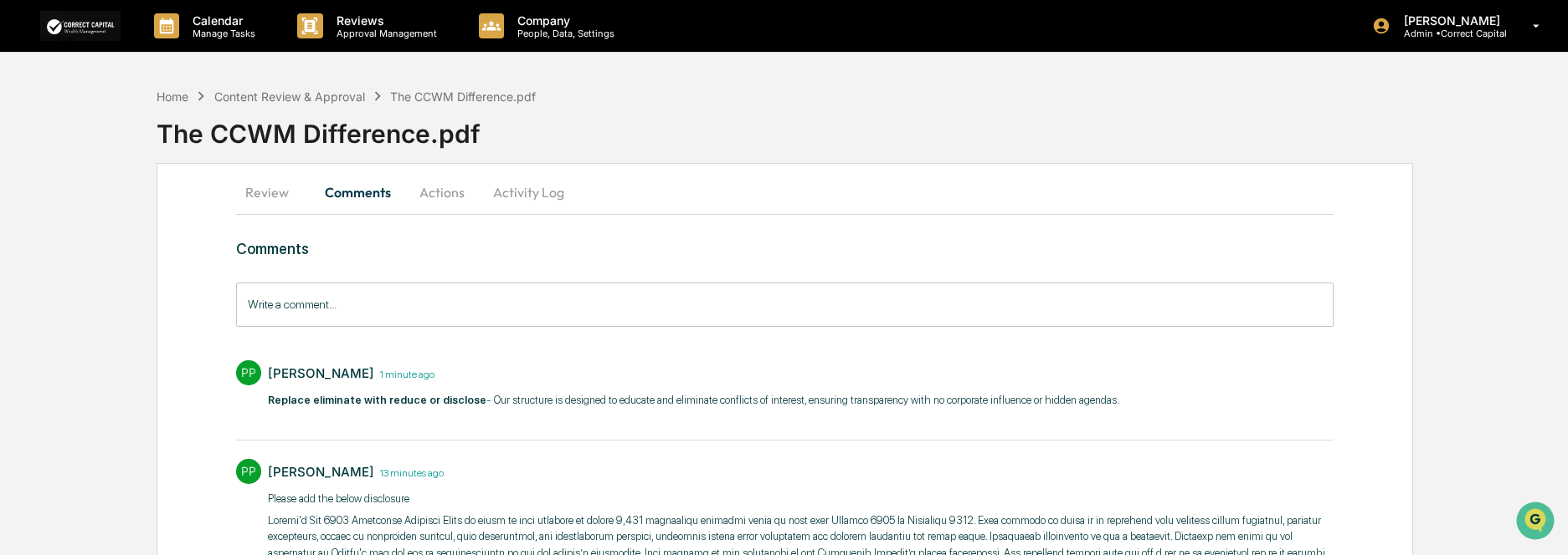
click at [309, 309] on input "Write a comment..." at bounding box center [784, 304] width 1098 height 45
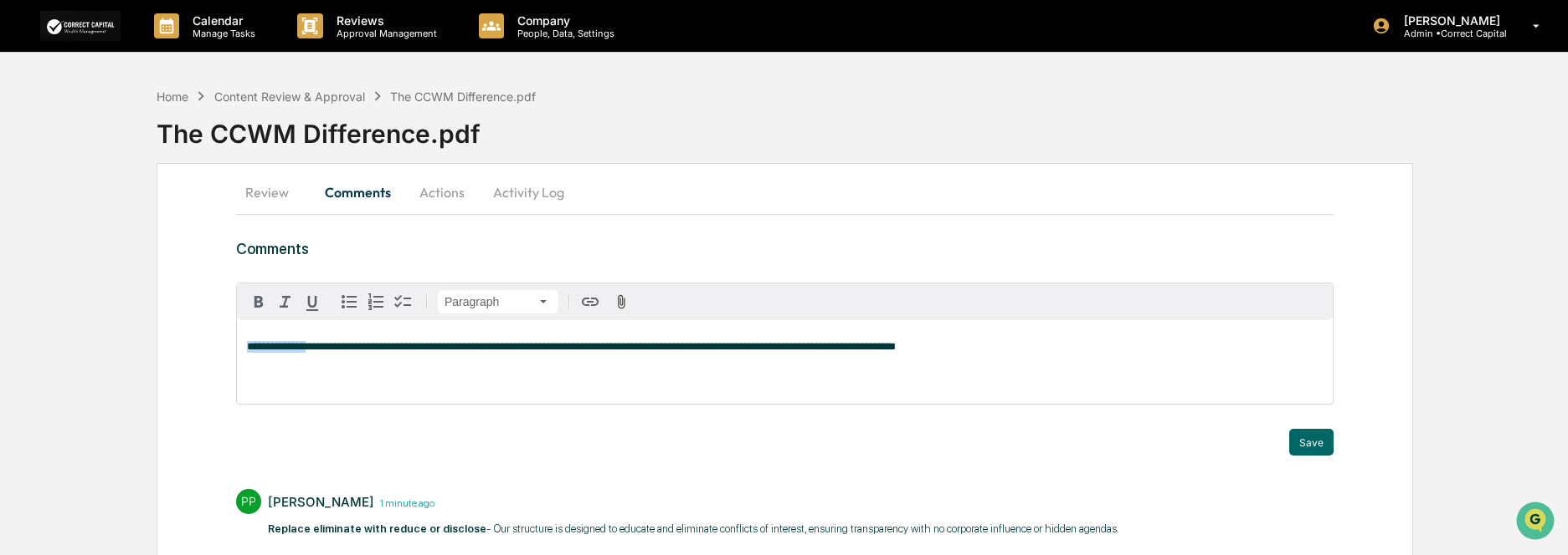
drag, startPoint x: 312, startPoint y: 346, endPoint x: 228, endPoint y: 345, distance: 84.0
click at [228, 345] on div "**********" at bounding box center [784, 503] width 1256 height 681
click at [255, 294] on icon "button" at bounding box center [258, 302] width 20 height 20
click at [1318, 444] on button "Save" at bounding box center [1311, 442] width 45 height 27
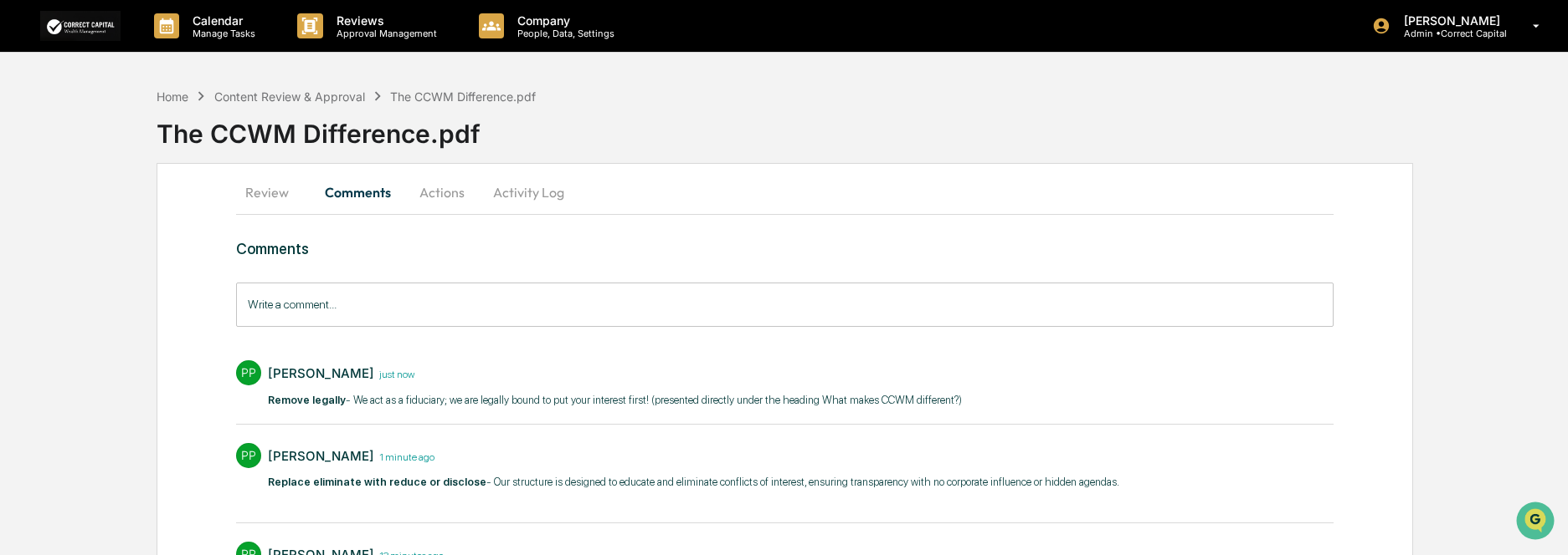
click at [276, 190] on button "Review" at bounding box center [274, 193] width 75 height 40
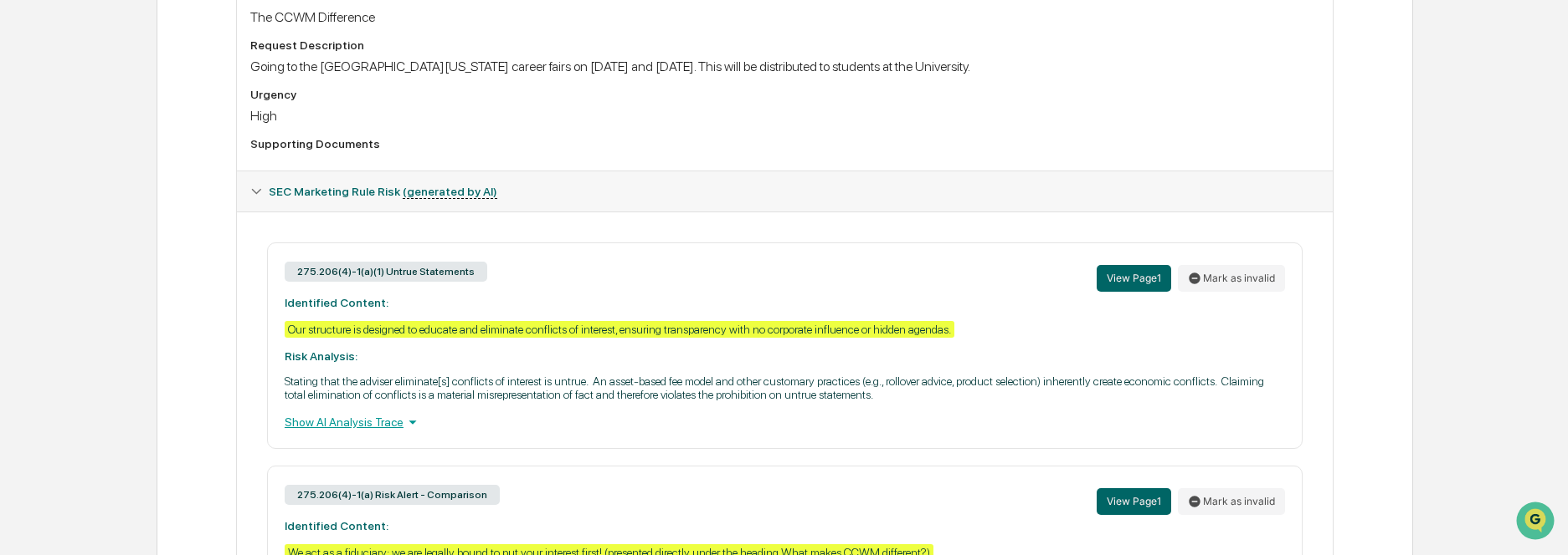
scroll to position [669, 0]
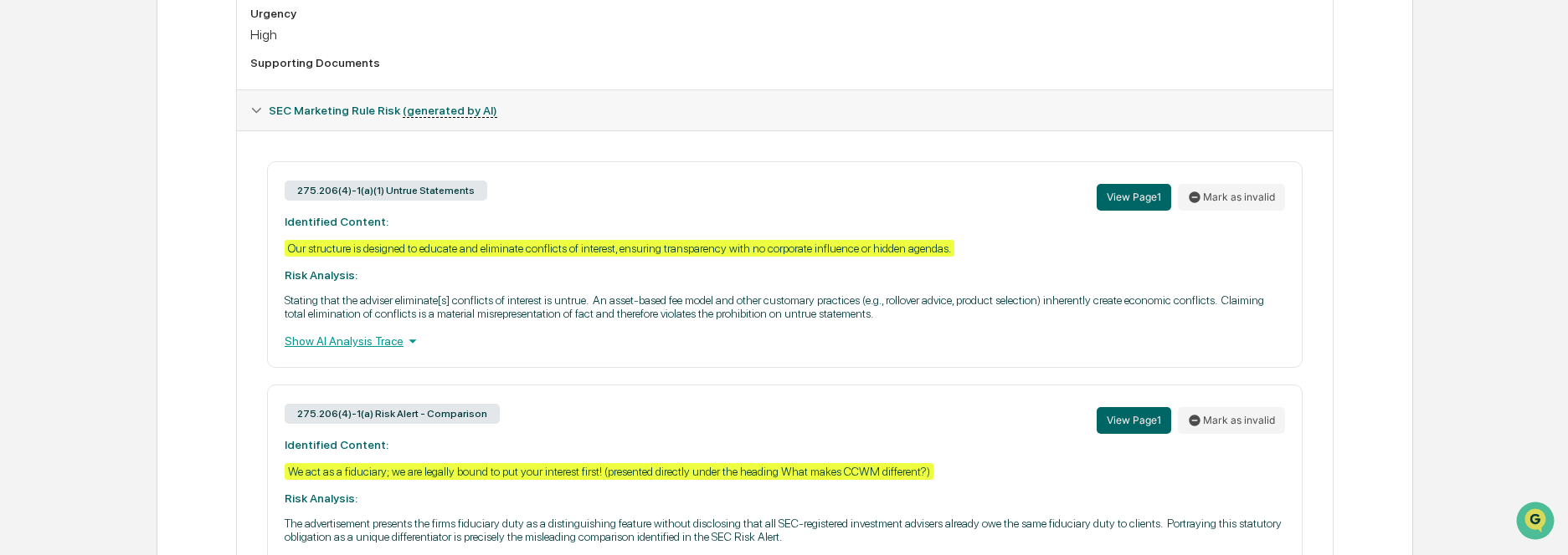
click at [1446, 388] on div "Home Content Review & Approval The CCWM Difference.pdf The CCWM Difference.pdf …" at bounding box center [784, 305] width 1568 height 1791
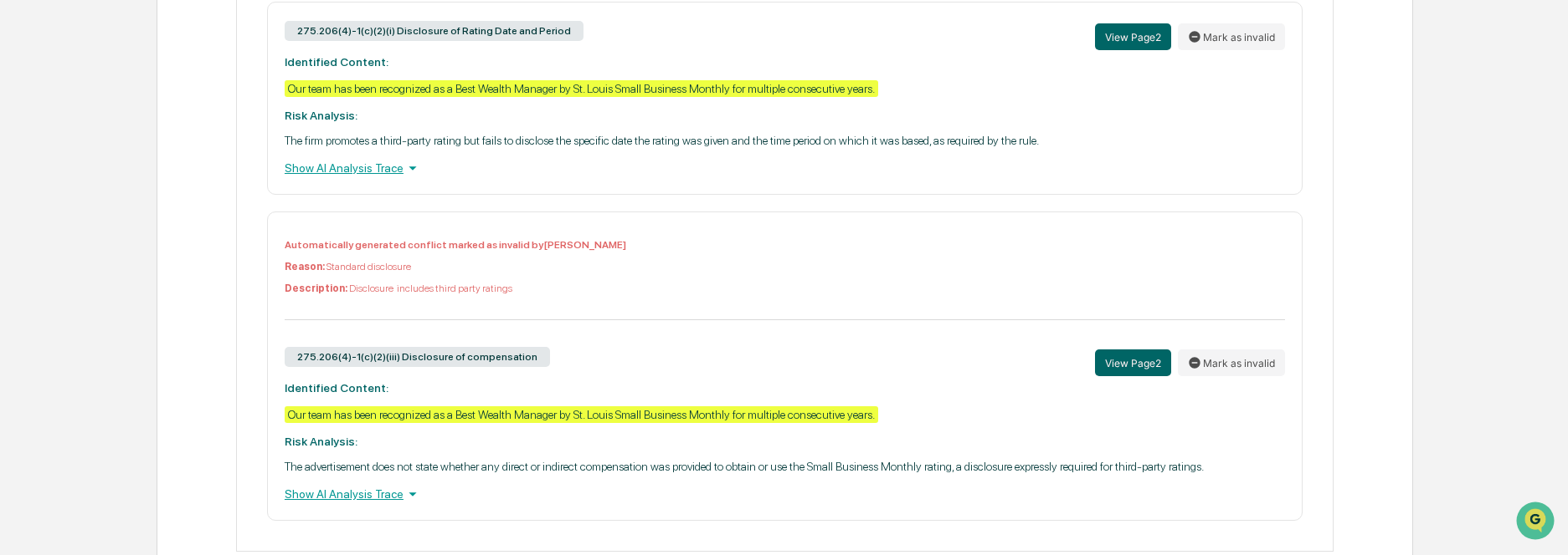
scroll to position [1316, 0]
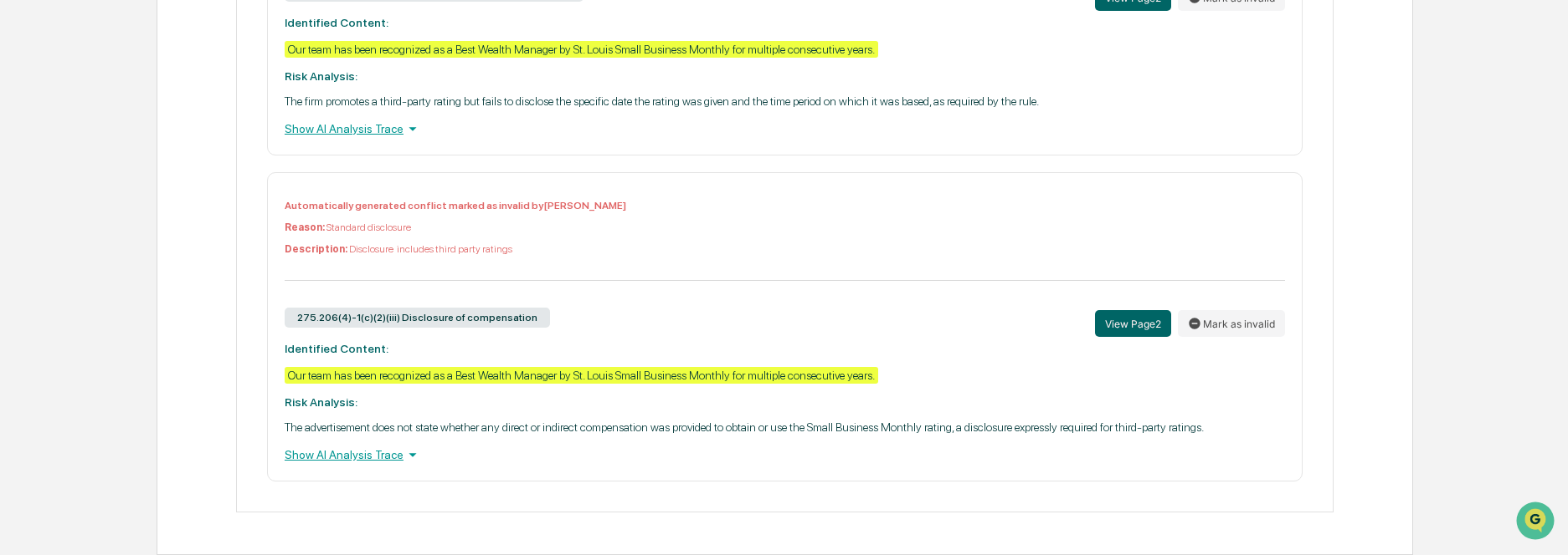
click at [515, 227] on p "Reason: Standard disclosure" at bounding box center [784, 227] width 1000 height 11
click at [972, 356] on div "Automatically generated conflict marked as invalid by Pintip Perdun Reason: Sta…" at bounding box center [784, 327] width 1035 height 310
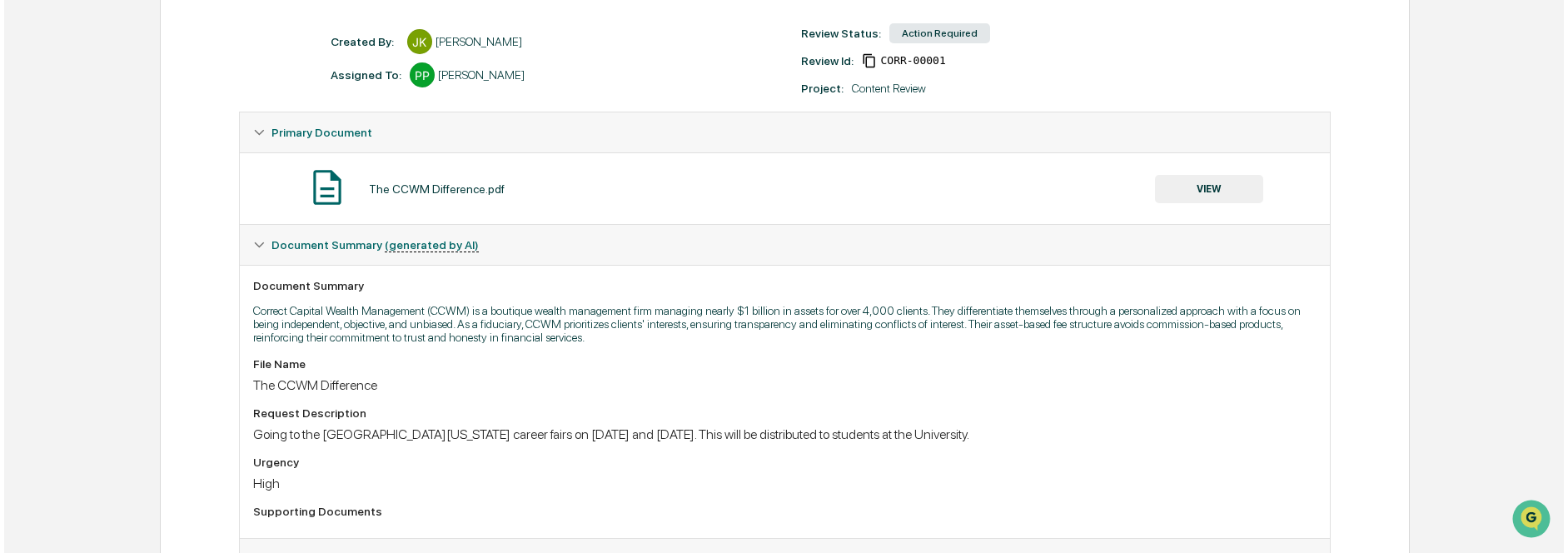
scroll to position [0, 0]
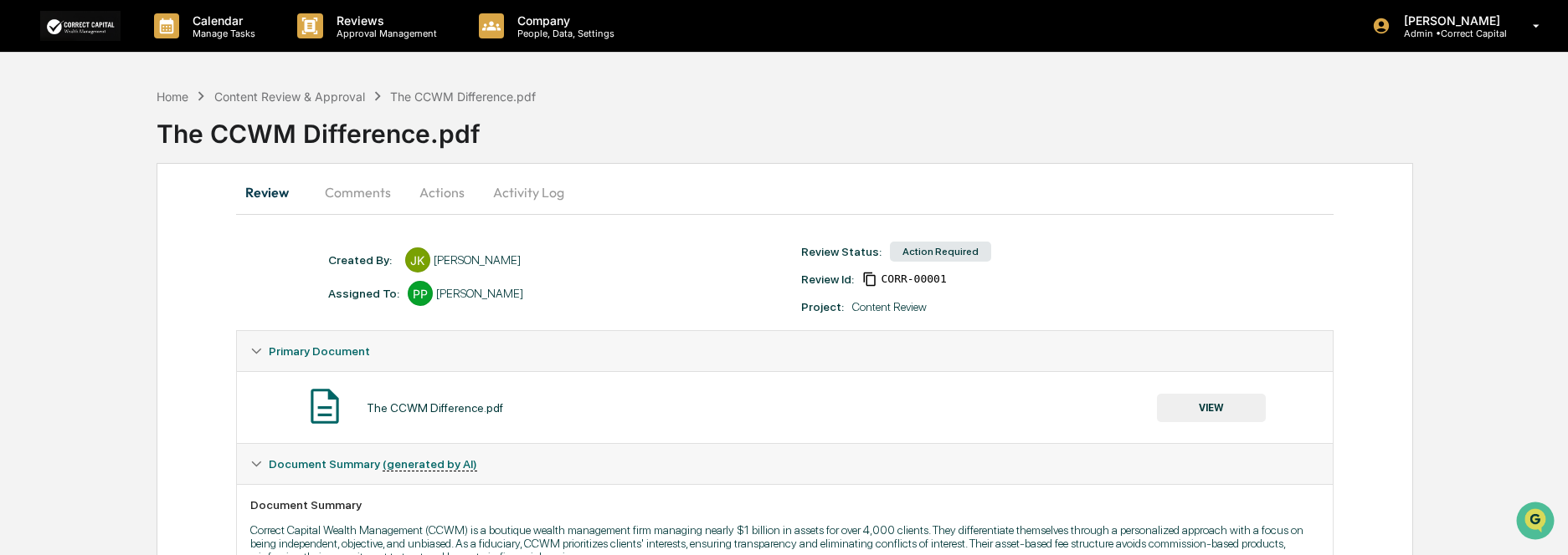
click at [434, 190] on button "Actions" at bounding box center [442, 193] width 75 height 40
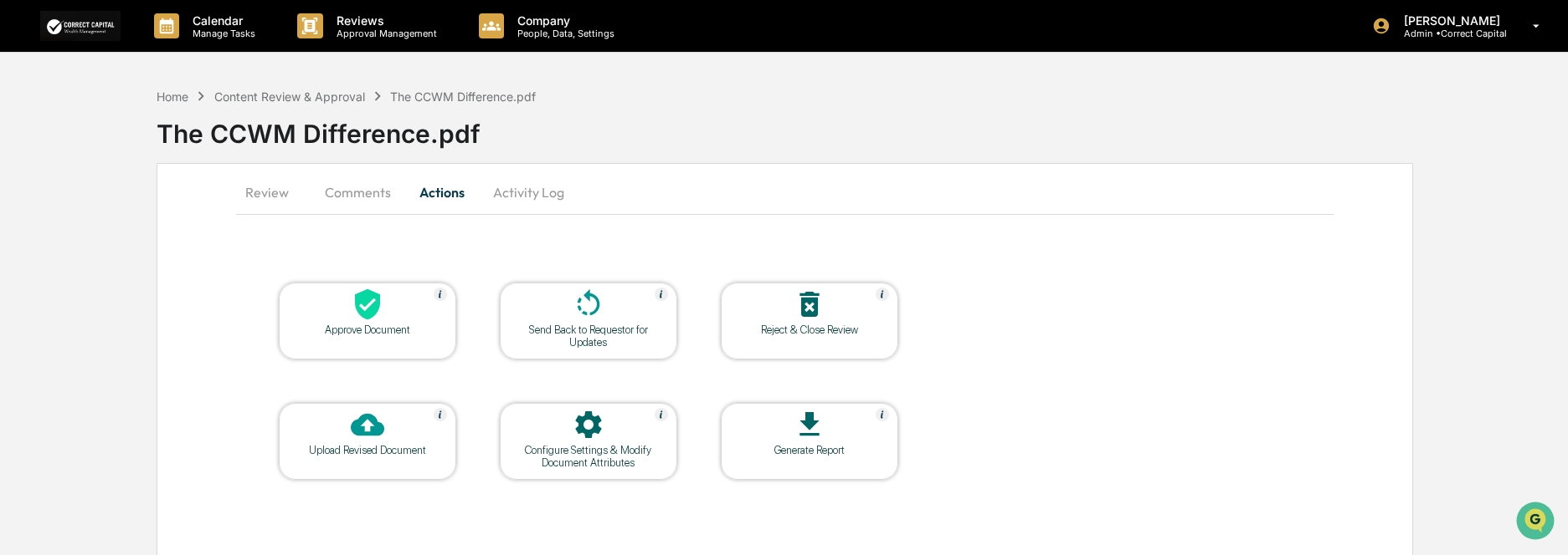
click at [621, 348] on div "Send Back to Requestor for Updates" at bounding box center [589, 336] width 151 height 25
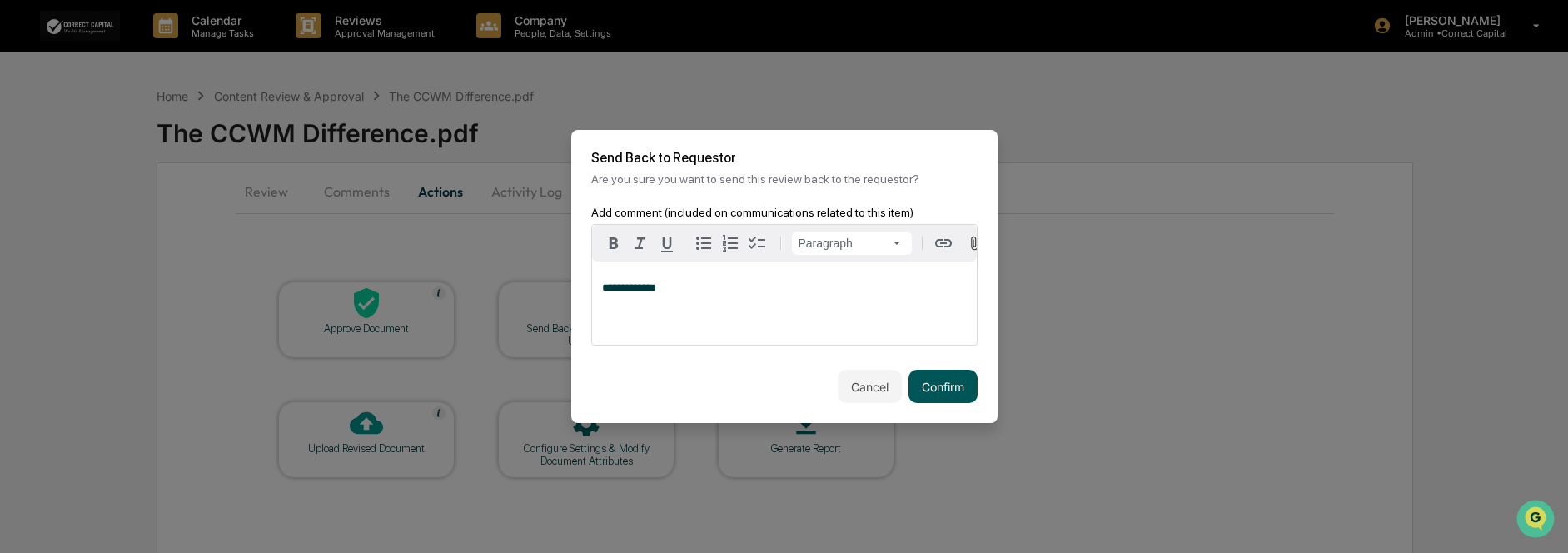
click at [936, 391] on button "Confirm" at bounding box center [943, 387] width 69 height 33
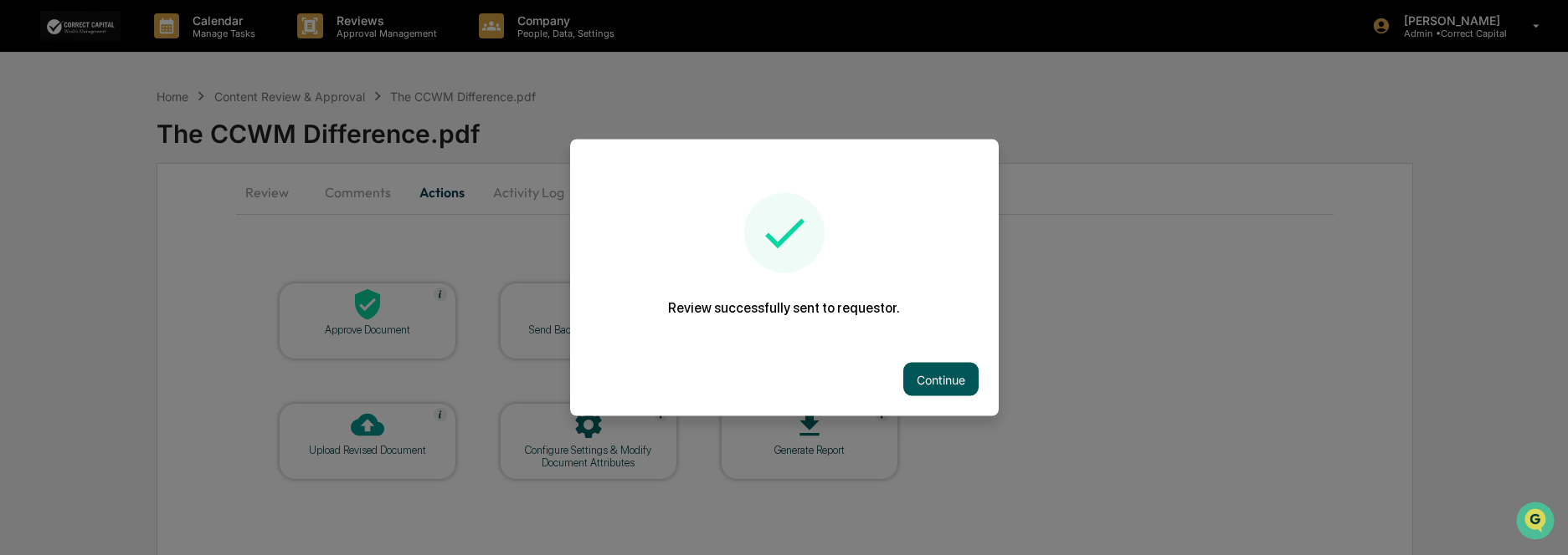
click at [942, 386] on button "Continue" at bounding box center [941, 380] width 75 height 33
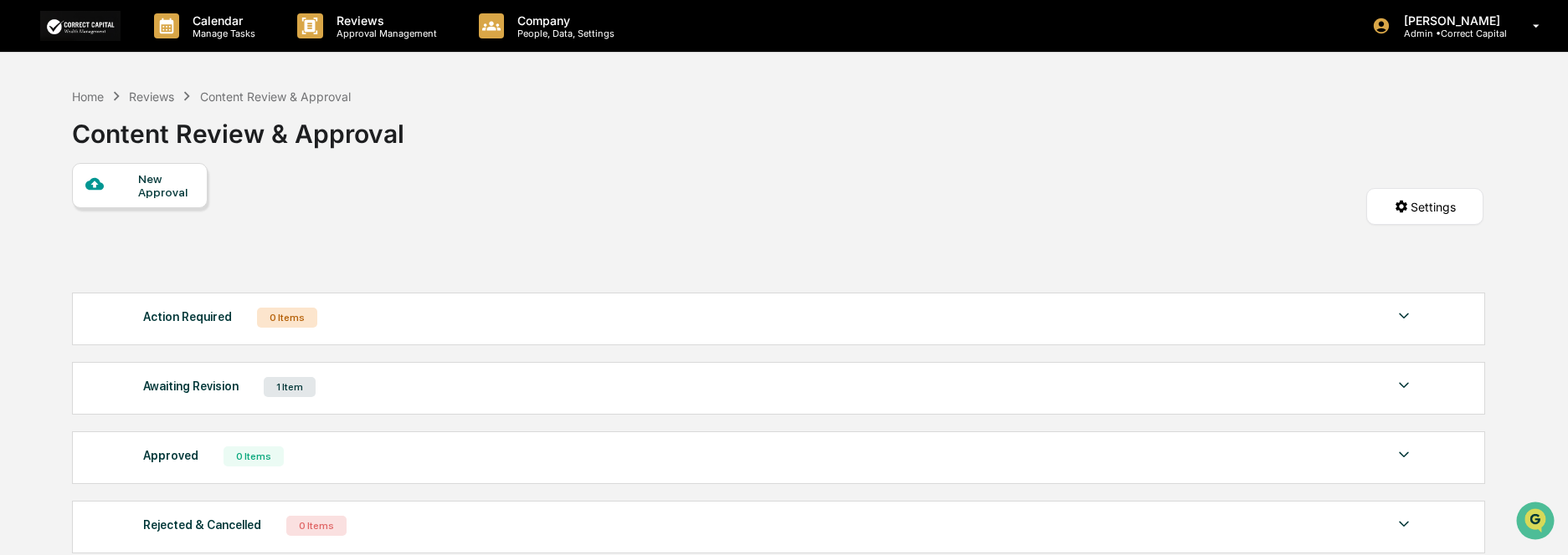
click at [918, 192] on div "New Approval Settings" at bounding box center [777, 224] width 1411 height 121
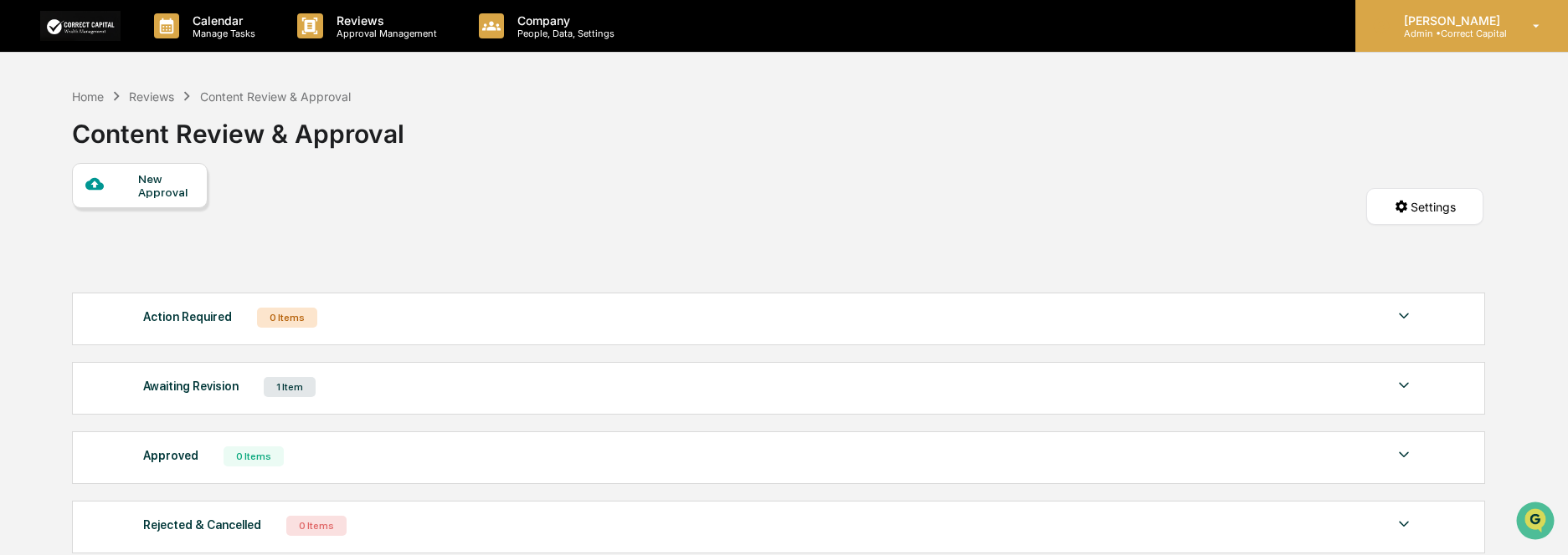
click at [1466, 22] on p "[PERSON_NAME]" at bounding box center [1450, 20] width 118 height 14
click at [1456, 27] on p "Admin • Correct Capital" at bounding box center [1450, 32] width 118 height 11
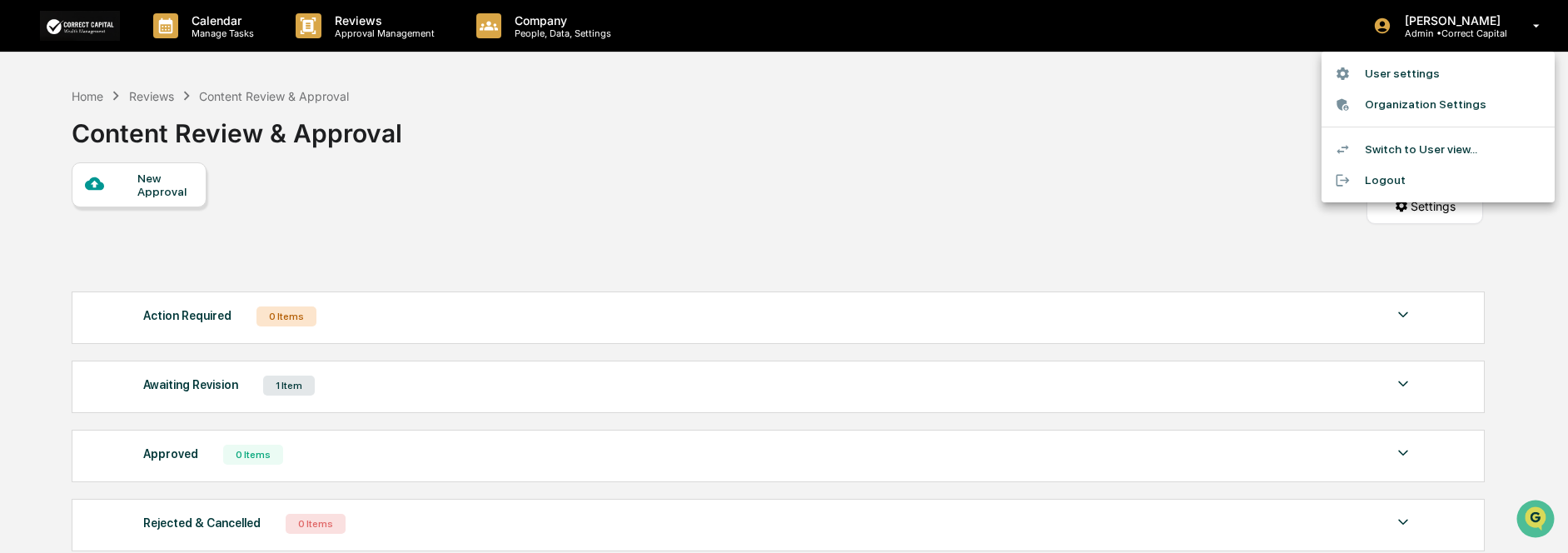
click at [1381, 181] on li "Logout" at bounding box center [1438, 180] width 233 height 31
